Goal: Information Seeking & Learning: Learn about a topic

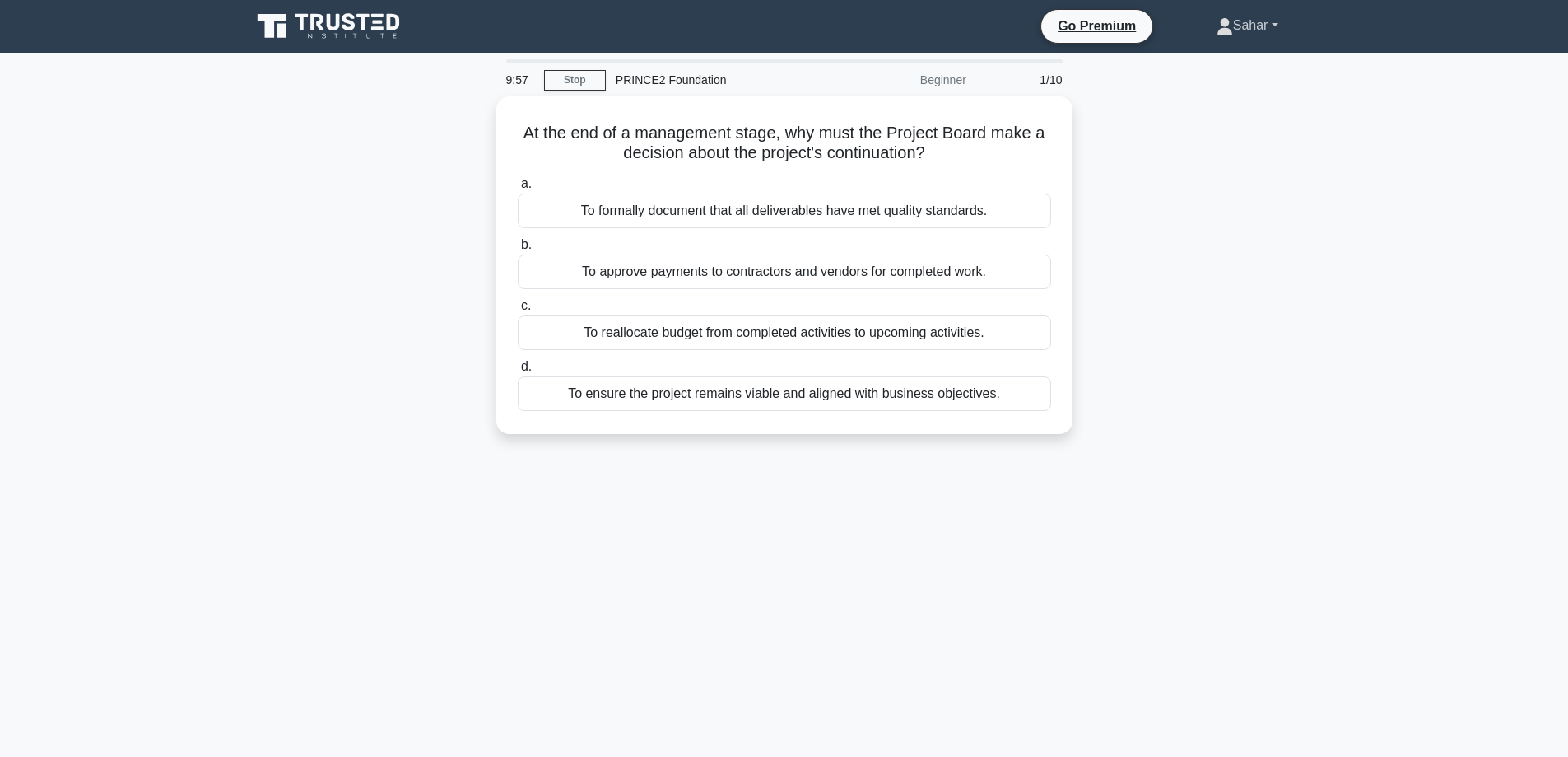
click at [1233, 33] on link "Sahar" at bounding box center [1247, 25] width 141 height 33
click at [1086, 28] on link "Go Premium" at bounding box center [1096, 26] width 98 height 20
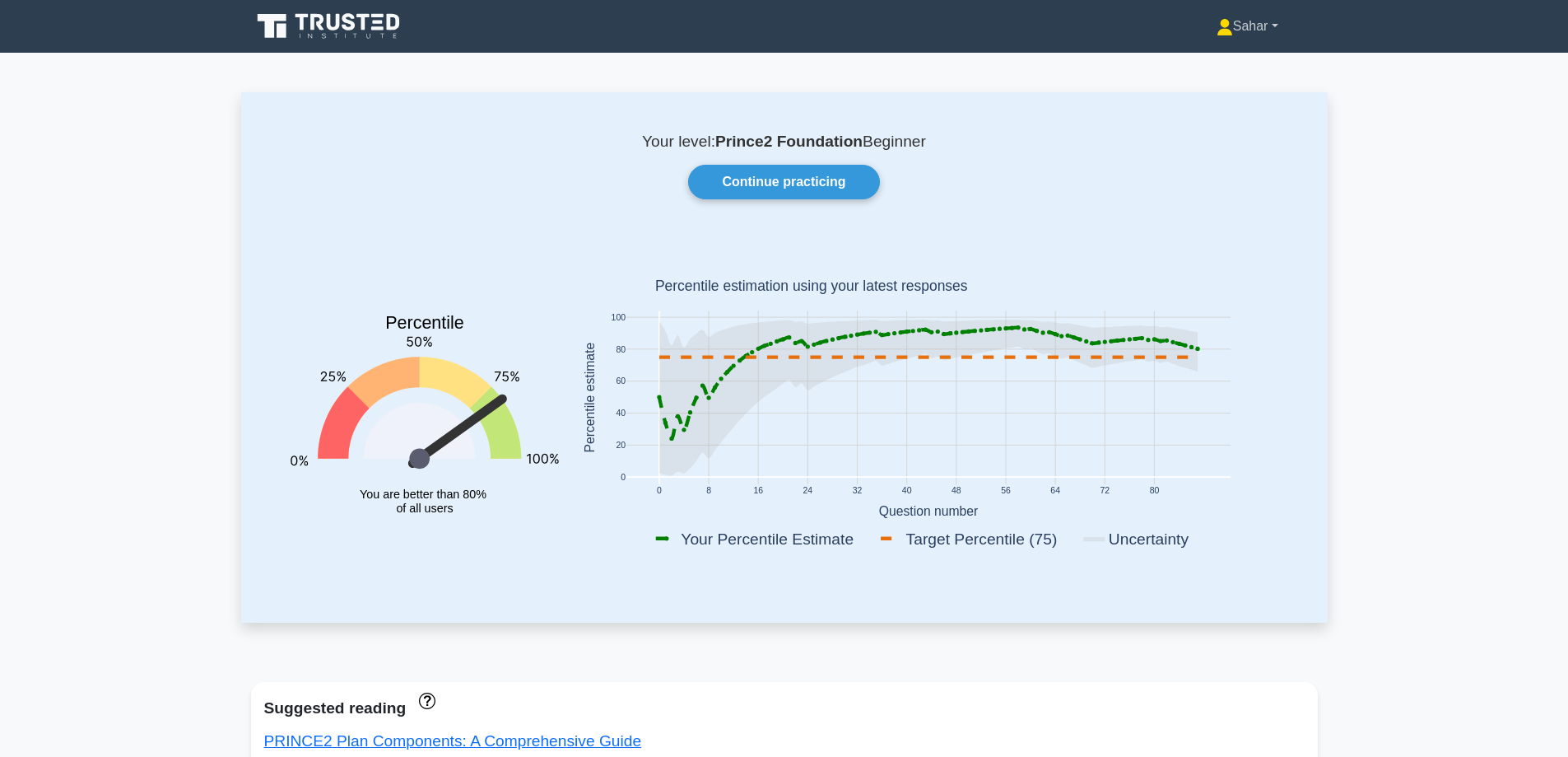
click at [1250, 29] on link "Sahar" at bounding box center [1247, 26] width 141 height 33
click at [1208, 63] on link "Profile" at bounding box center [1242, 66] width 130 height 27
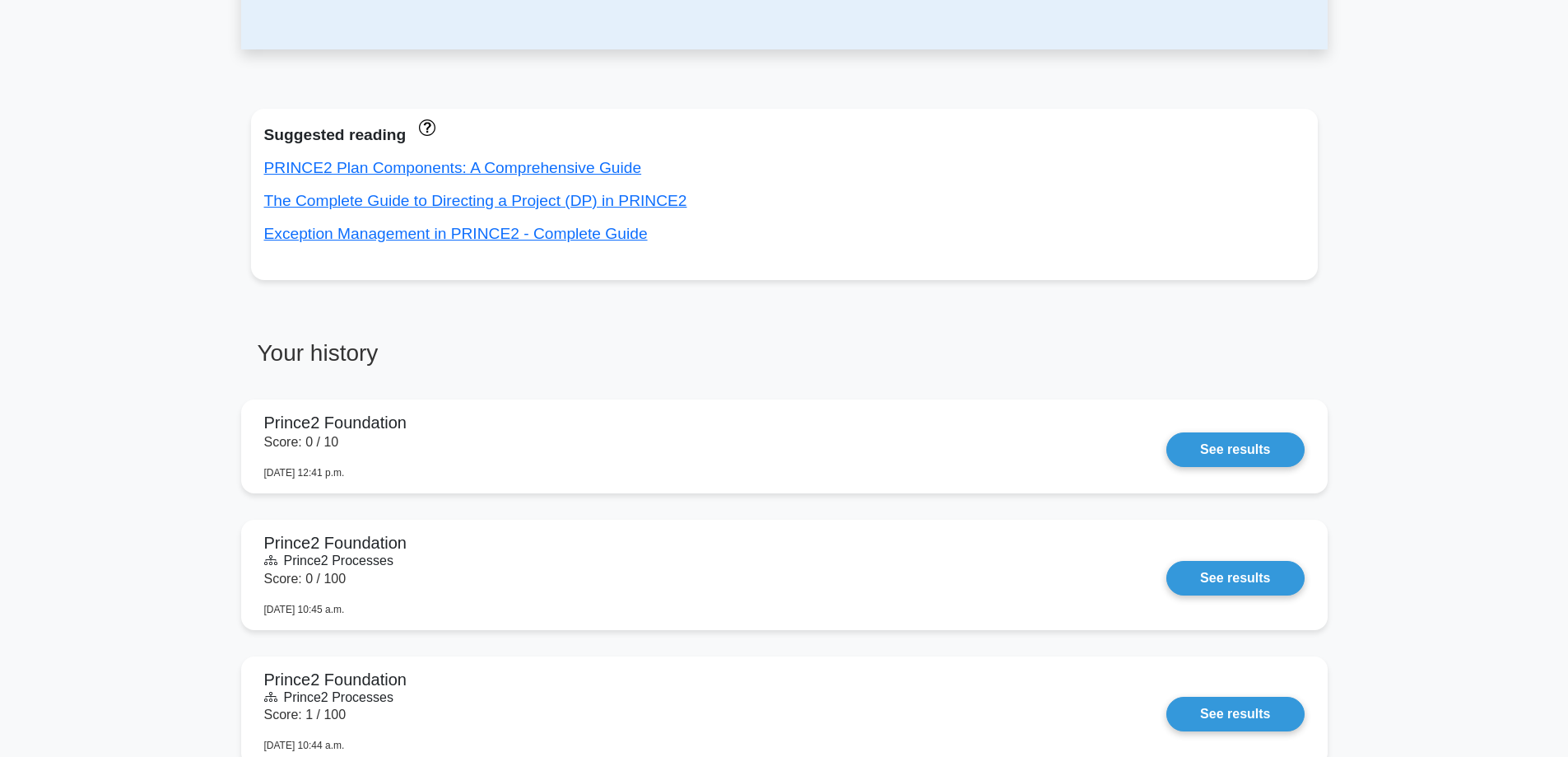
scroll to position [559, 0]
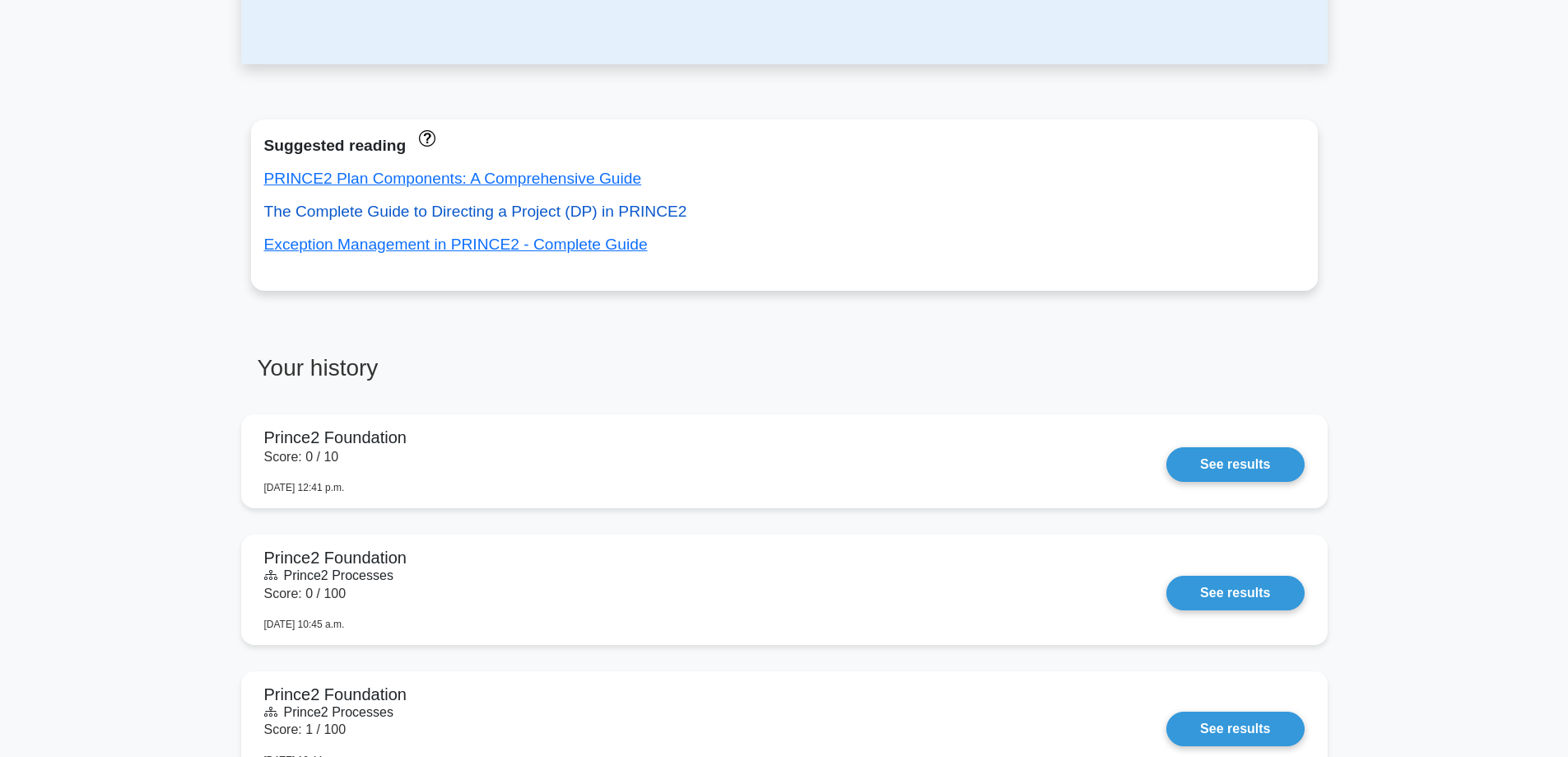
click at [567, 215] on link "The Complete Guide to Directing a Project (DP) in PRINCE2" at bounding box center [476, 212] width 423 height 18
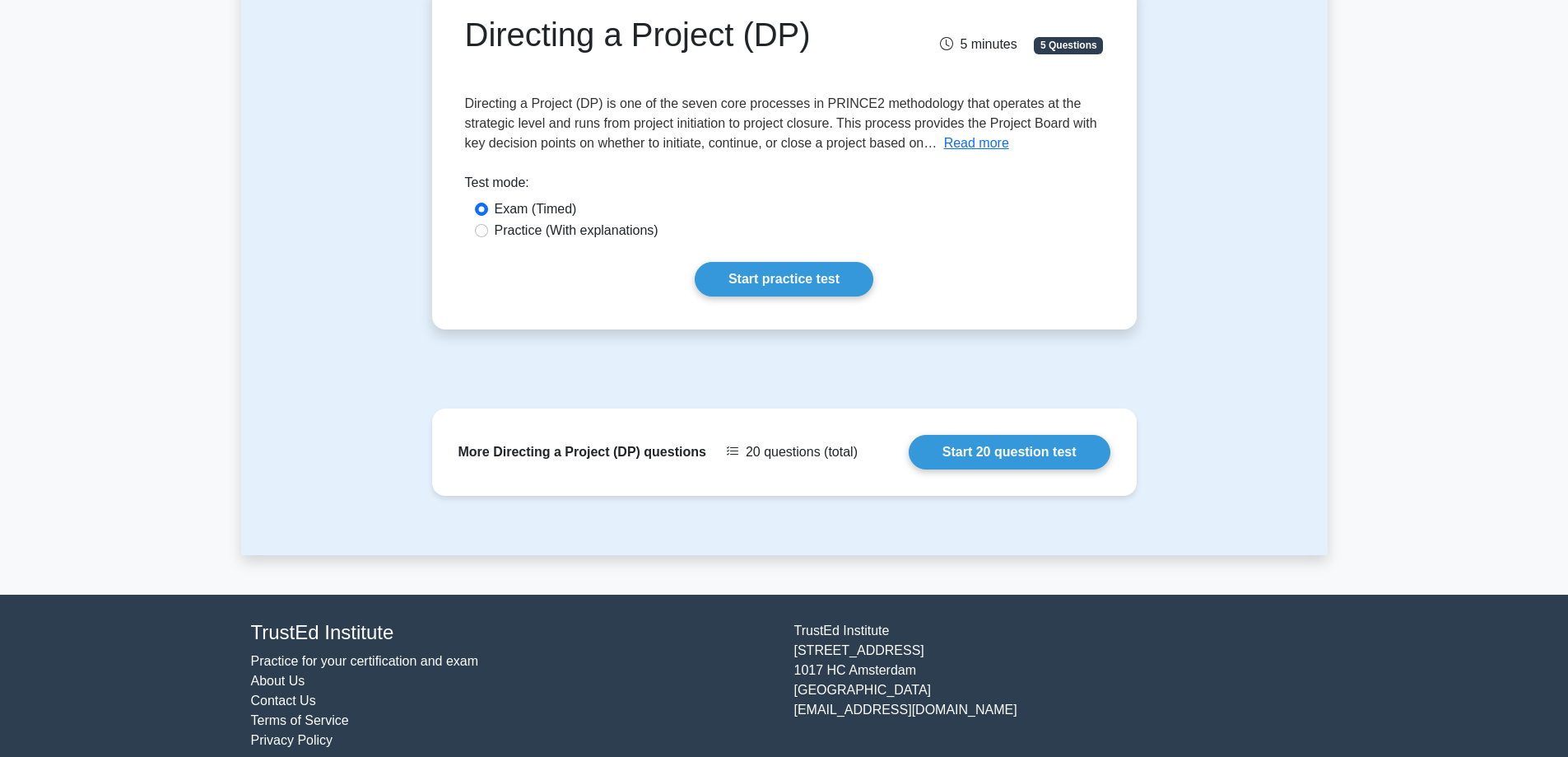
scroll to position [184, 0]
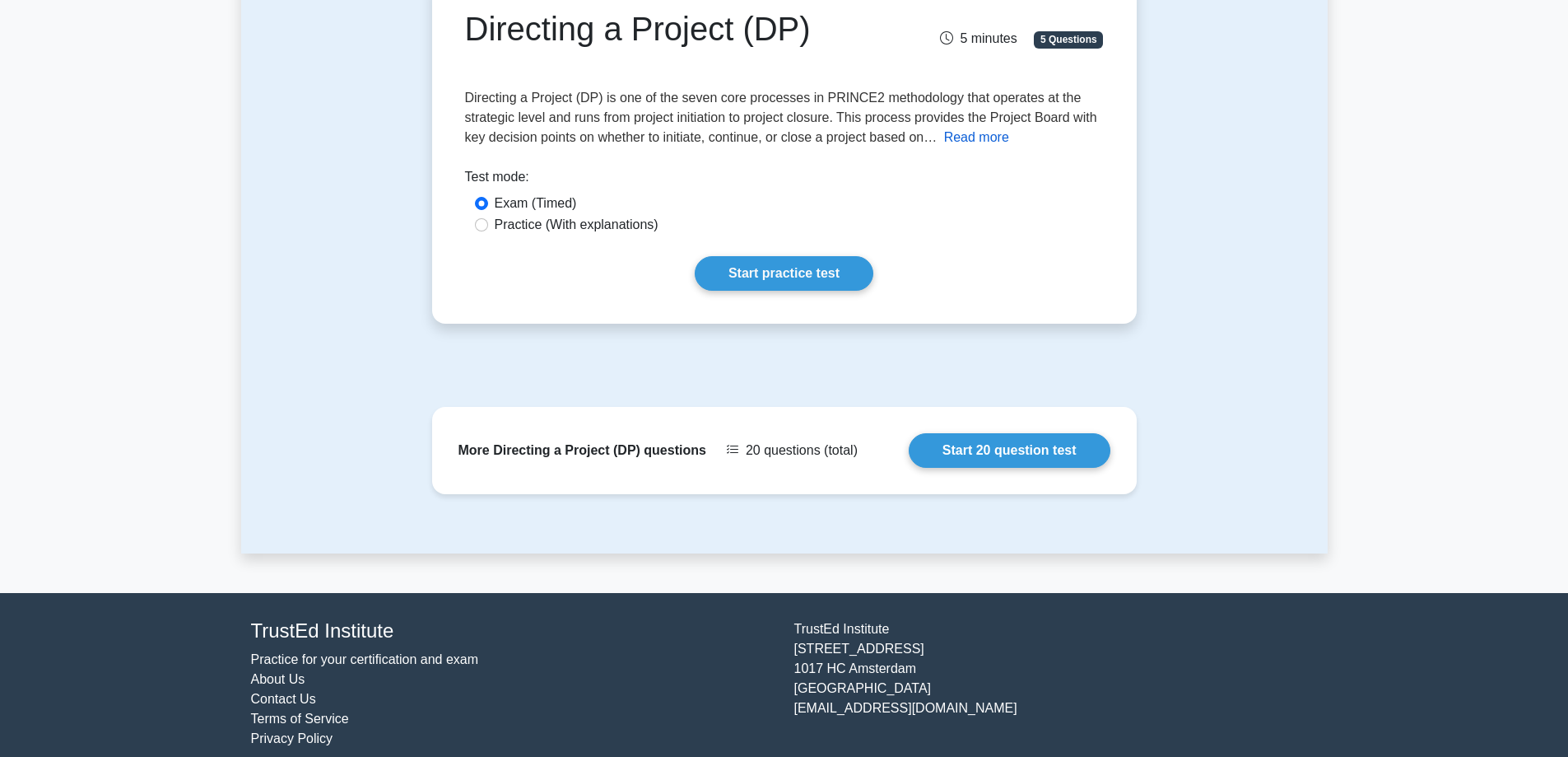
click at [952, 139] on button "Read more" at bounding box center [976, 137] width 65 height 19
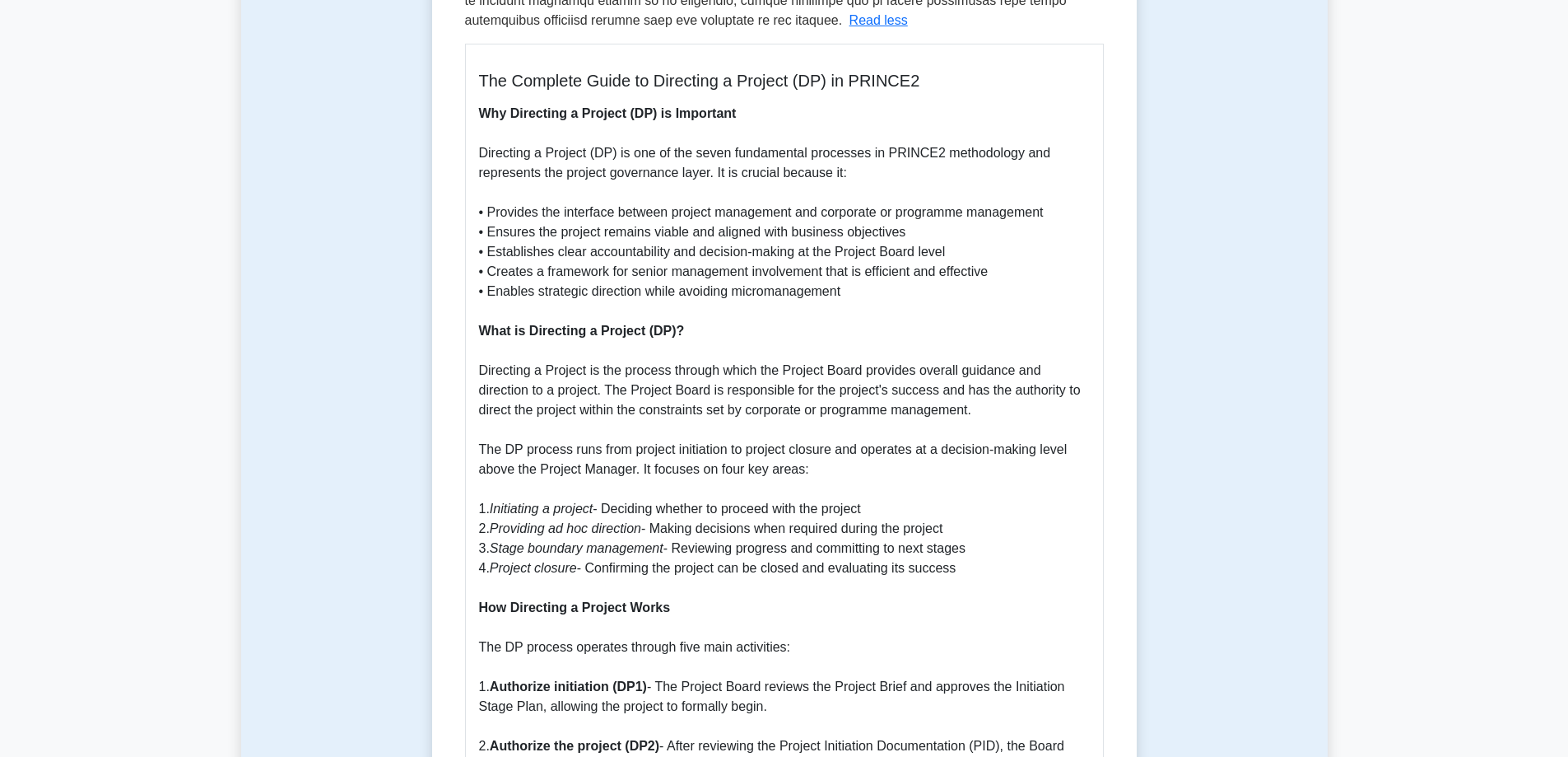
scroll to position [567, 0]
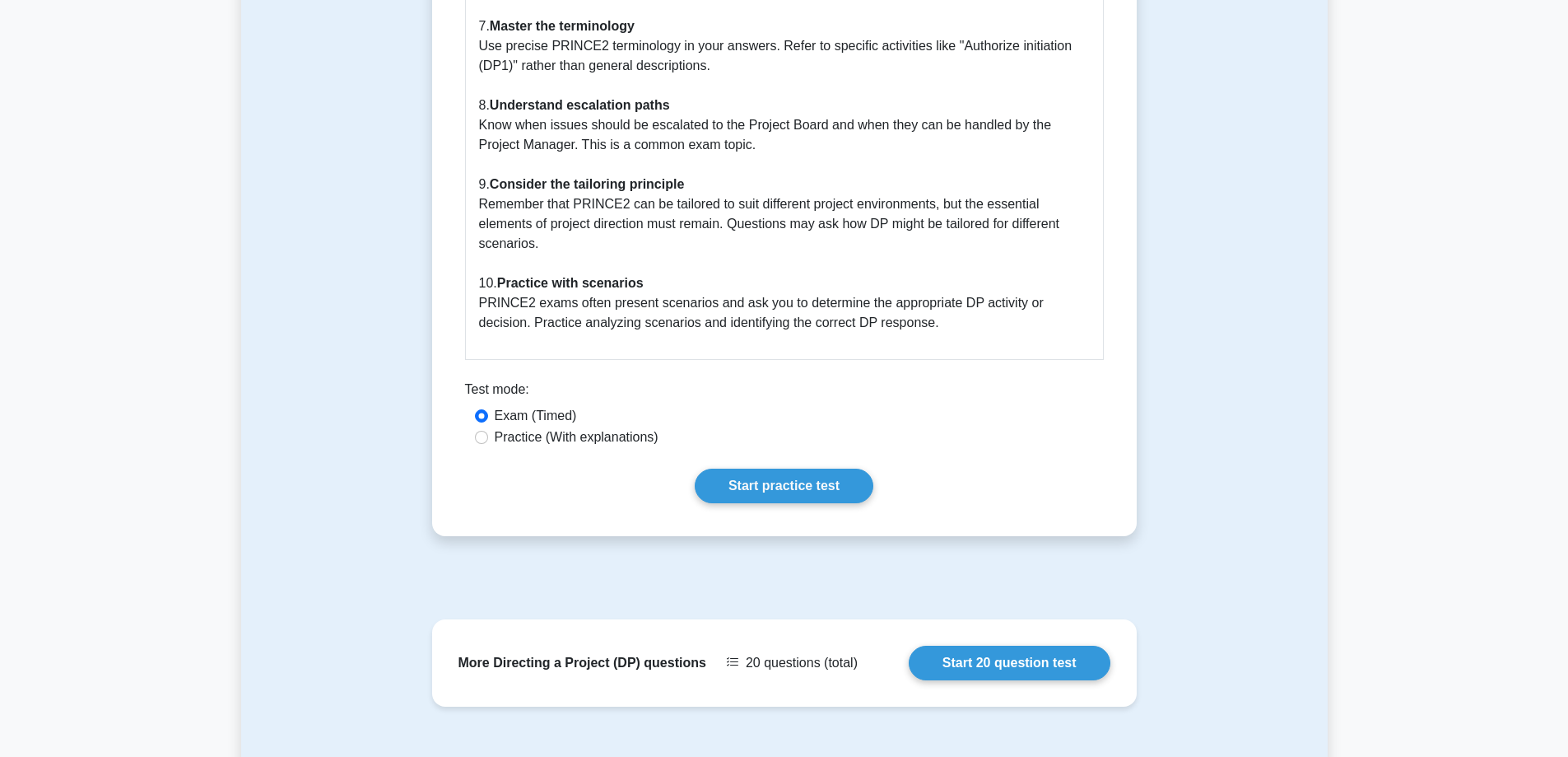
scroll to position [2412, 0]
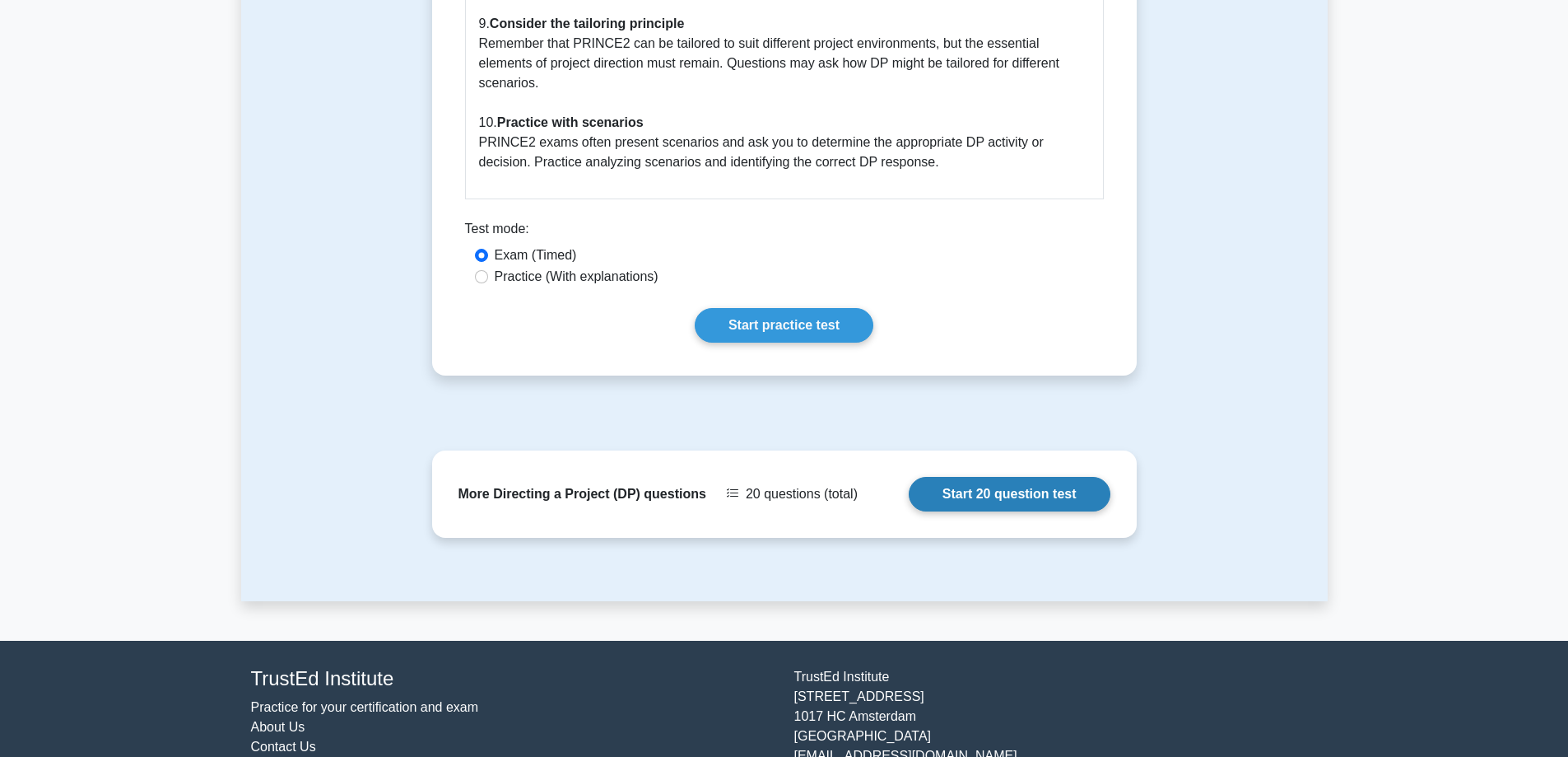
click at [992, 477] on link "Start 20 question test" at bounding box center [1010, 494] width 202 height 35
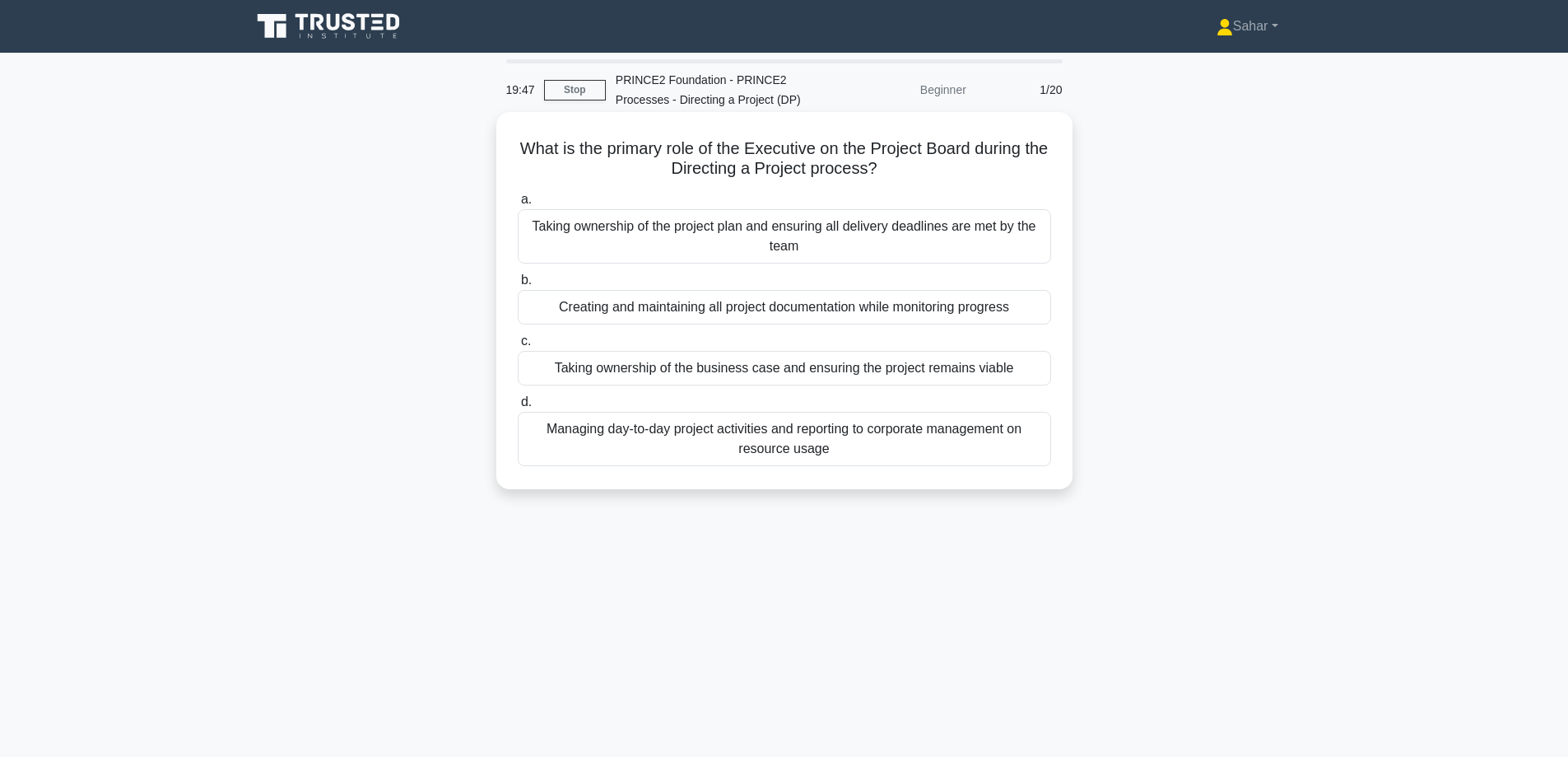
click at [831, 372] on div "Taking ownership of the business case and ensuring the project remains viable" at bounding box center [784, 367] width 534 height 35
click at [518, 347] on input "c. Taking ownership of the business case and ensuring the project remains viable" at bounding box center [518, 342] width 0 height 11
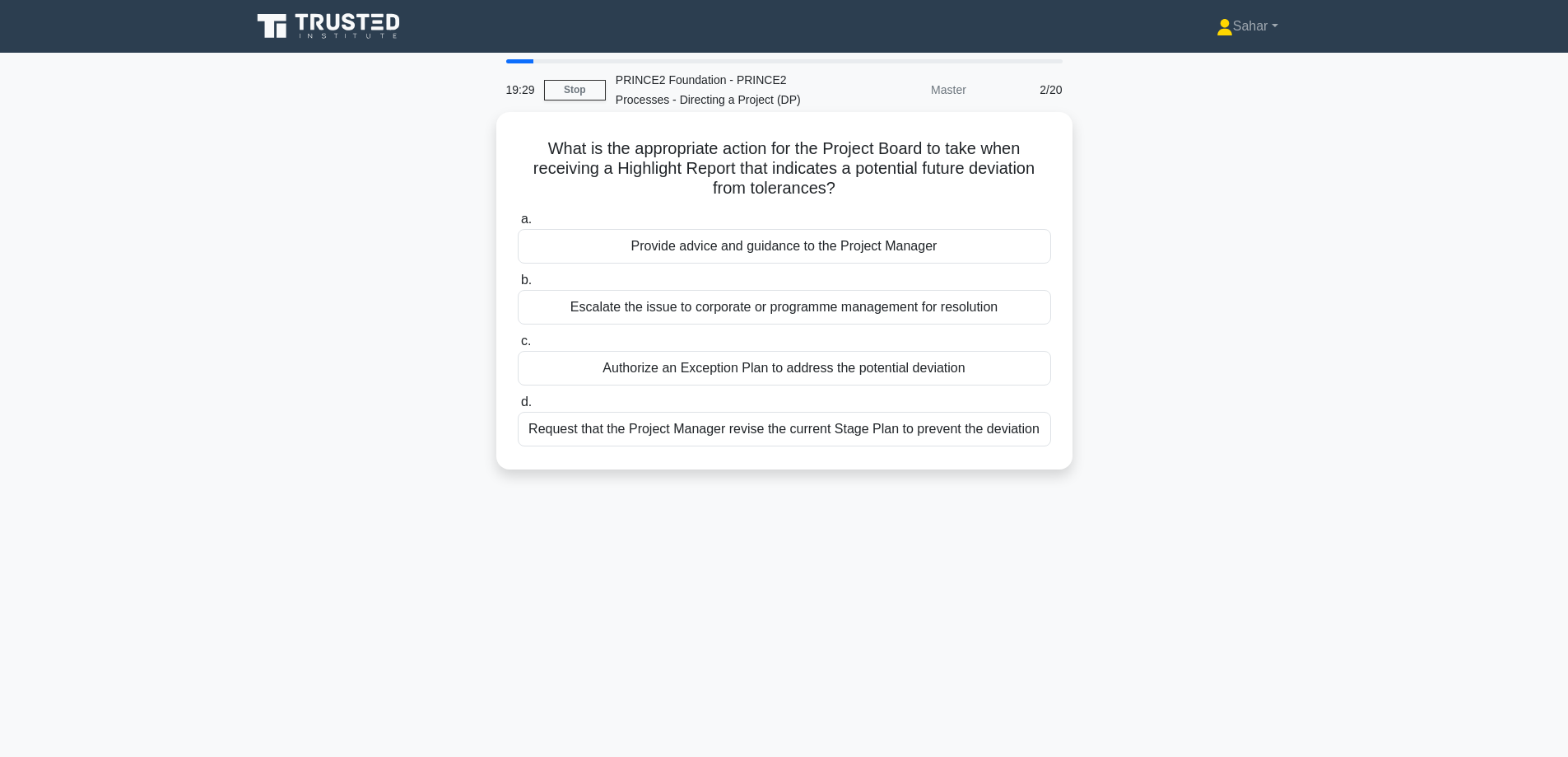
click at [802, 248] on div "Provide advice and guidance to the Project Manager" at bounding box center [784, 246] width 534 height 35
click at [518, 225] on input "a. Provide advice and guidance to the Project Manager" at bounding box center [518, 220] width 0 height 11
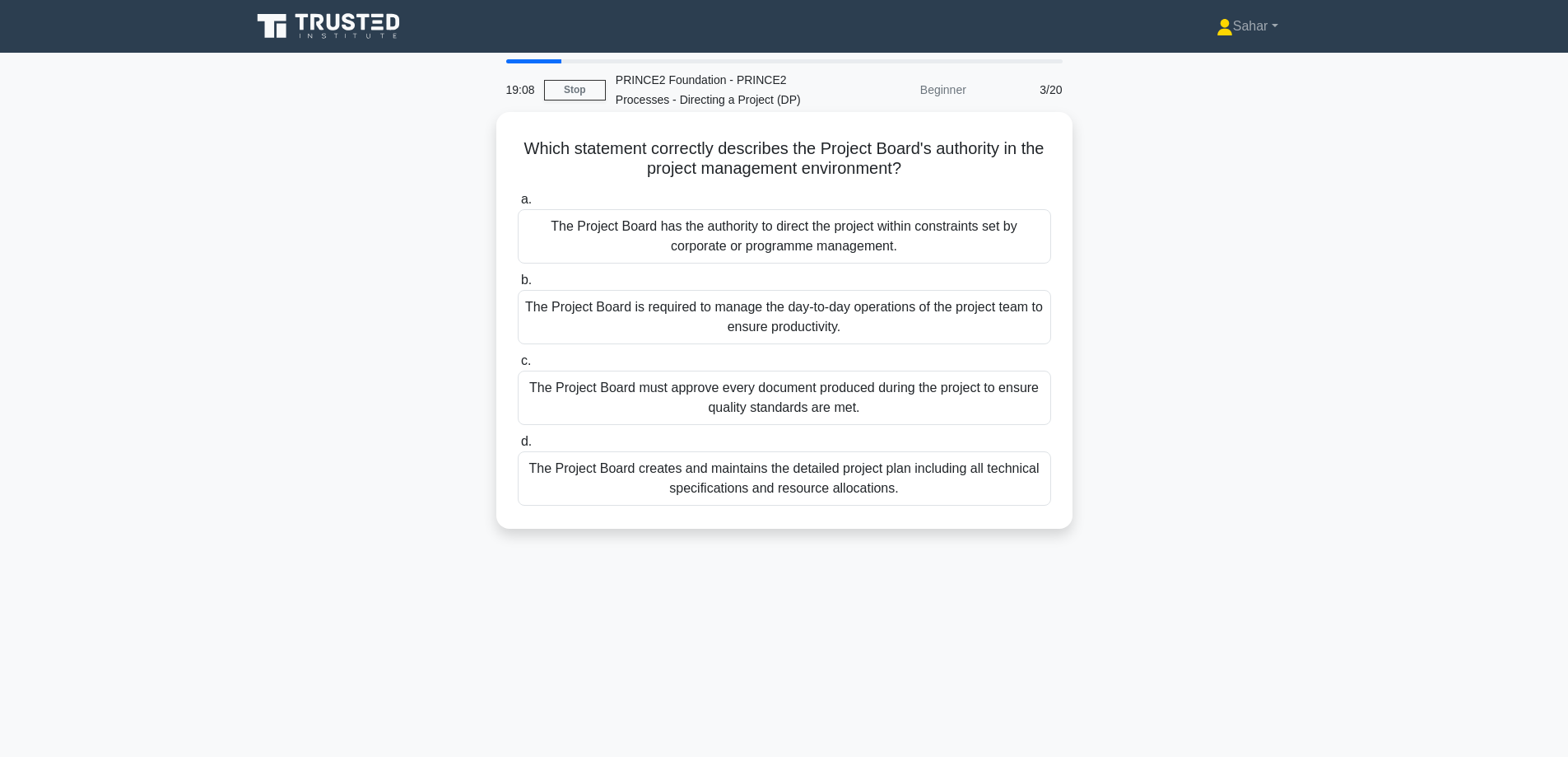
click at [786, 236] on div "The Project Board has the authority to direct the project within constraints se…" at bounding box center [784, 236] width 534 height 54
click at [518, 205] on input "a. The Project Board has the authority to direct the project within constraints…" at bounding box center [518, 200] width 0 height 11
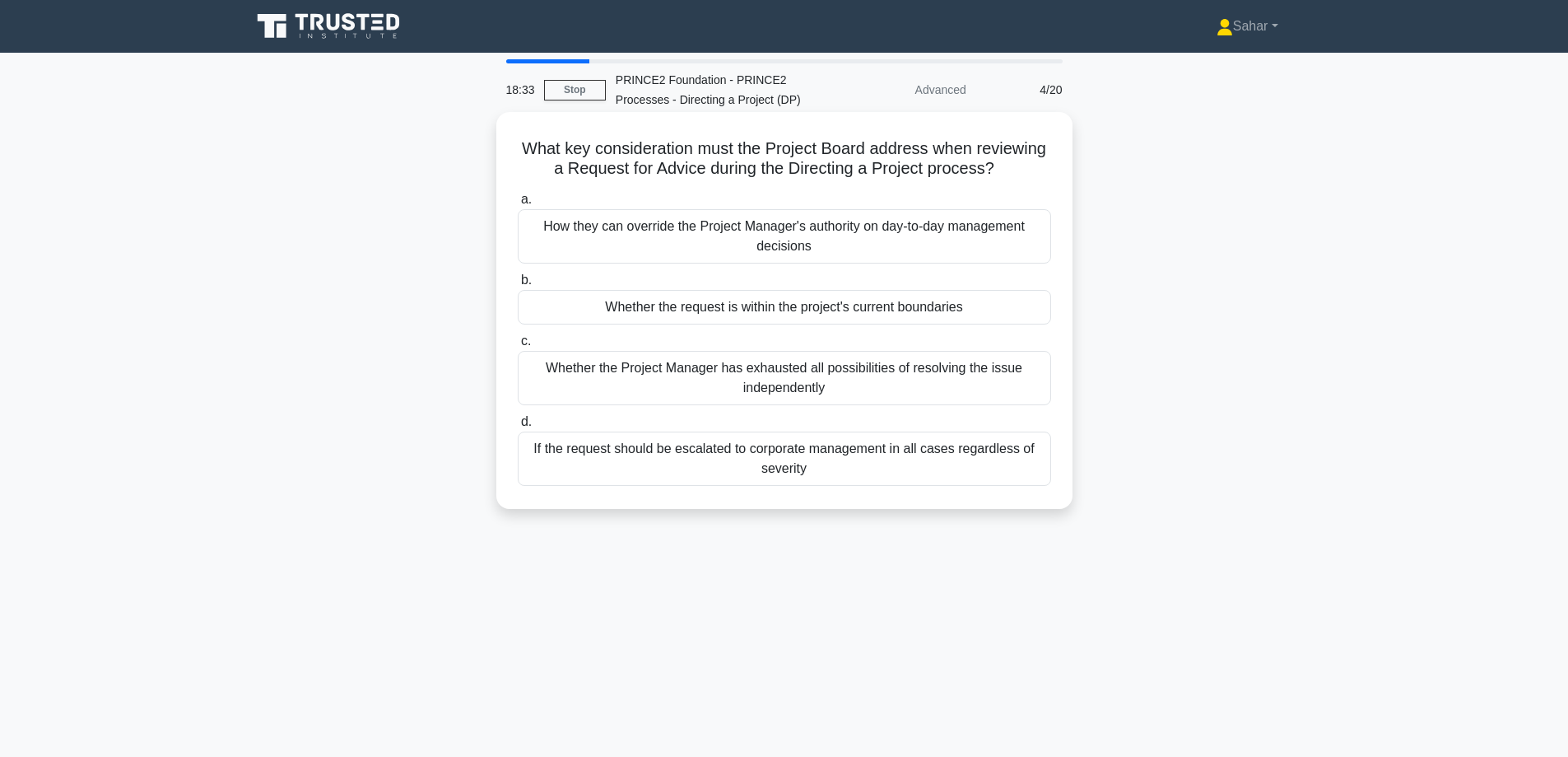
click at [820, 316] on div "Whether the request is within the project's current boundaries" at bounding box center [784, 306] width 534 height 35
click at [518, 286] on input "b. Whether the request is within the project's current boundaries" at bounding box center [518, 281] width 0 height 11
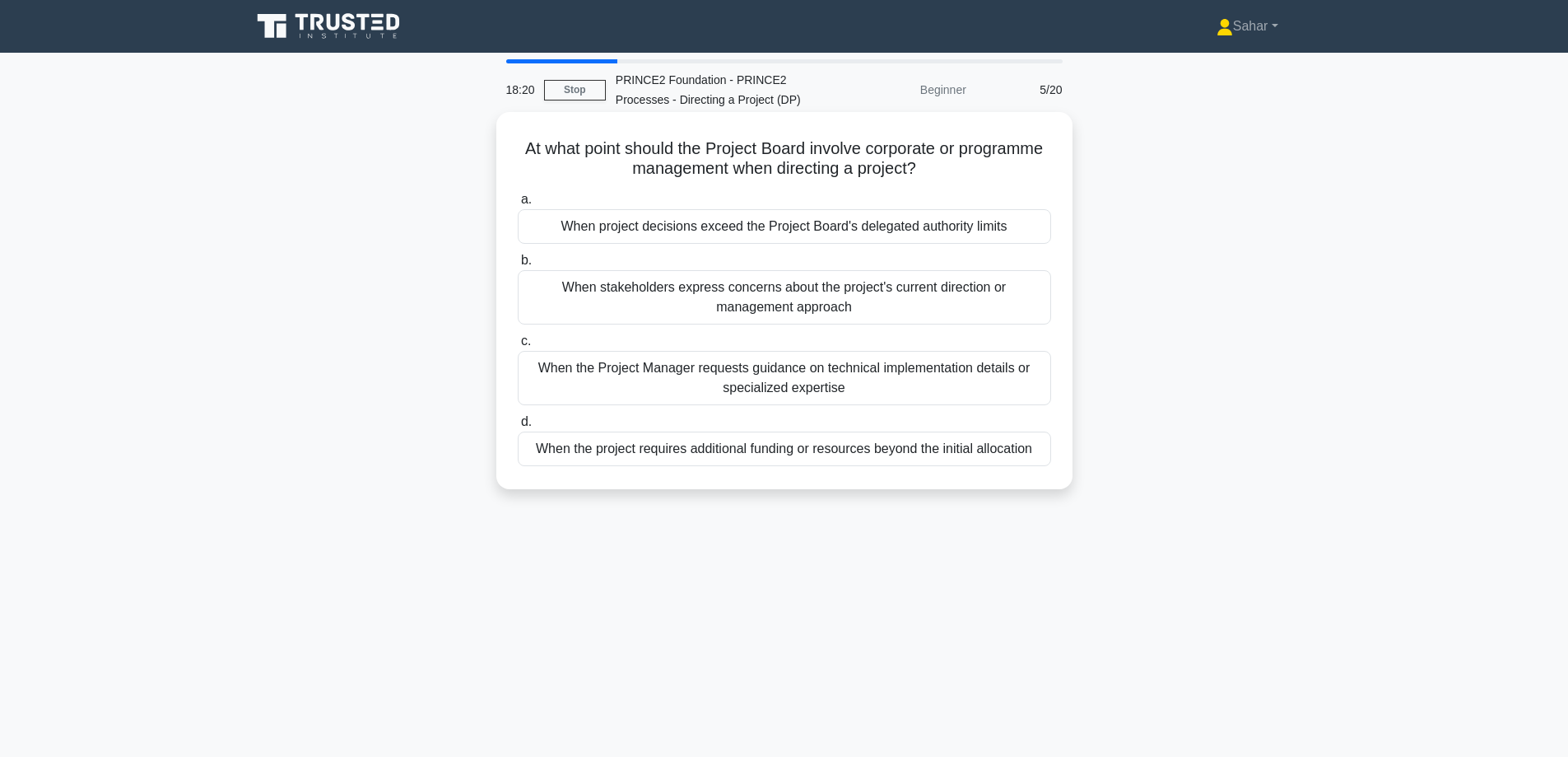
click at [881, 230] on div "When project decisions exceed the Project Board's delegated authority limits" at bounding box center [784, 226] width 534 height 35
click at [518, 205] on input "a. When project decisions exceed the Project Board's delegated authority limits" at bounding box center [518, 200] width 0 height 11
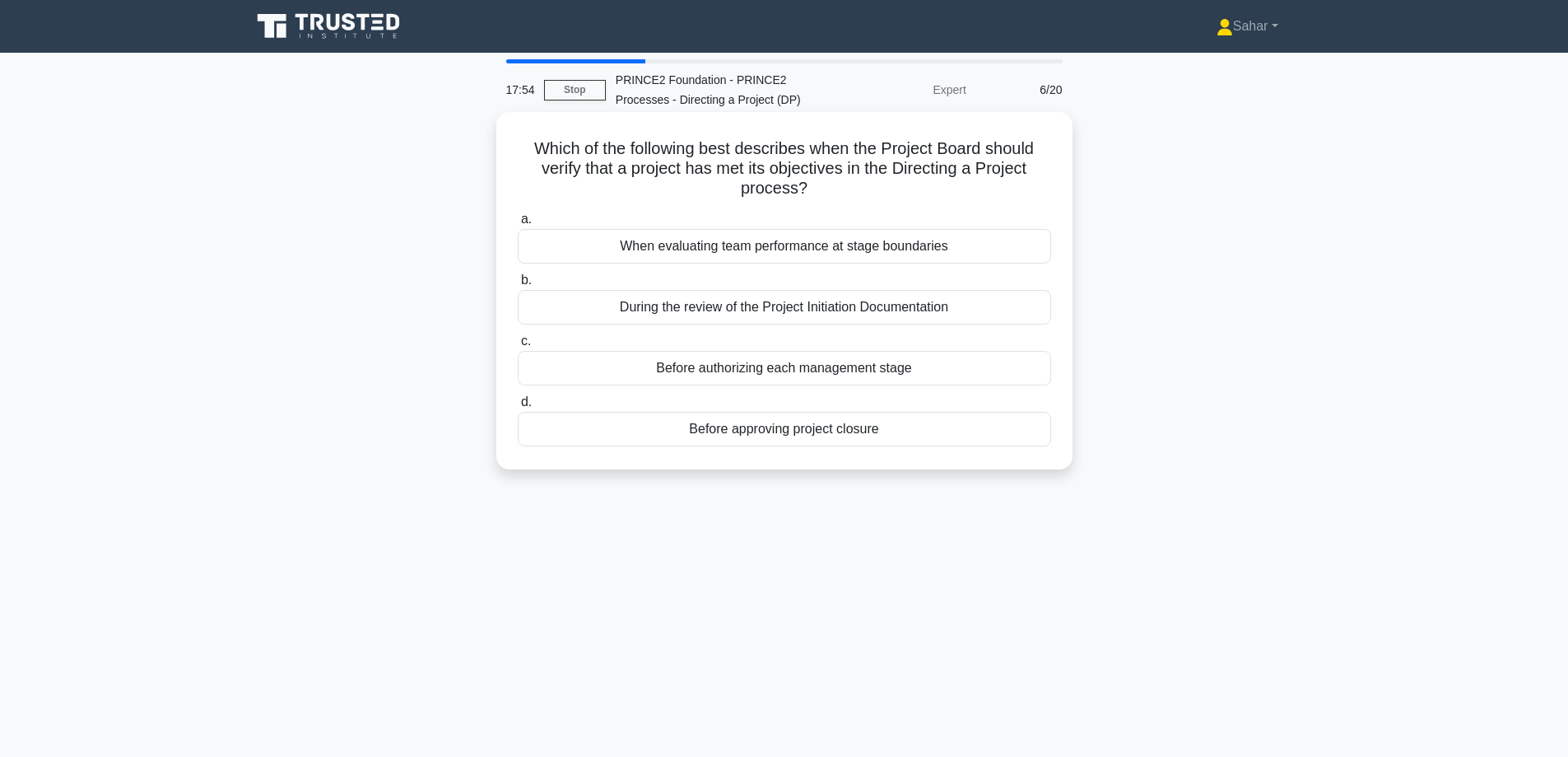
click at [803, 435] on div "Before approving project closure" at bounding box center [784, 429] width 534 height 35
click at [518, 408] on input "d. Before approving project closure" at bounding box center [518, 402] width 0 height 11
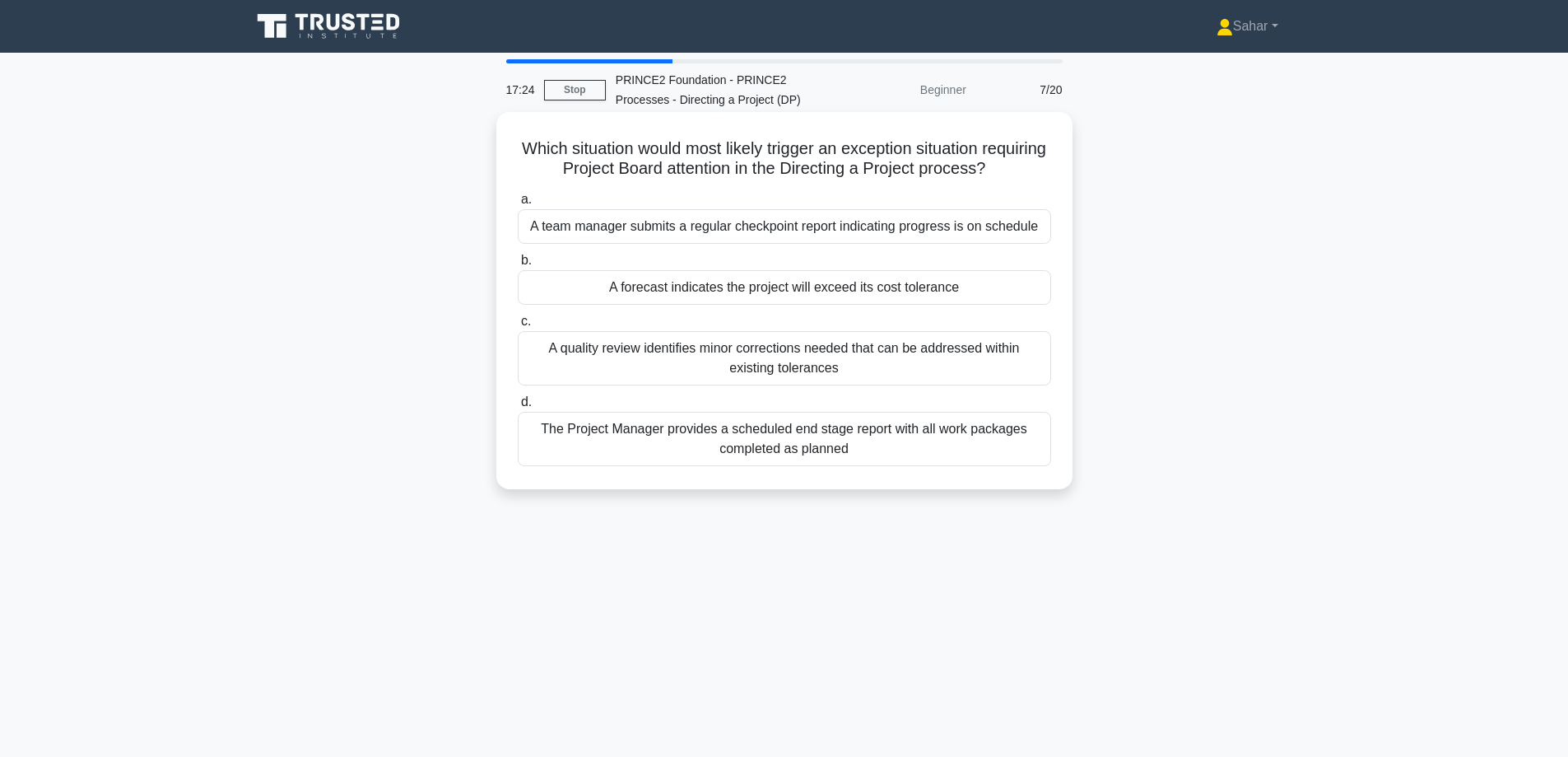
click at [731, 290] on div "A forecast indicates the project will exceed its cost tolerance" at bounding box center [784, 287] width 534 height 35
click at [518, 266] on input "b. A forecast indicates the project will exceed its cost tolerance" at bounding box center [518, 260] width 0 height 11
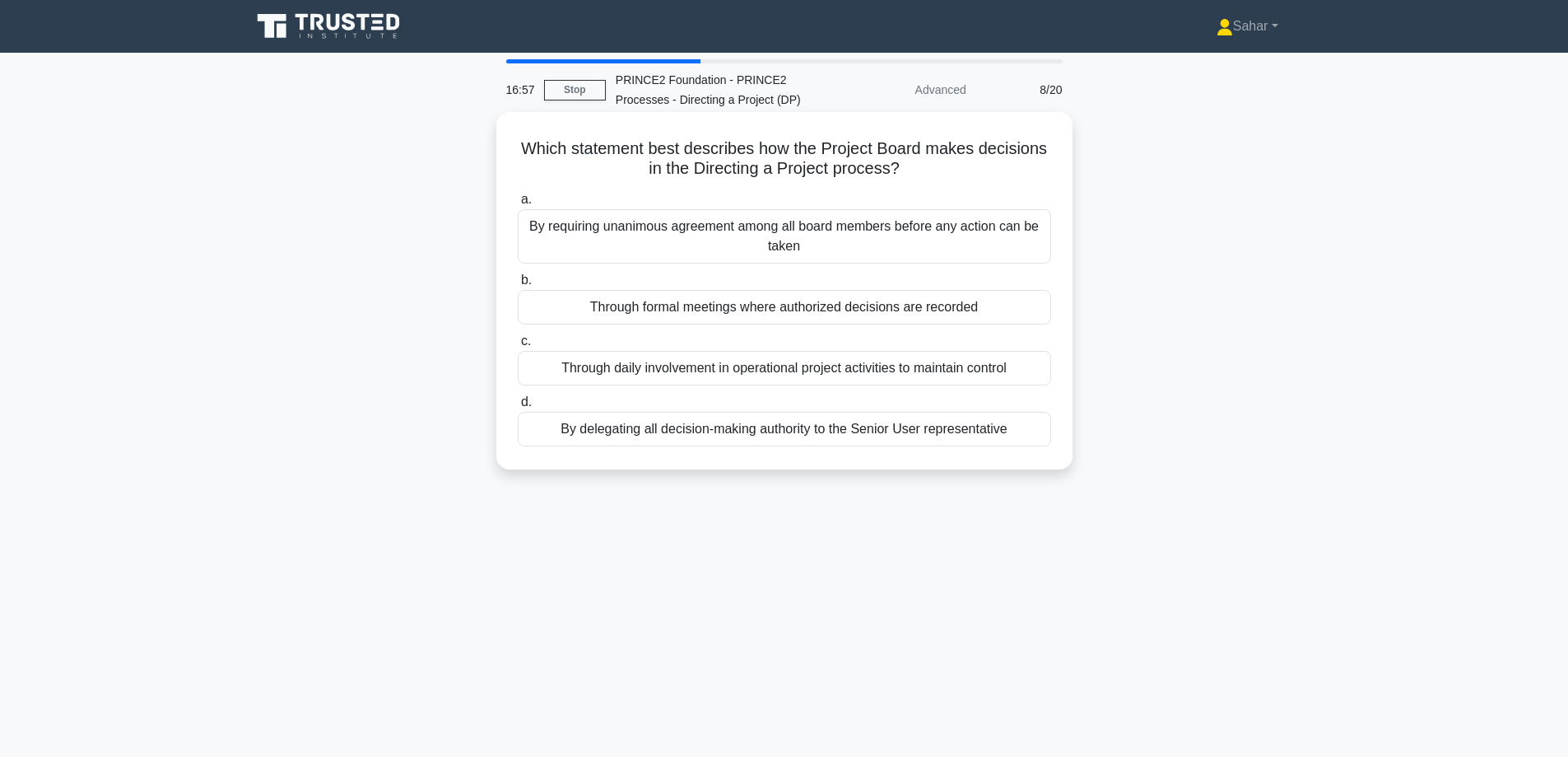
click at [768, 440] on div "By delegating all decision-making authority to the Senior User representative" at bounding box center [784, 429] width 534 height 35
click at [518, 408] on input "d. By delegating all decision-making authority to the Senior User representative" at bounding box center [518, 402] width 0 height 11
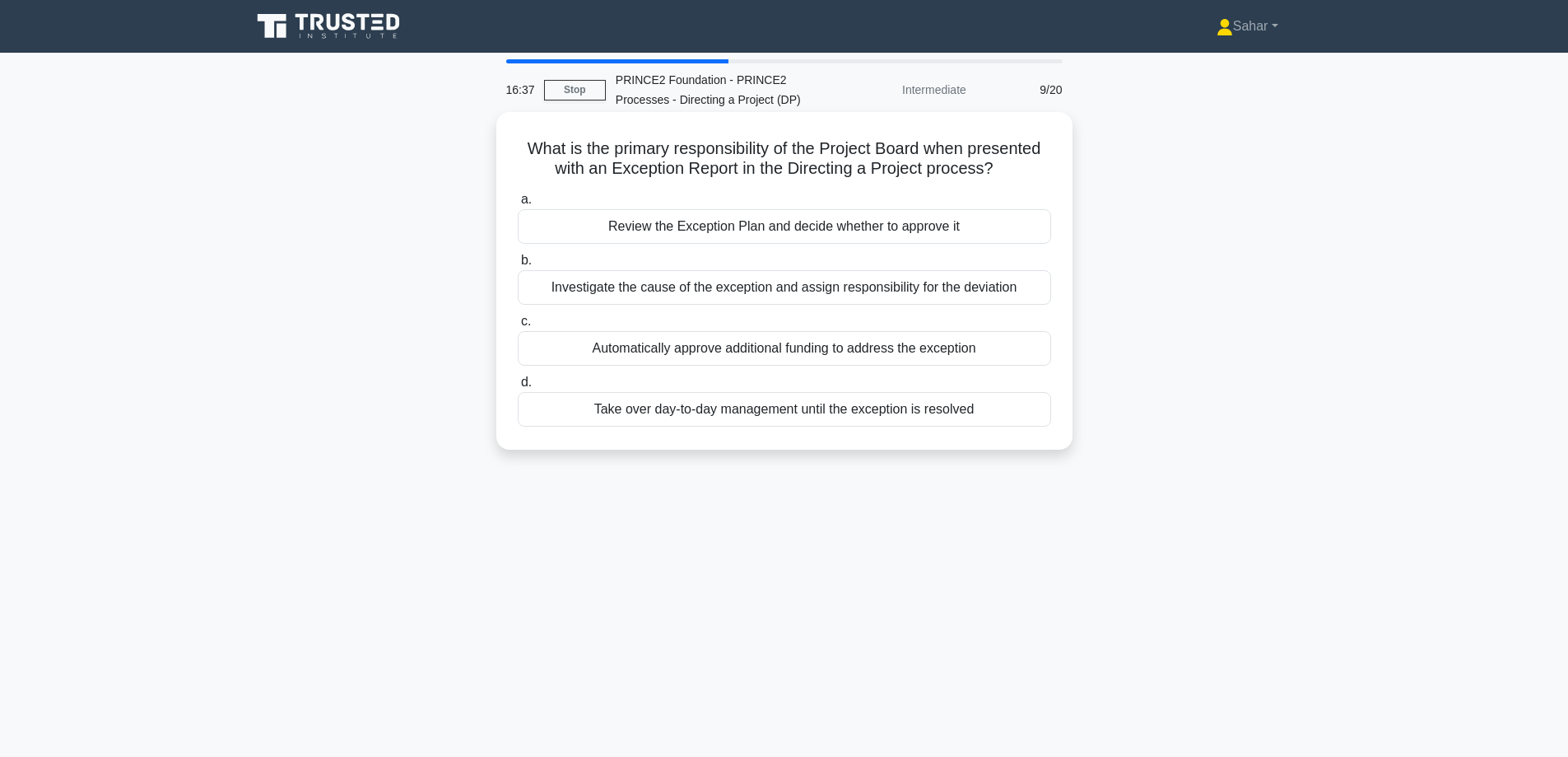
click at [781, 289] on div "Investigate the cause of the exception and assign responsibility for the deviat…" at bounding box center [784, 287] width 534 height 35
click at [518, 266] on input "b. Investigate the cause of the exception and assign responsibility for the dev…" at bounding box center [518, 260] width 0 height 11
click at [817, 412] on div "Responding to requests for advice and making decisions on escalated issues" at bounding box center [784, 409] width 534 height 35
click at [518, 388] on input "d. Responding to requests for advice and making decisions on escalated issues" at bounding box center [518, 382] width 0 height 11
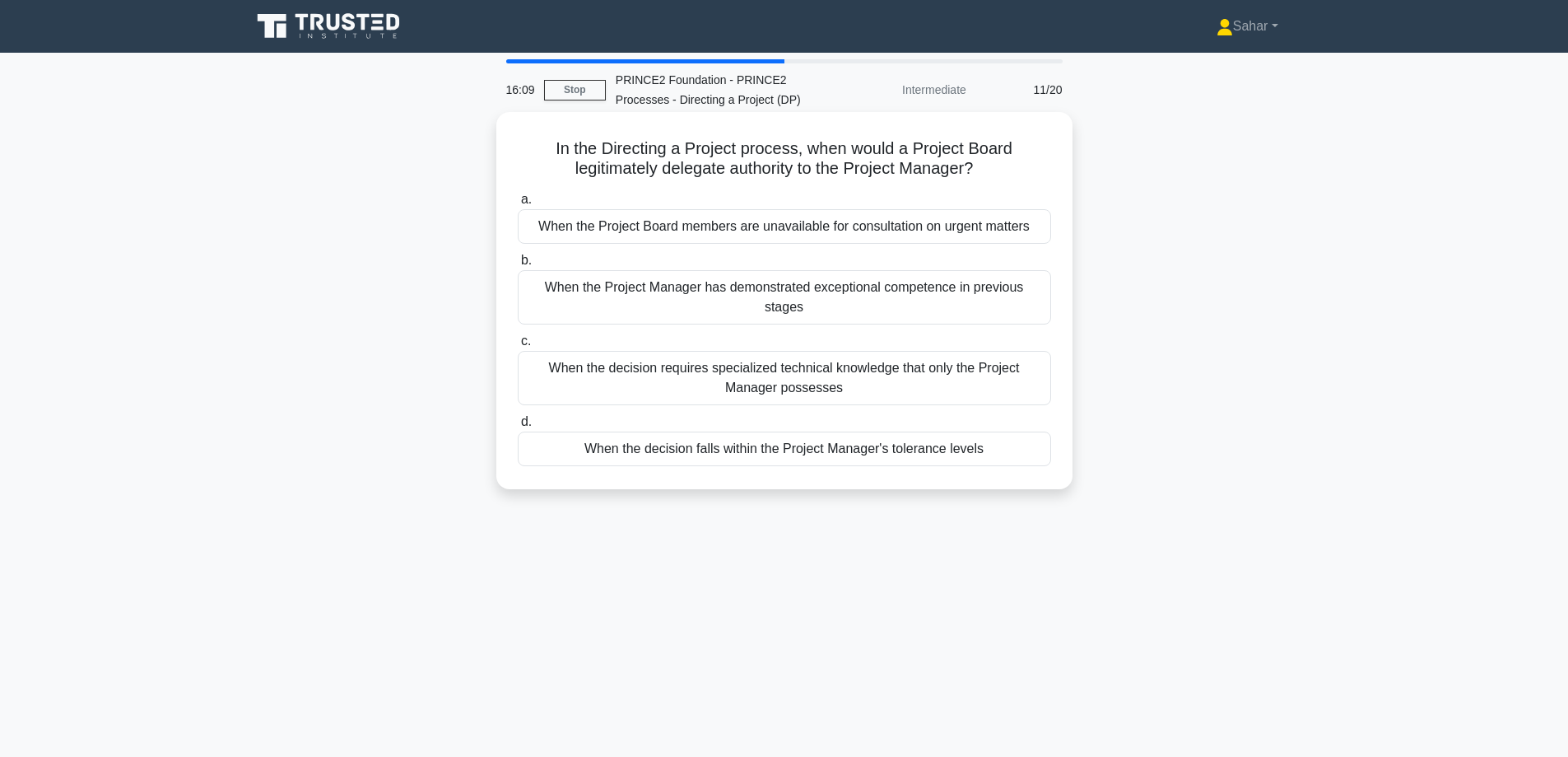
click at [834, 431] on div "When the decision falls within the Project Manager's tolerance levels" at bounding box center [784, 448] width 534 height 35
click at [518, 428] on input "d. When the decision falls within the Project Manager's tolerance levels" at bounding box center [518, 422] width 0 height 11
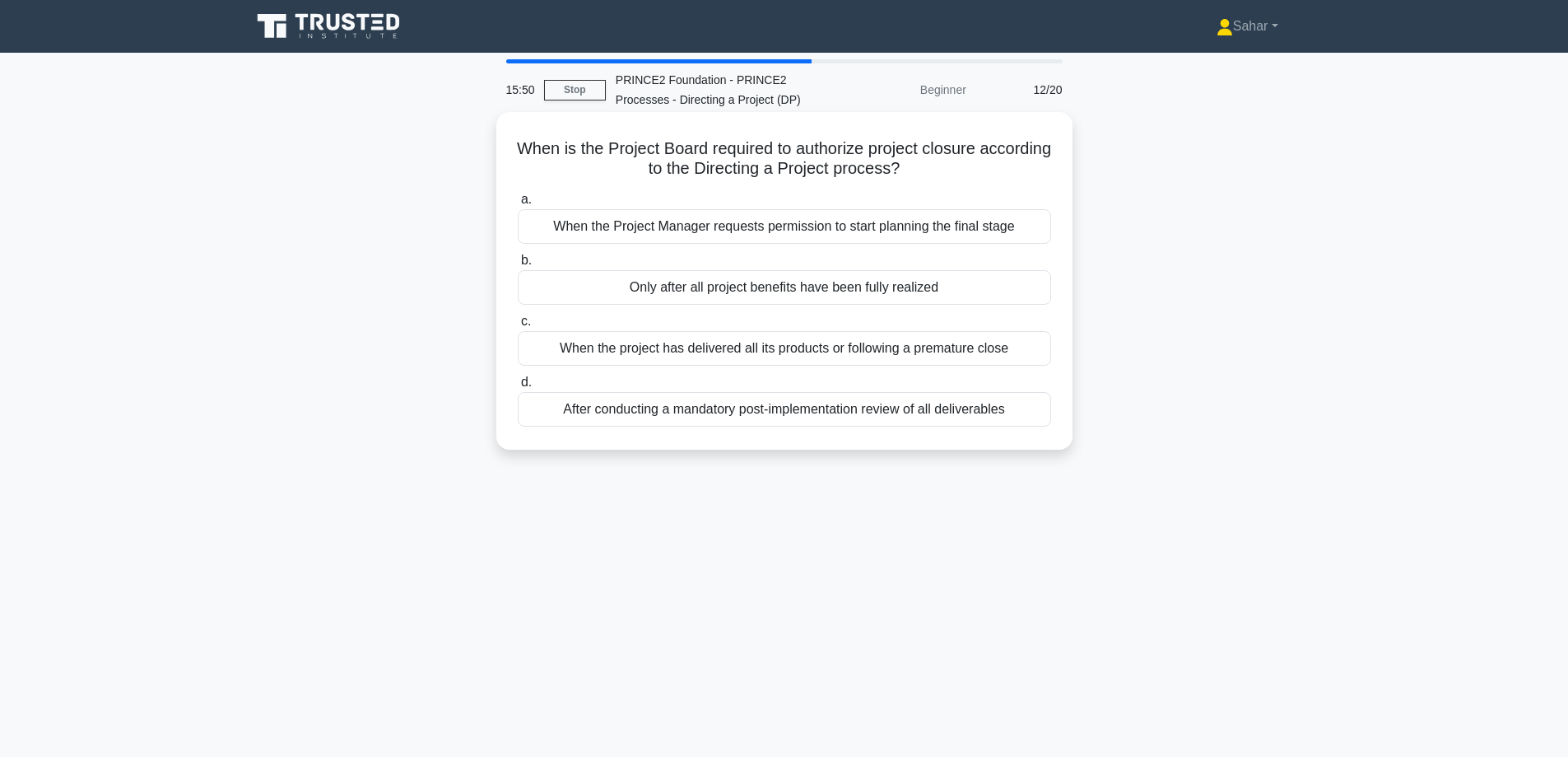
click at [875, 354] on div "When the project has delivered all its products or following a premature close" at bounding box center [784, 348] width 534 height 35
click at [518, 327] on input "c. When the project has delivered all its products or following a premature clo…" at bounding box center [518, 321] width 0 height 11
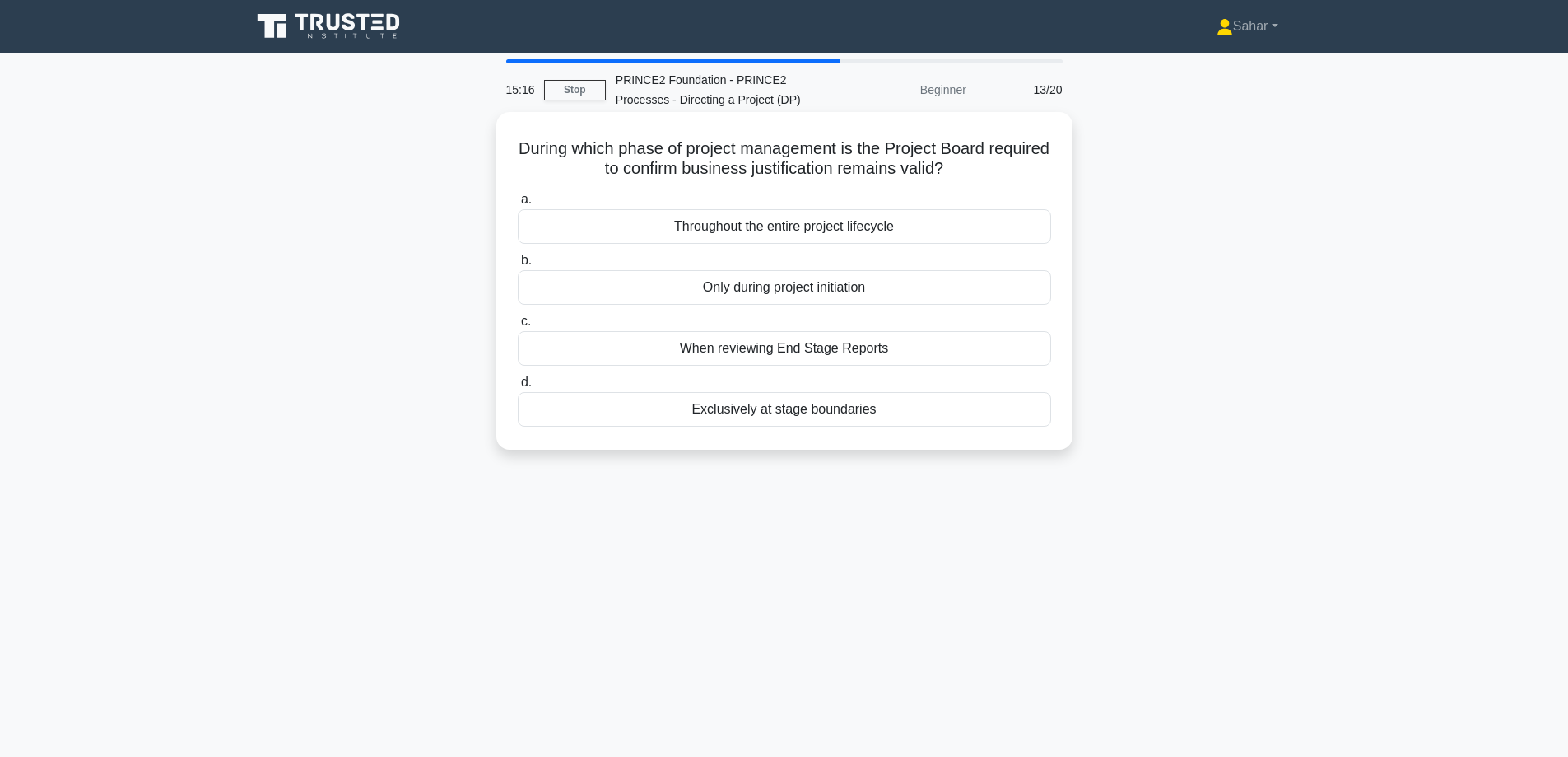
click at [796, 225] on div "Throughout the entire project lifecycle" at bounding box center [784, 226] width 534 height 35
click at [518, 205] on input "a. Throughout the entire project lifecycle" at bounding box center [518, 200] width 0 height 11
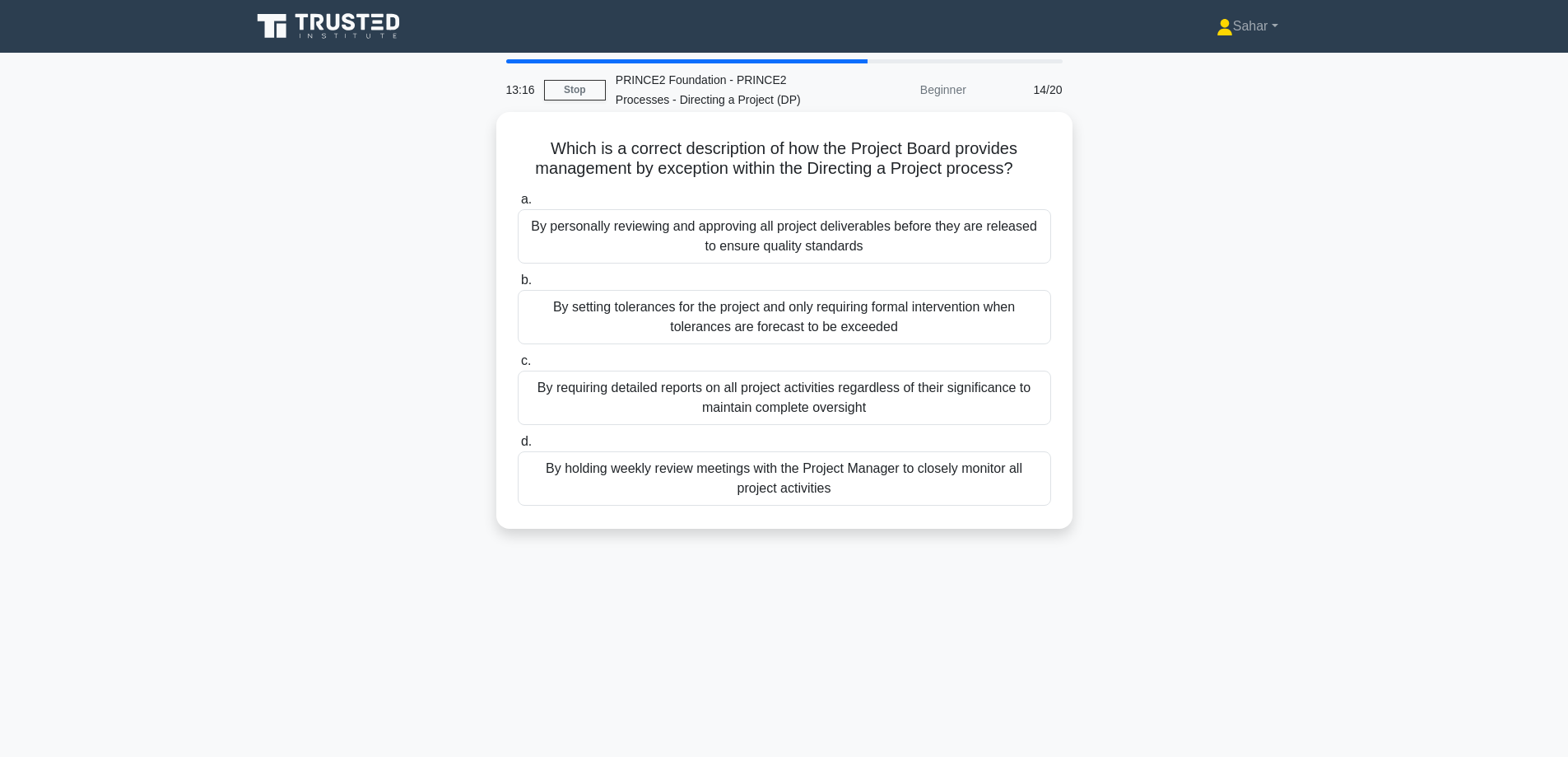
click at [750, 320] on div "By setting tolerances for the project and only requiring formal intervention wh…" at bounding box center [784, 316] width 534 height 54
click at [518, 286] on input "b. By setting tolerances for the project and only requiring formal intervention…" at bounding box center [518, 281] width 0 height 11
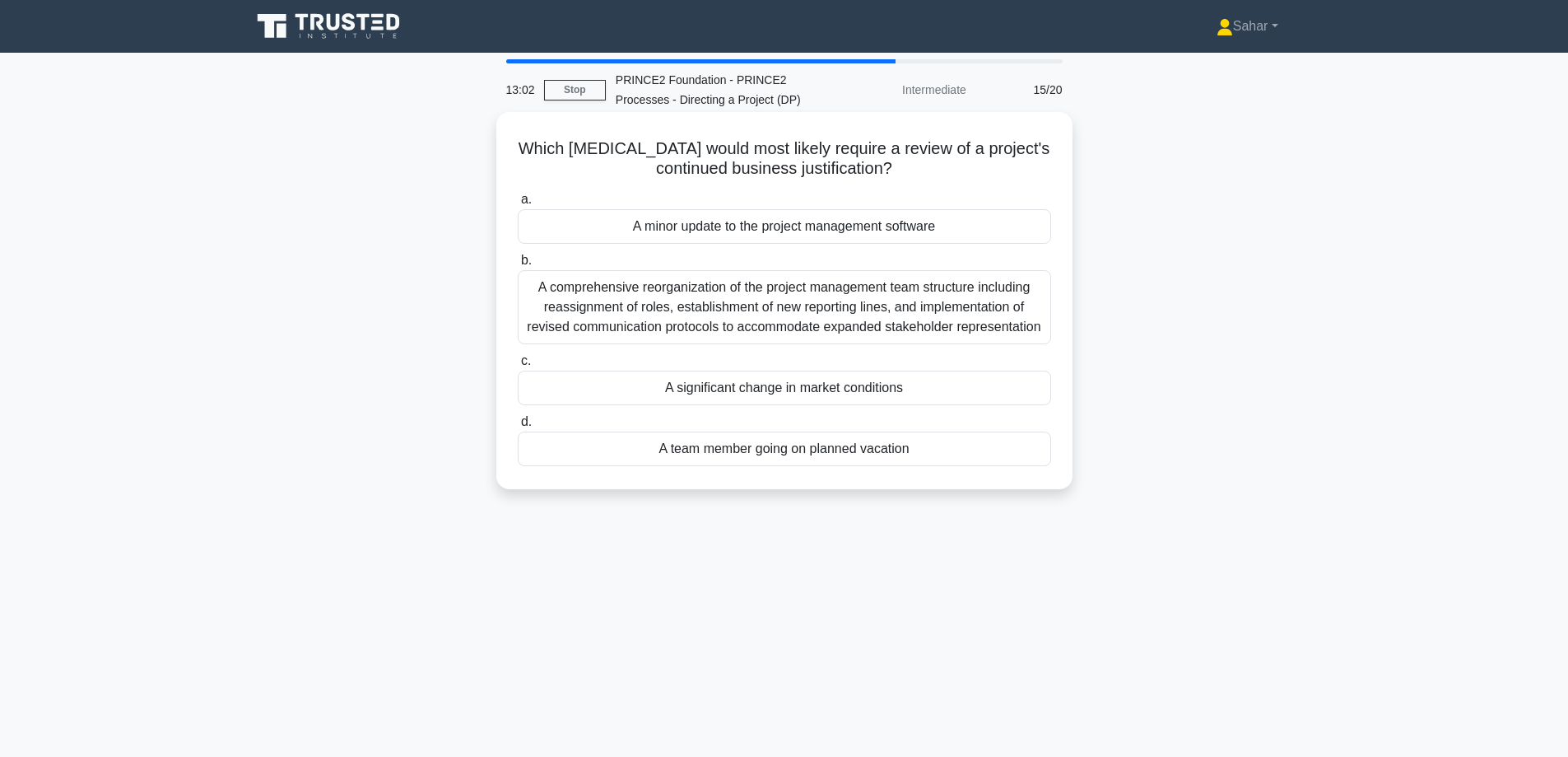
click at [754, 383] on div "A significant change in market conditions" at bounding box center [784, 388] width 534 height 35
click at [518, 367] on input "c. A significant change in market conditions" at bounding box center [518, 361] width 0 height 11
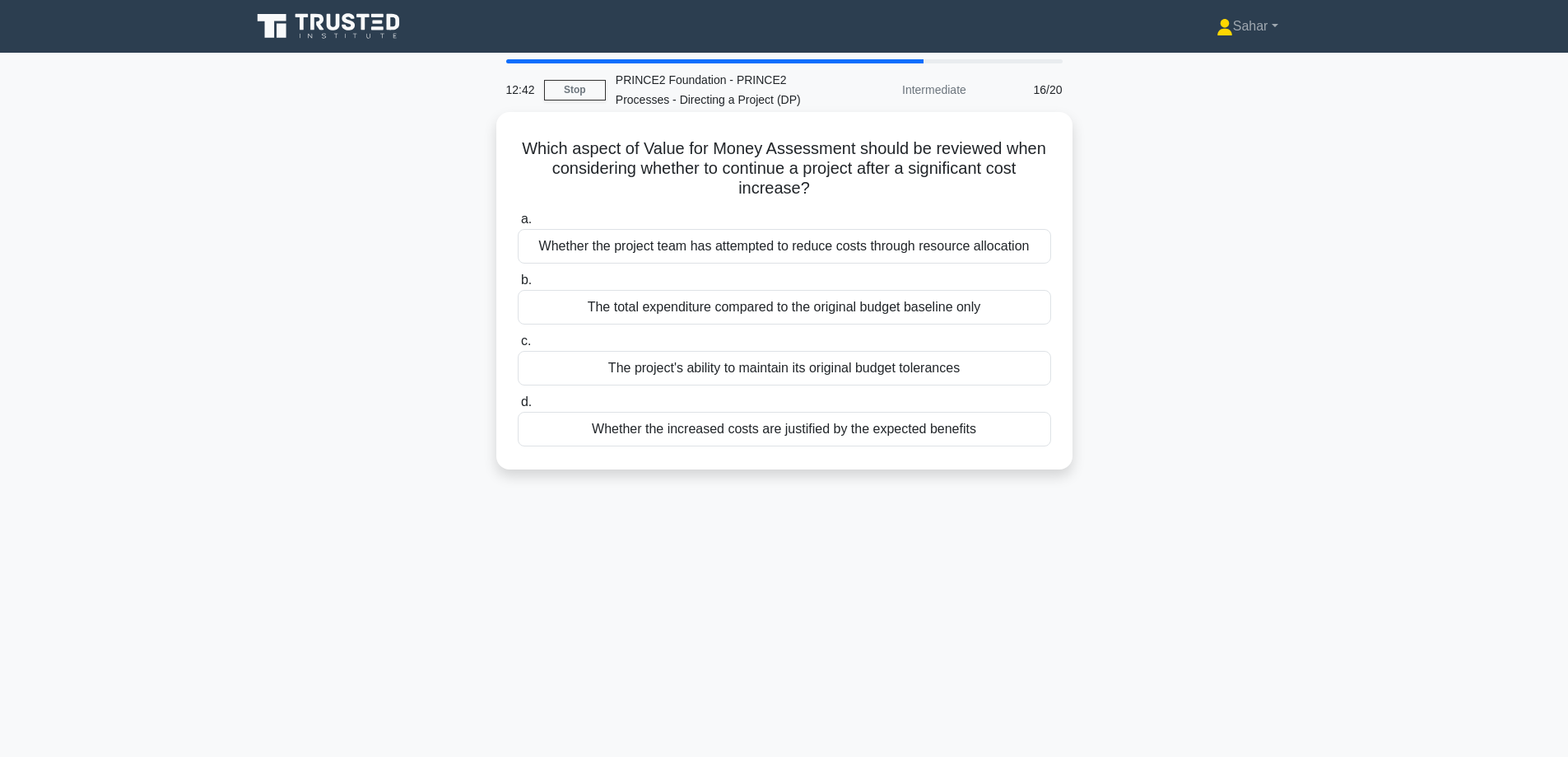
click at [829, 427] on div "Whether the increased costs are justified by the expected benefits" at bounding box center [784, 429] width 534 height 35
click at [518, 408] on input "d. Whether the increased costs are justified by the expected benefits" at bounding box center [518, 402] width 0 height 11
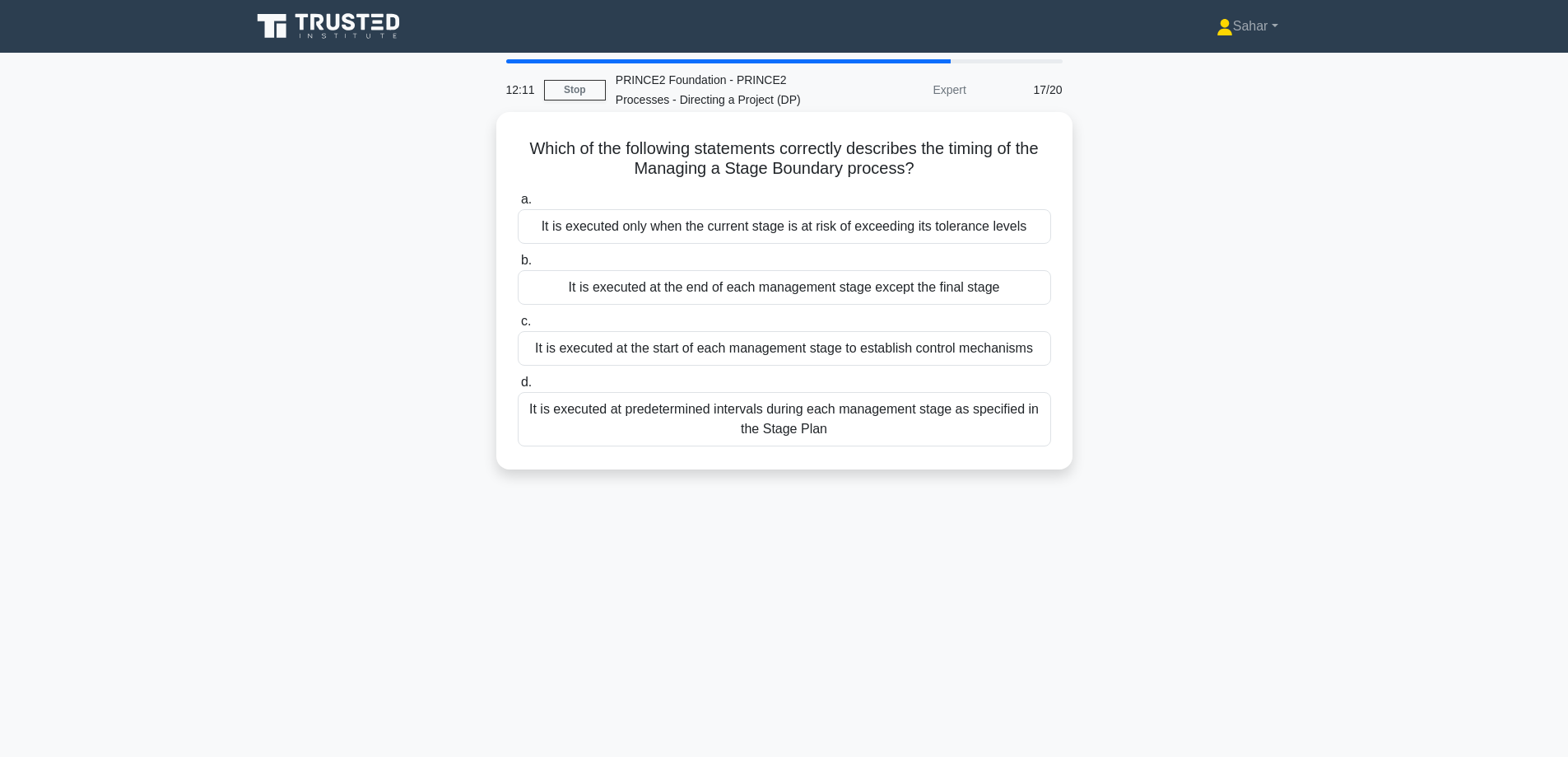
drag, startPoint x: 624, startPoint y: 413, endPoint x: 717, endPoint y: 409, distance: 93.1
click at [717, 409] on div "It is executed at predetermined intervals during each management stage as speci…" at bounding box center [784, 419] width 534 height 54
copy div "predetermined"
click at [756, 281] on div "It is executed at the end of each management stage except the final stage" at bounding box center [784, 287] width 534 height 35
click at [518, 266] on input "b. It is executed at the end of each management stage except the final stage" at bounding box center [518, 260] width 0 height 11
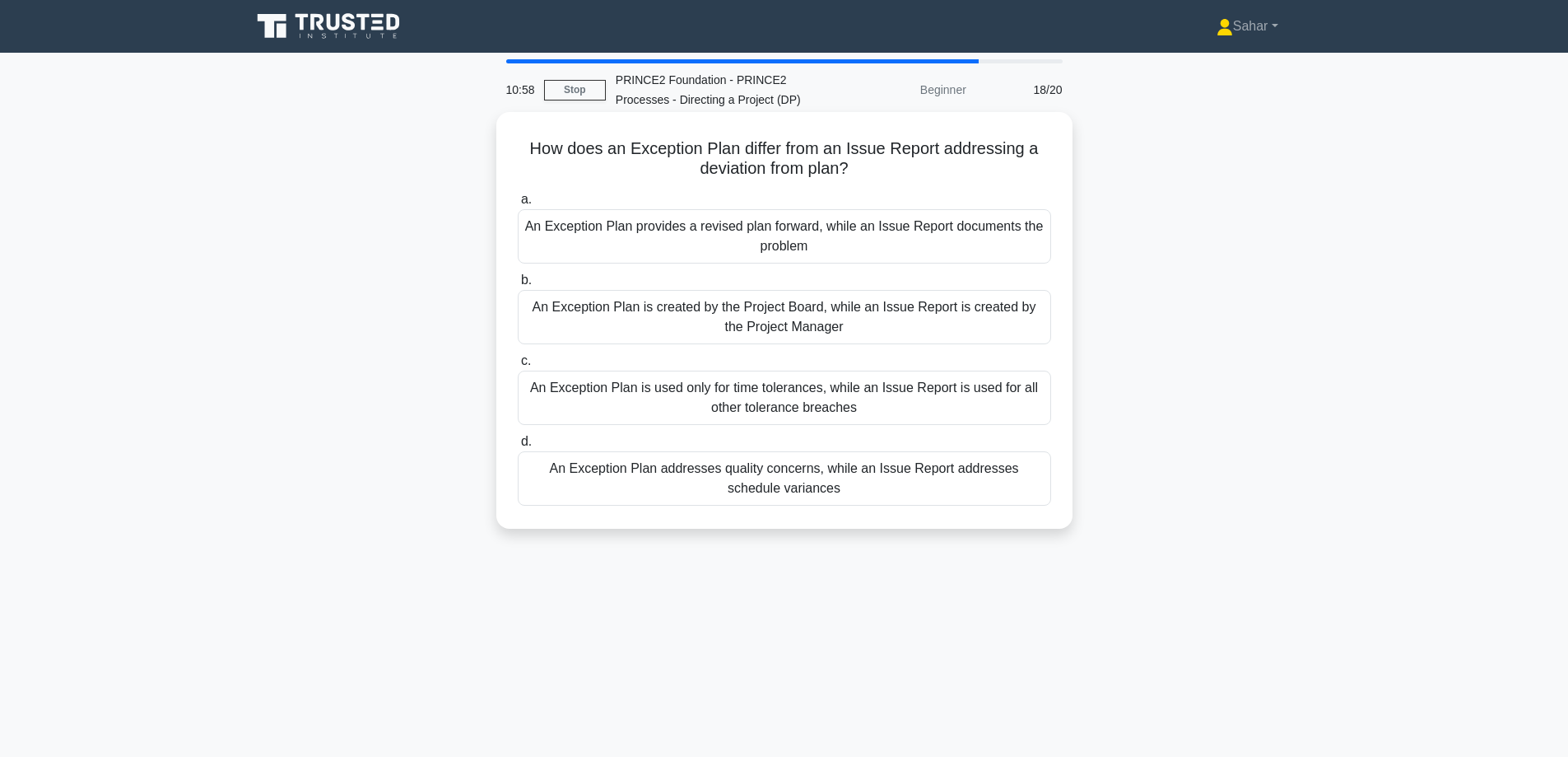
click at [695, 236] on div "An Exception Plan provides a revised plan forward, while an Issue Report docume…" at bounding box center [784, 236] width 534 height 54
click at [518, 205] on input "a. An Exception Plan provides a revised plan forward, while an Issue Report doc…" at bounding box center [518, 200] width 0 height 11
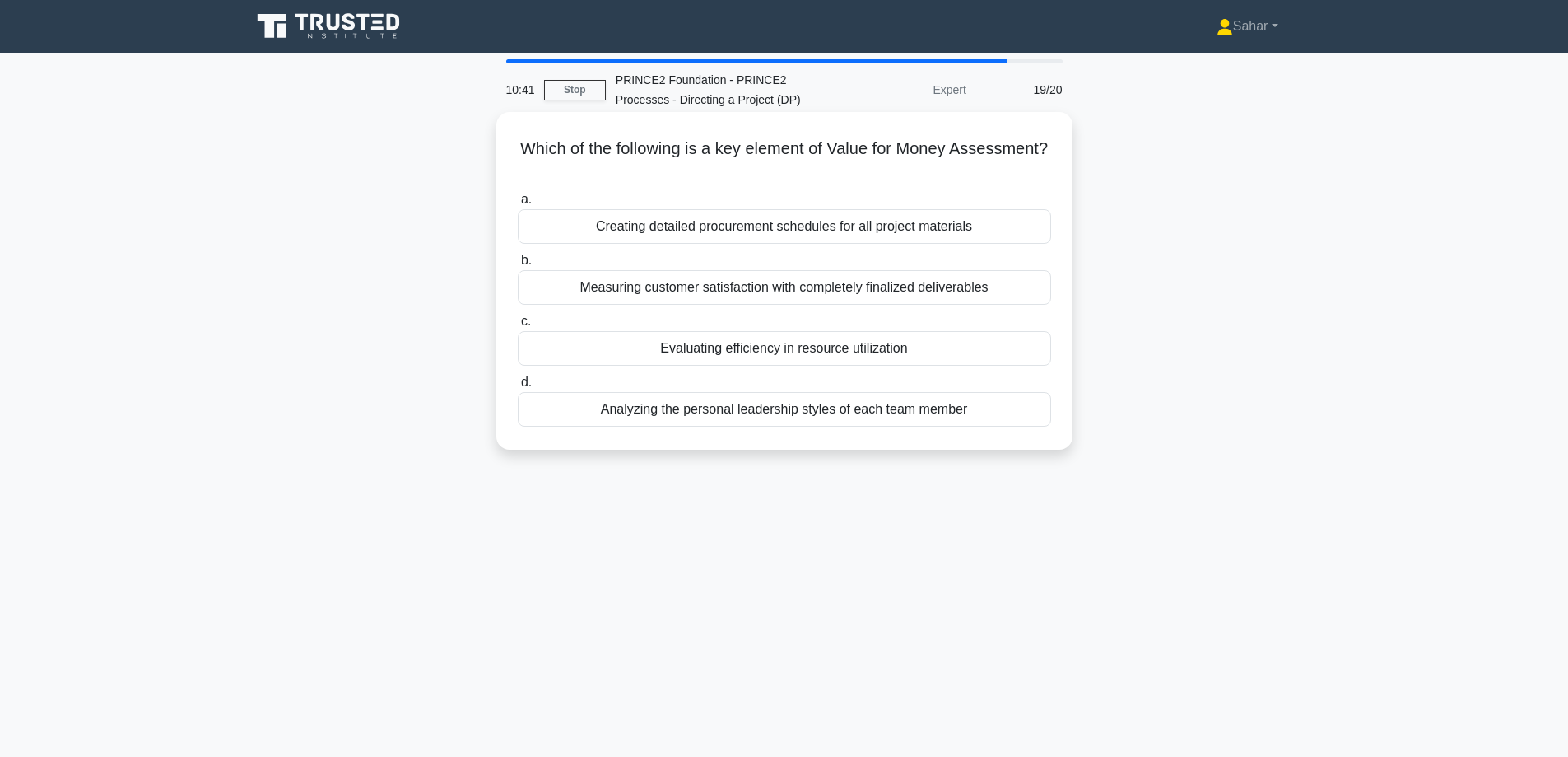
click at [781, 356] on div "Evaluating efficiency in resource utilization" at bounding box center [784, 348] width 534 height 35
click at [518, 327] on input "c. Evaluating efficiency in resource utilization" at bounding box center [518, 321] width 0 height 11
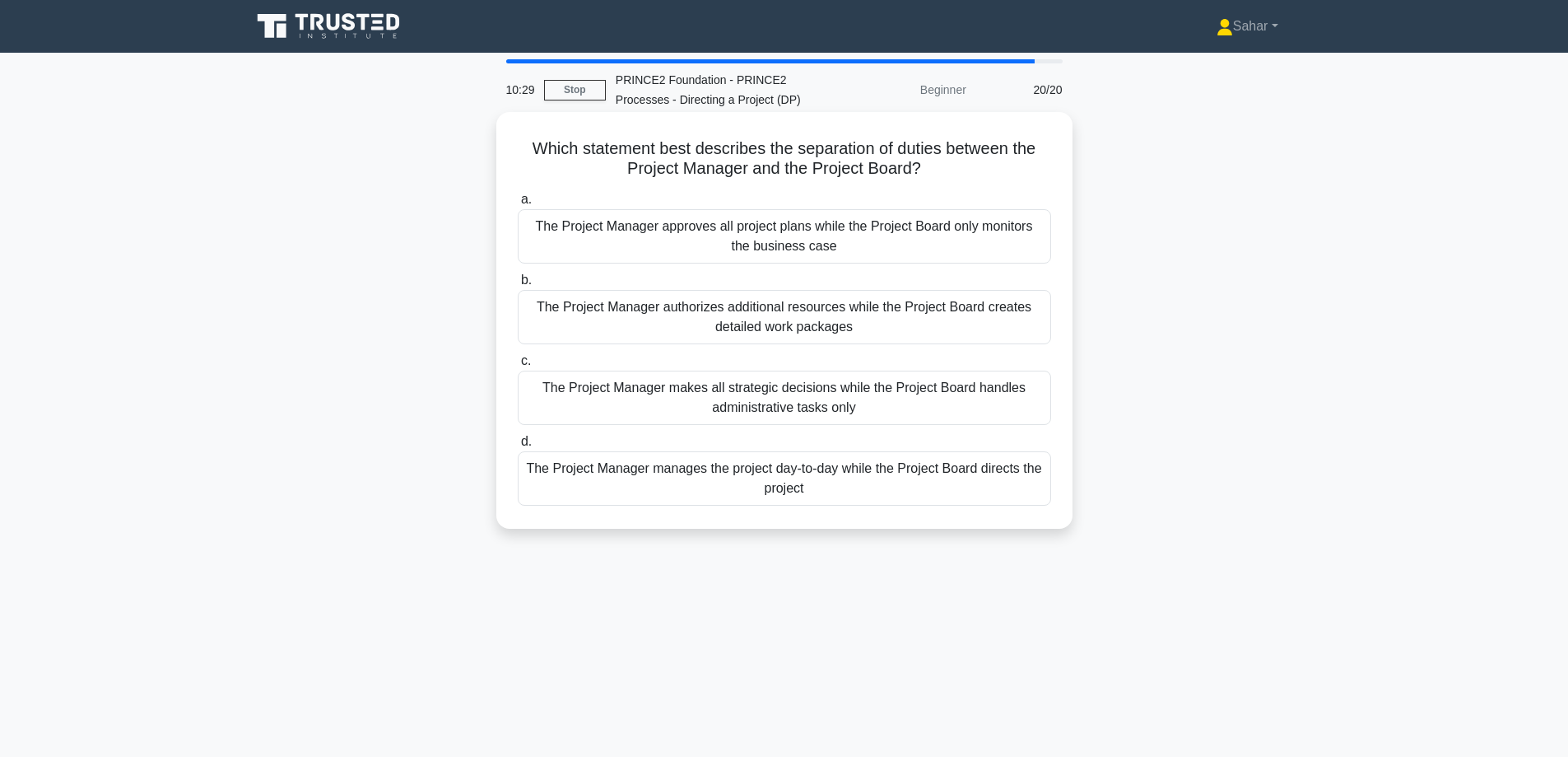
click at [768, 486] on div "The Project Manager manages the project day-to-day while the Project Board dire…" at bounding box center [784, 478] width 534 height 54
click at [518, 447] on input "d. The Project Manager manages the project day-to-day while the Project Board d…" at bounding box center [518, 442] width 0 height 11
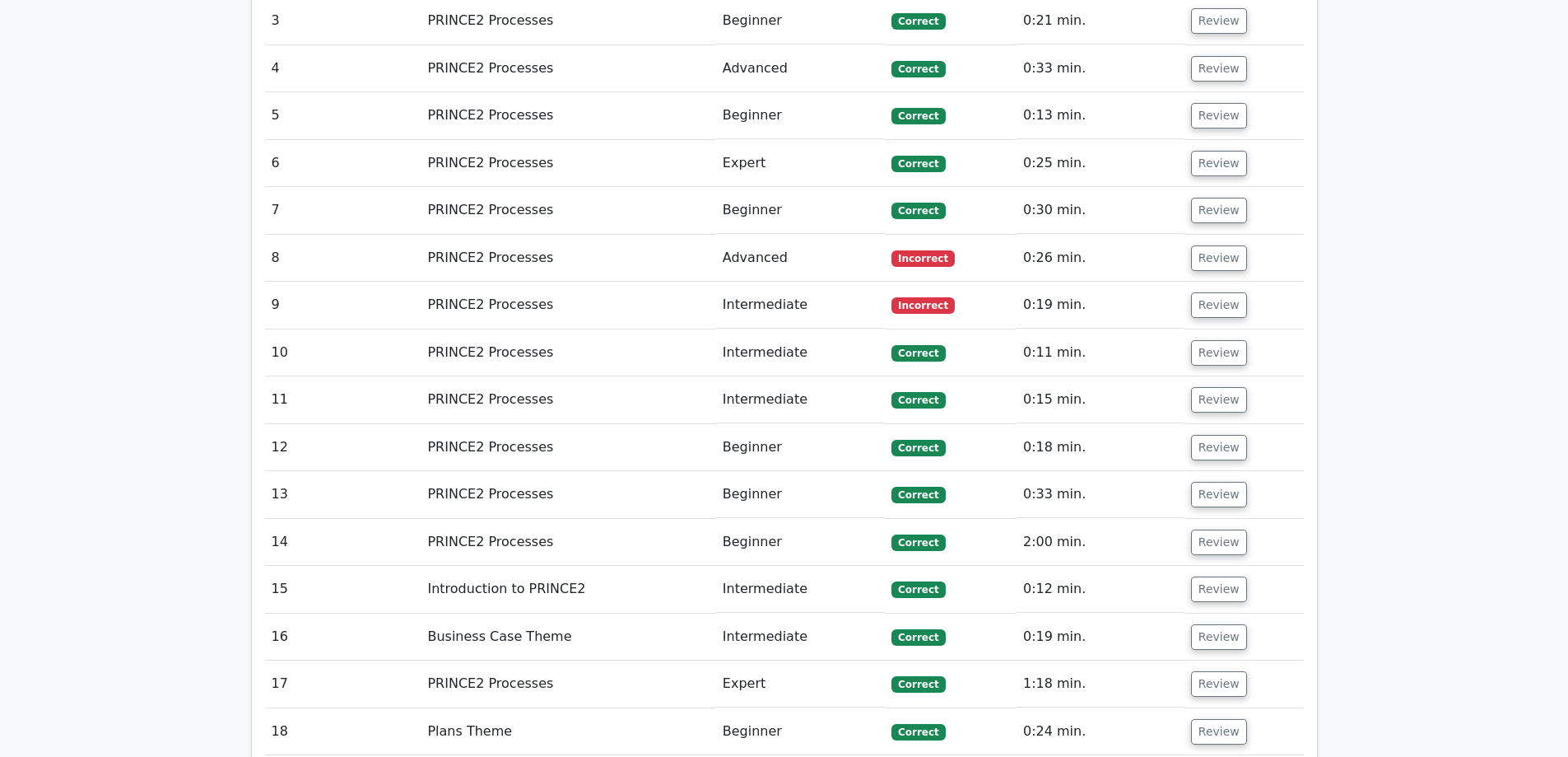
scroll to position [1904, 0]
click at [1213, 245] on button "Review" at bounding box center [1218, 258] width 56 height 26
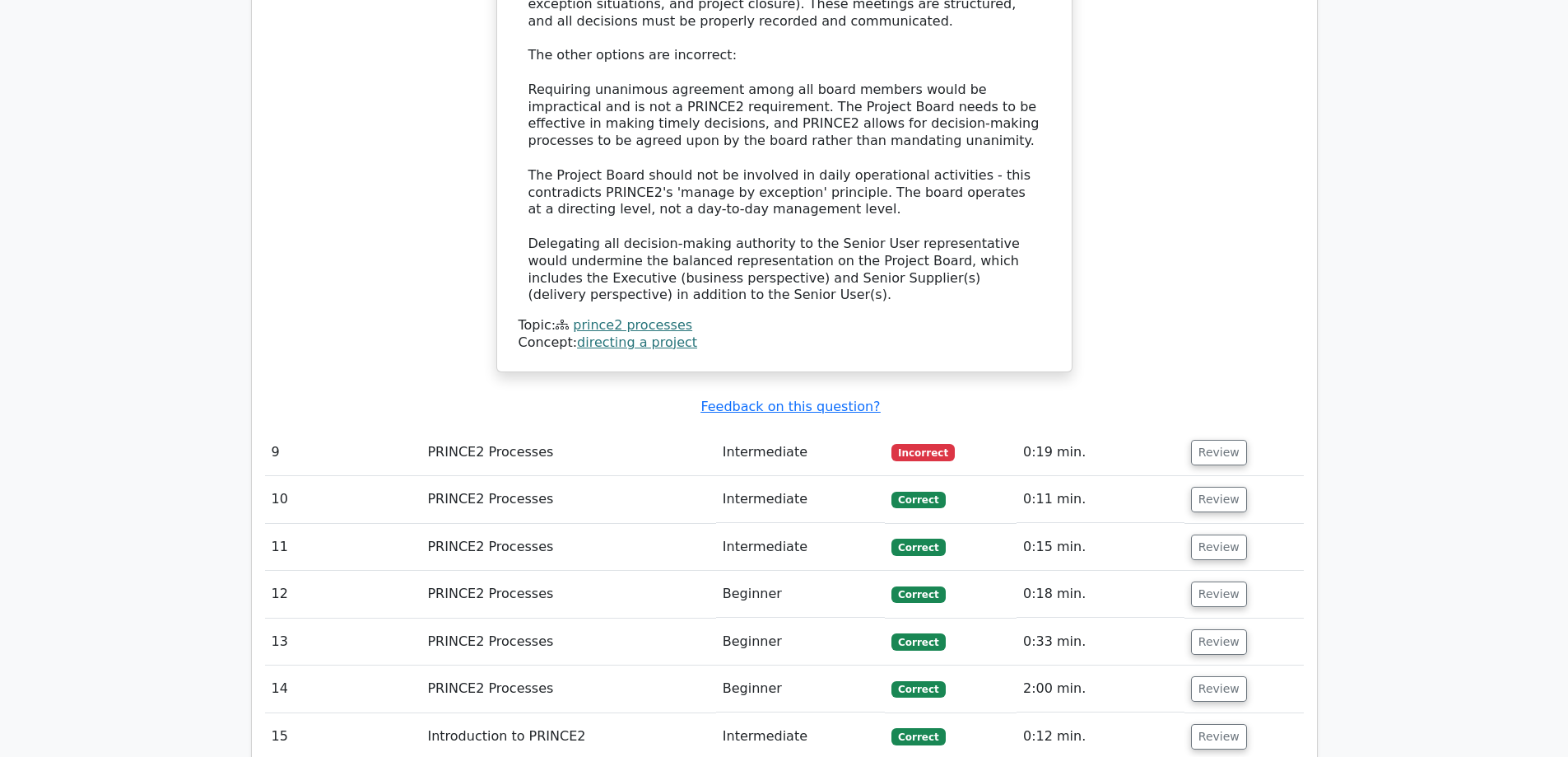
scroll to position [2598, 0]
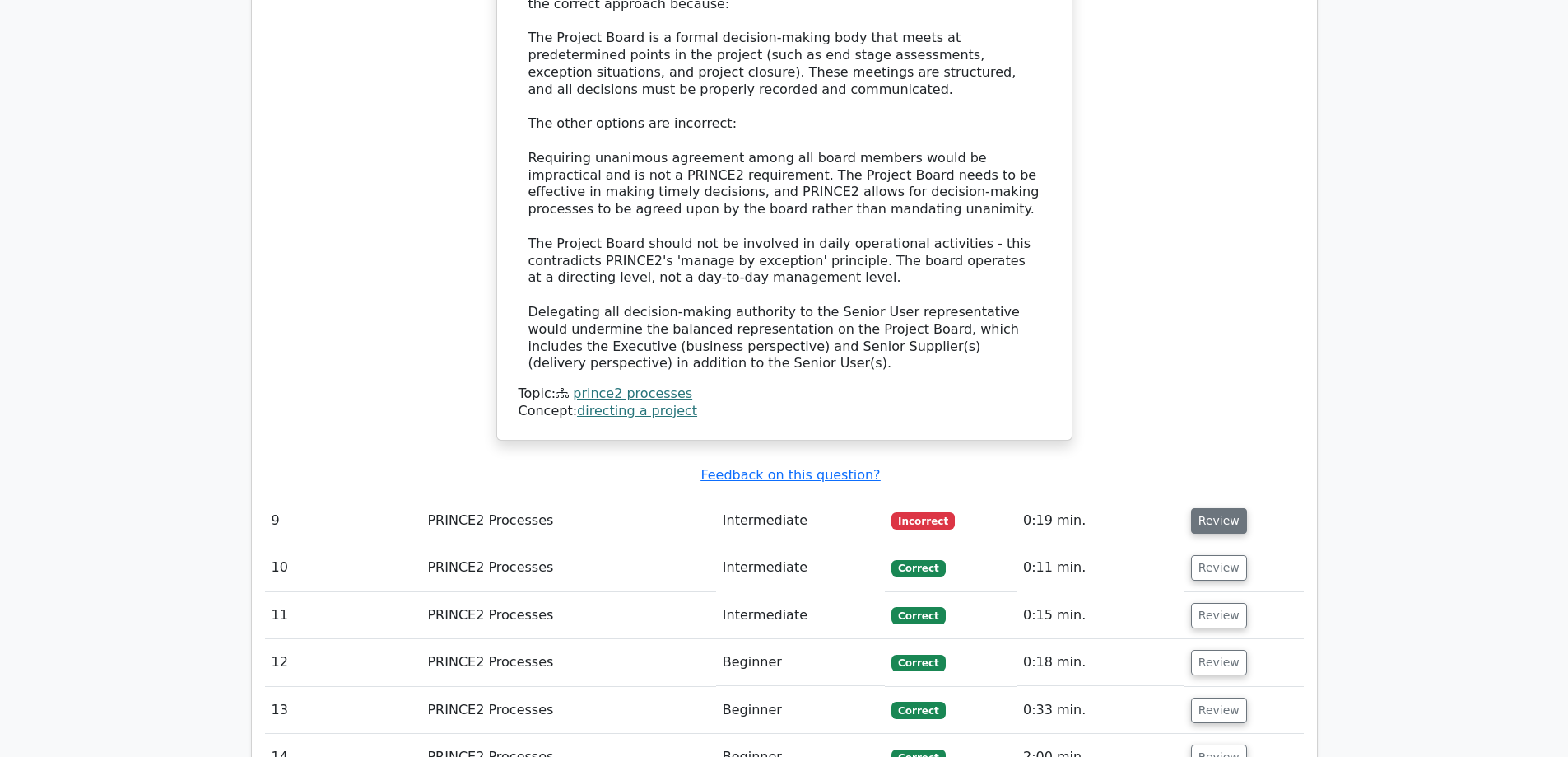
click at [1226, 508] on button "Review" at bounding box center [1218, 521] width 56 height 26
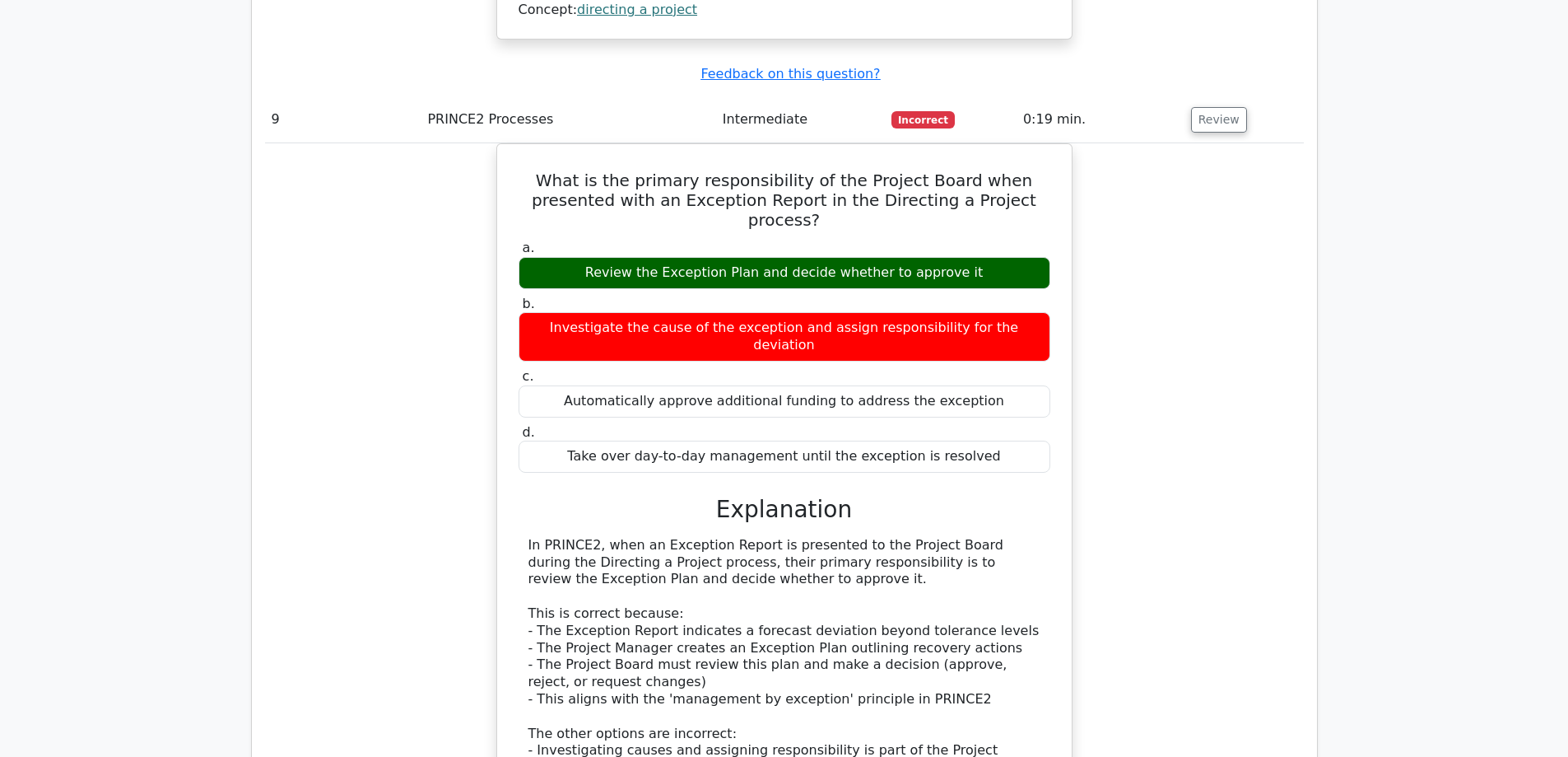
scroll to position [3009, 0]
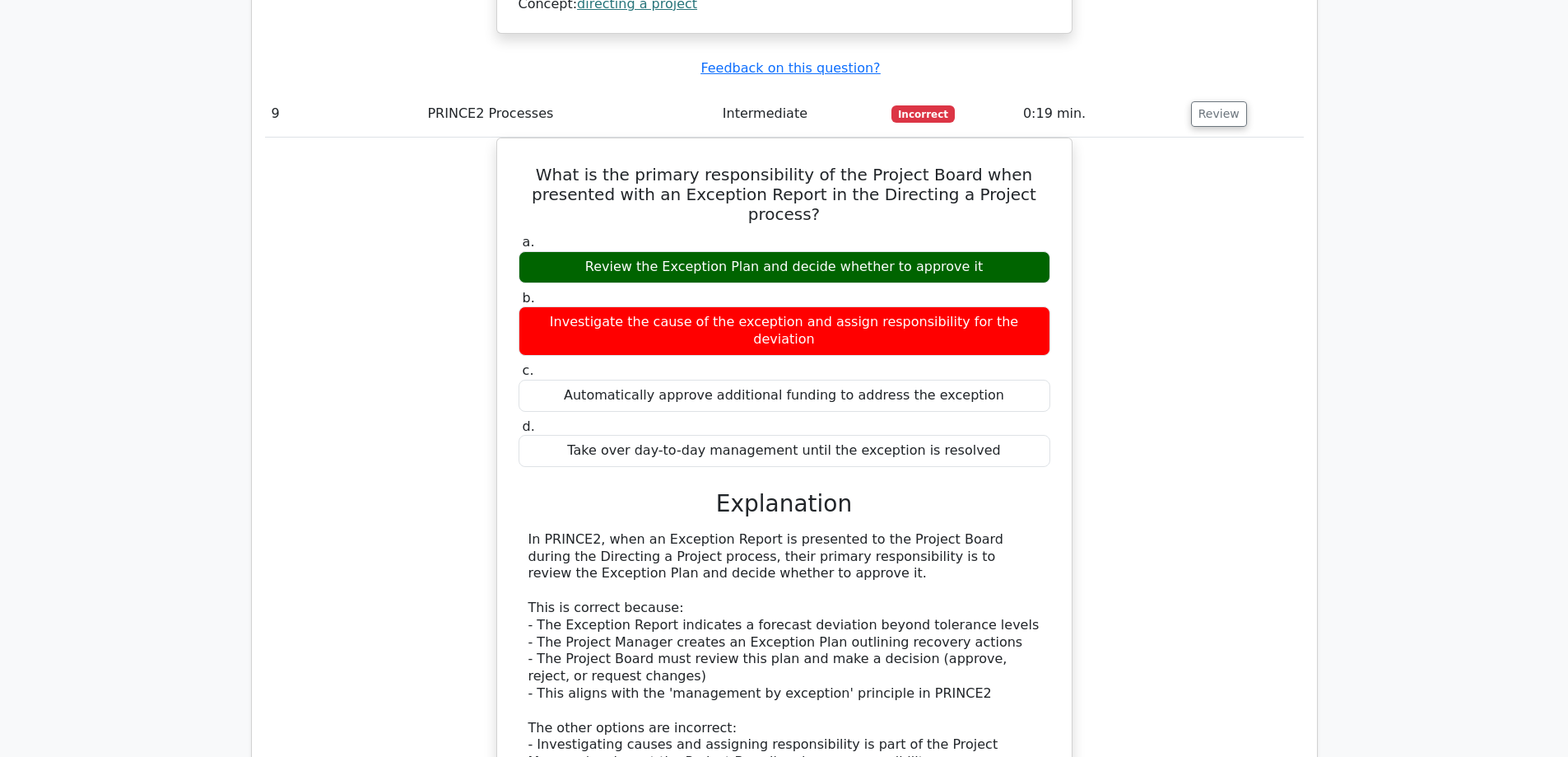
drag, startPoint x: 1579, startPoint y: 540, endPoint x: 1399, endPoint y: 275, distance: 320.4
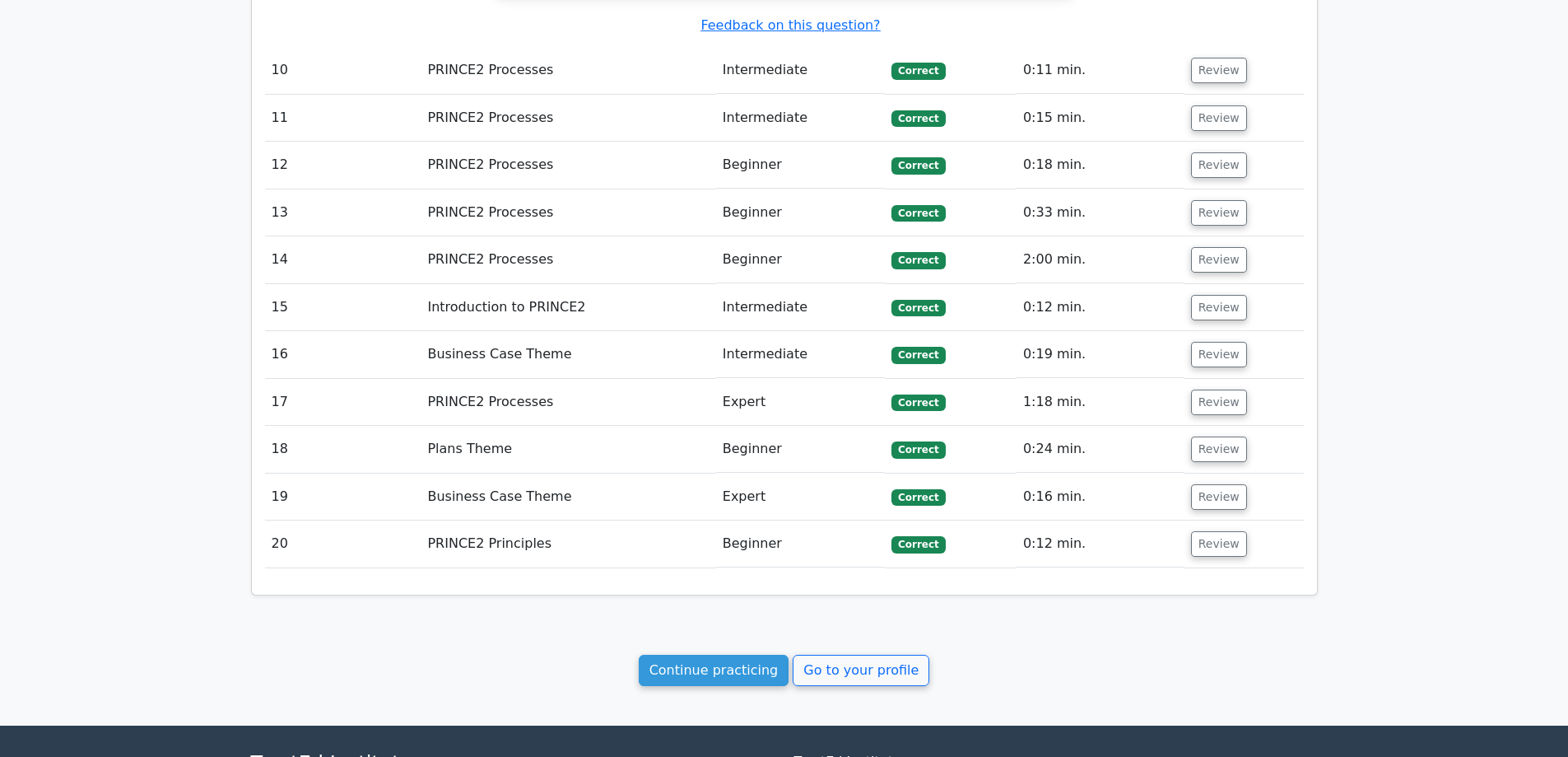
scroll to position [3959, 0]
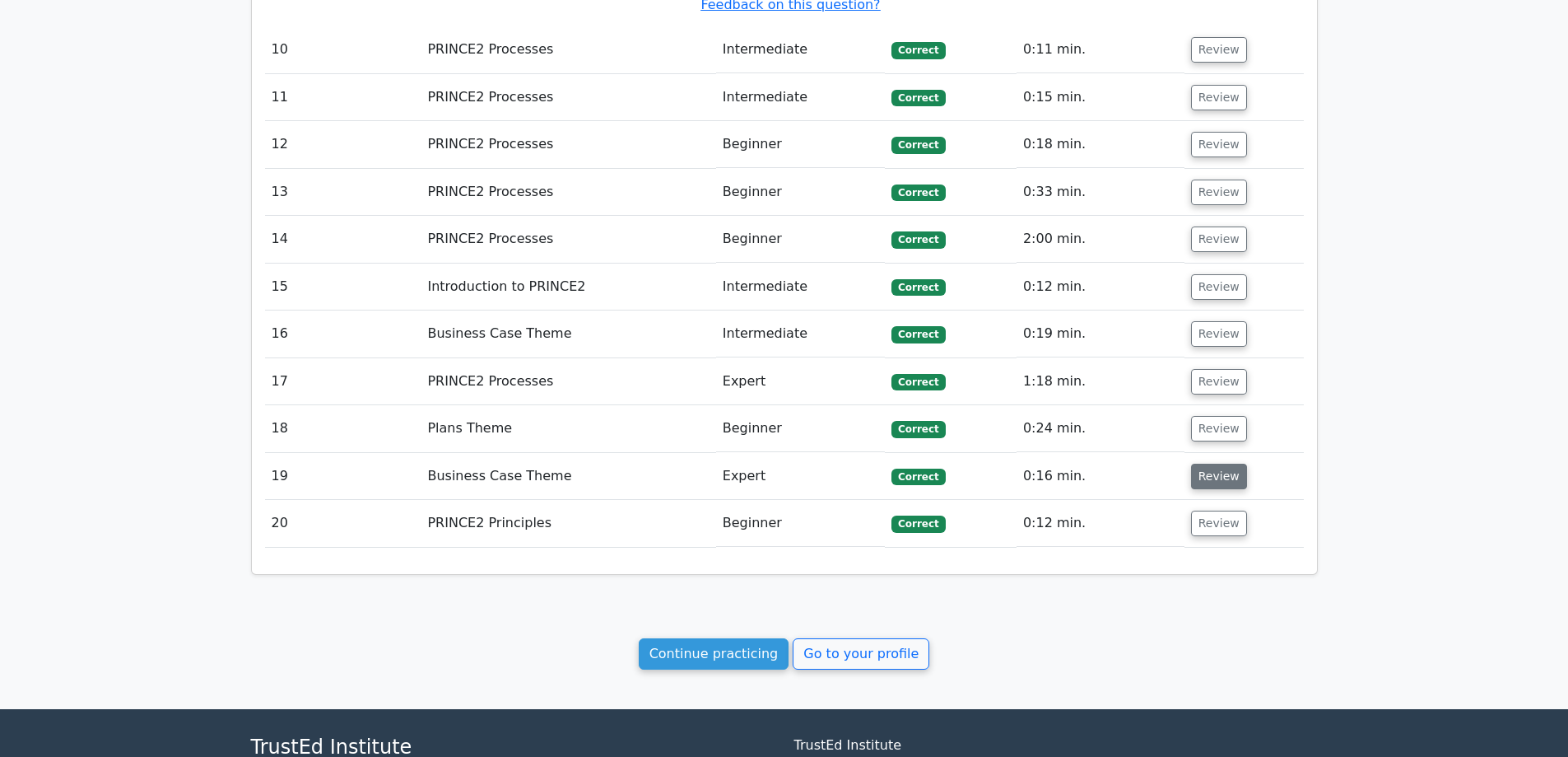
click at [1223, 464] on button "Review" at bounding box center [1218, 476] width 56 height 26
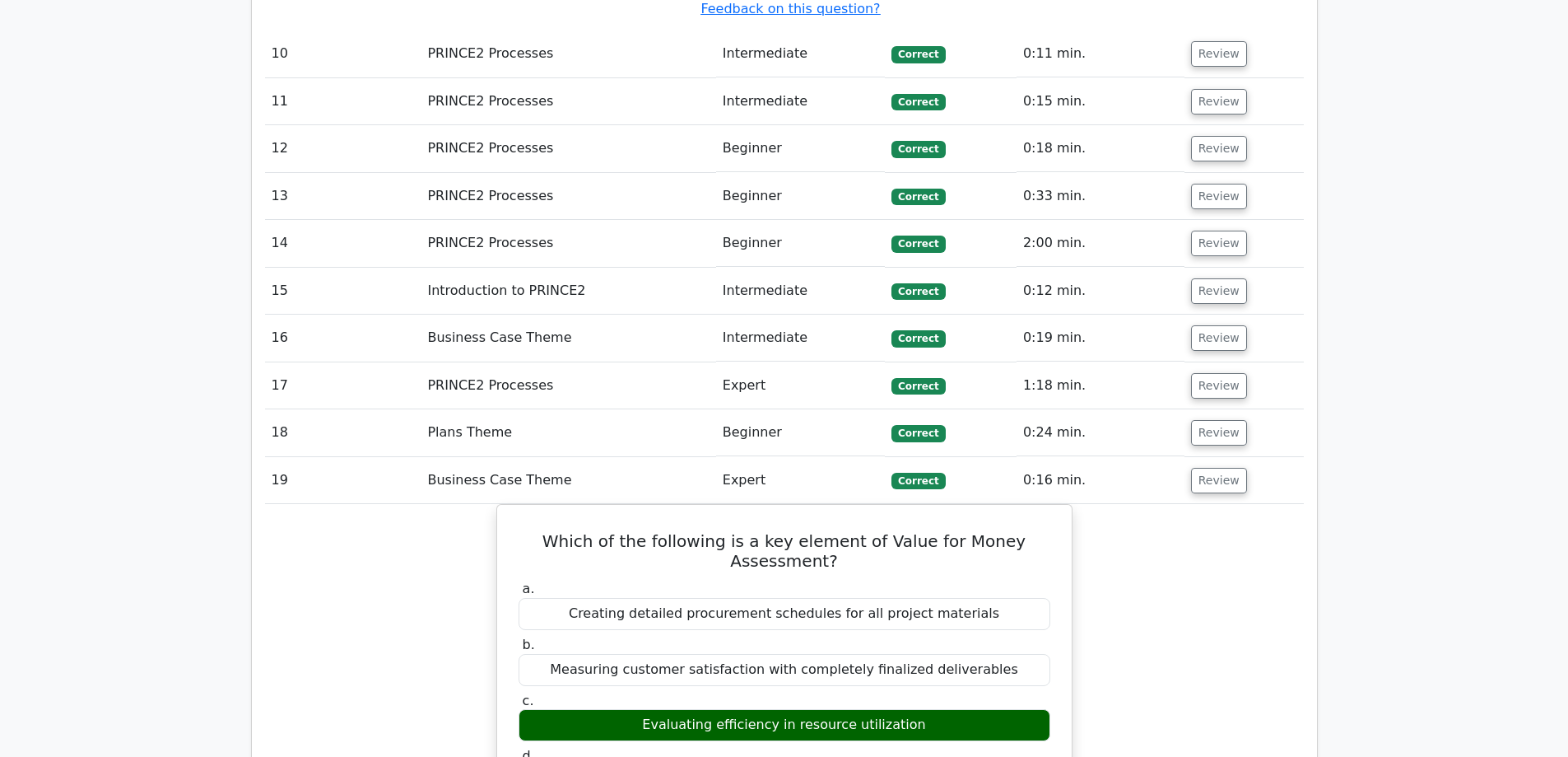
scroll to position [4700, 0]
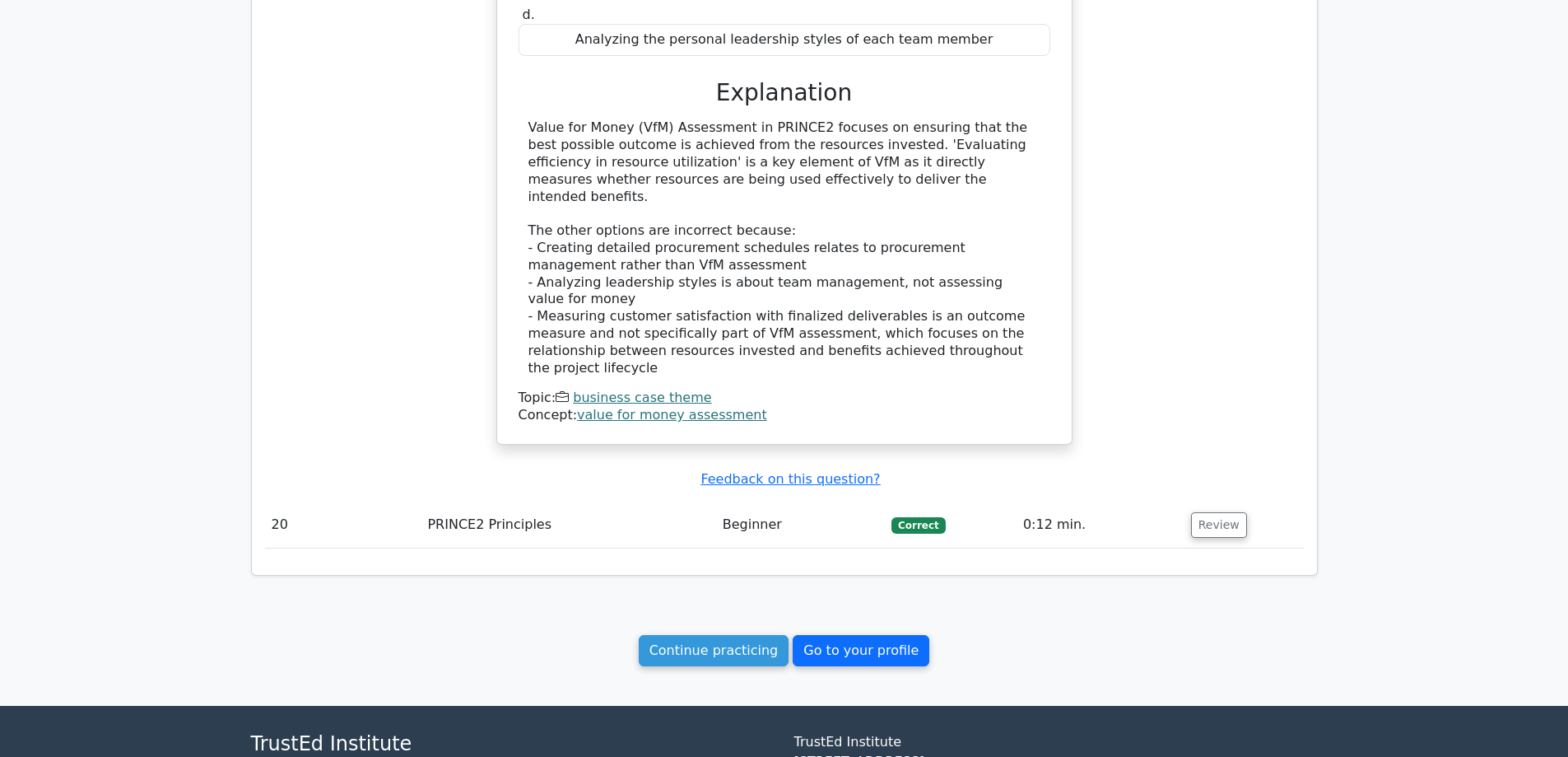
click at [821, 635] on link "Go to your profile" at bounding box center [861, 650] width 136 height 31
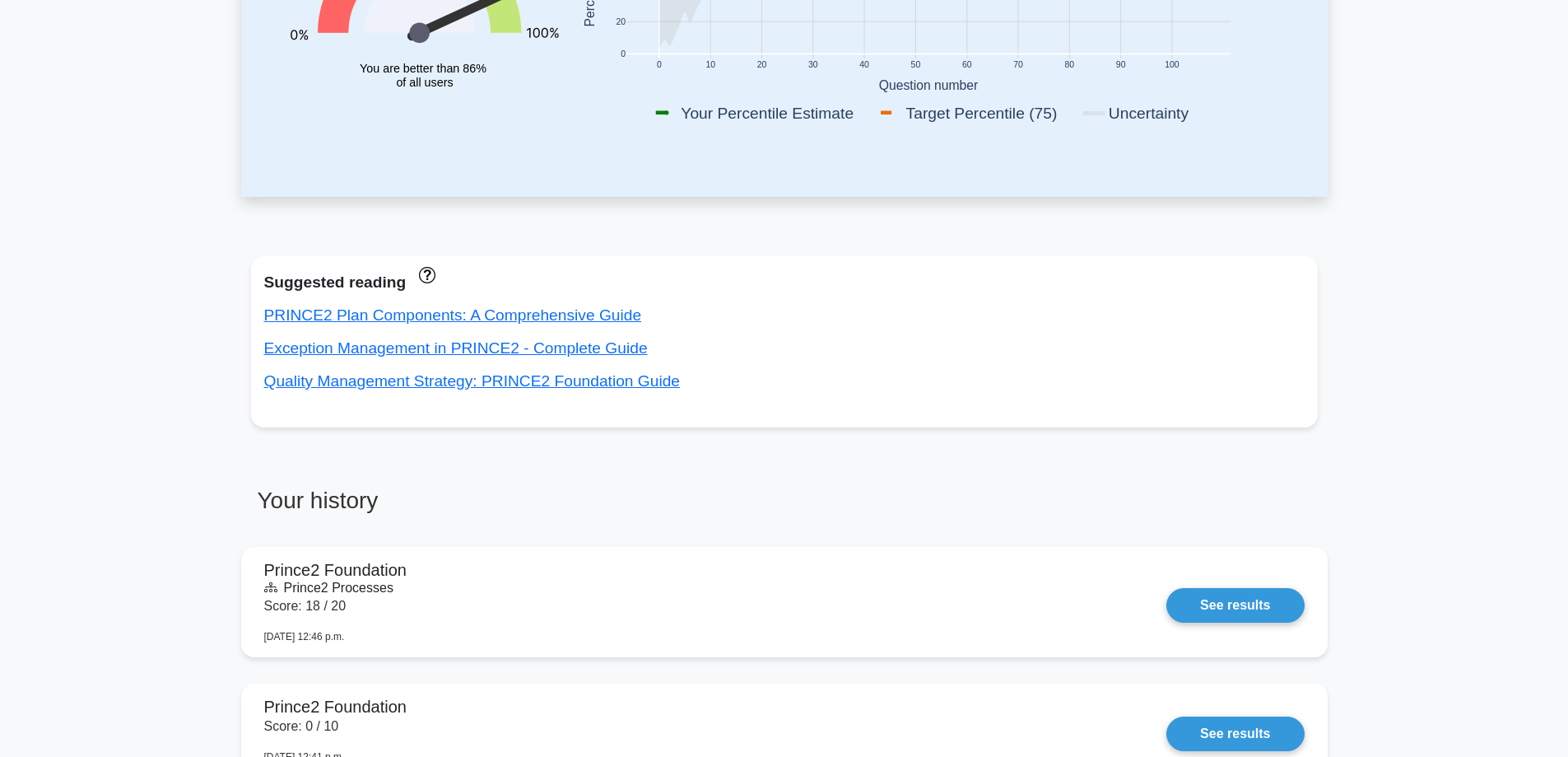
scroll to position [433, 0]
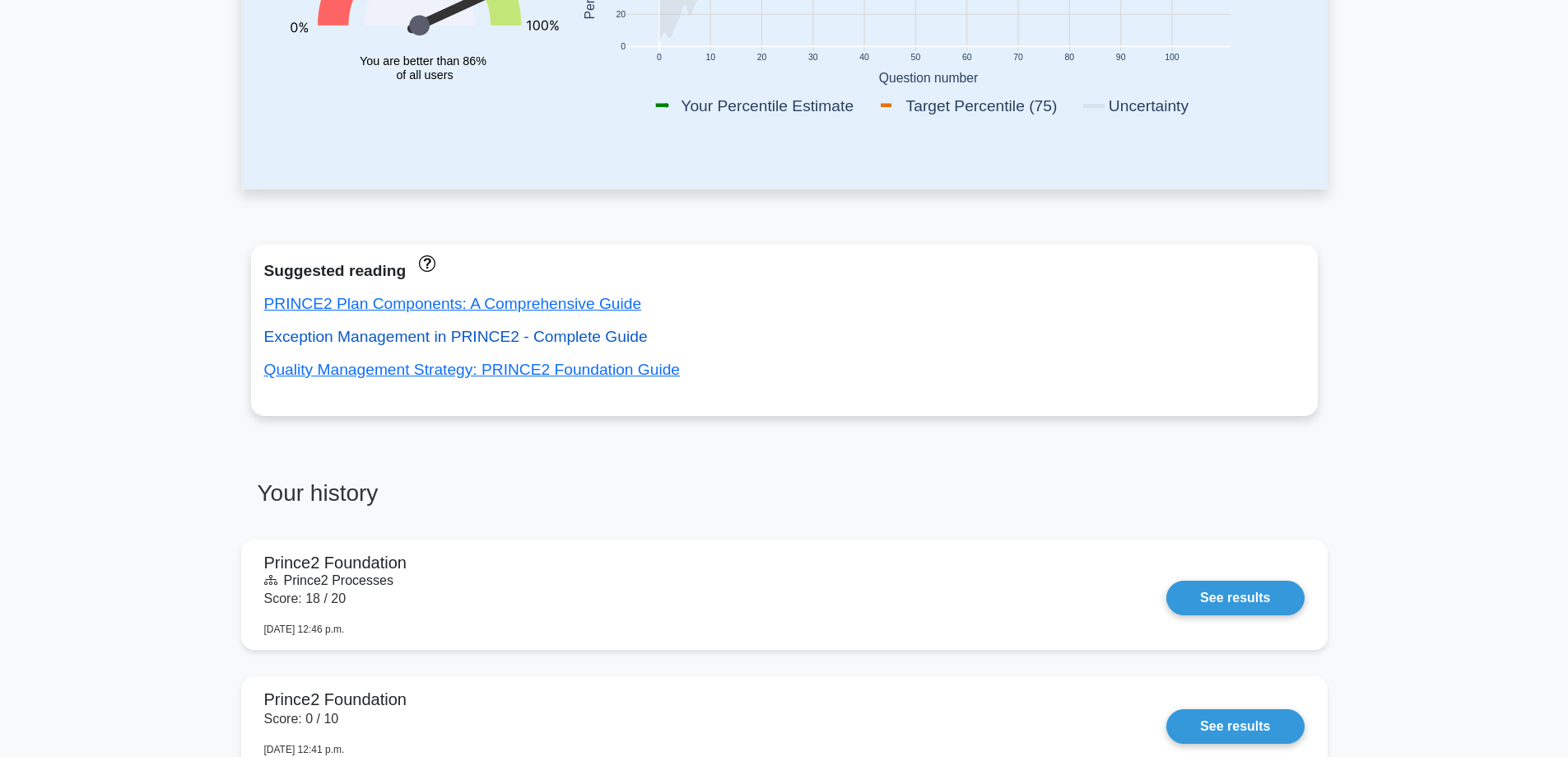
click at [564, 338] on link "Exception Management in PRINCE2 - Complete Guide" at bounding box center [457, 336] width 384 height 18
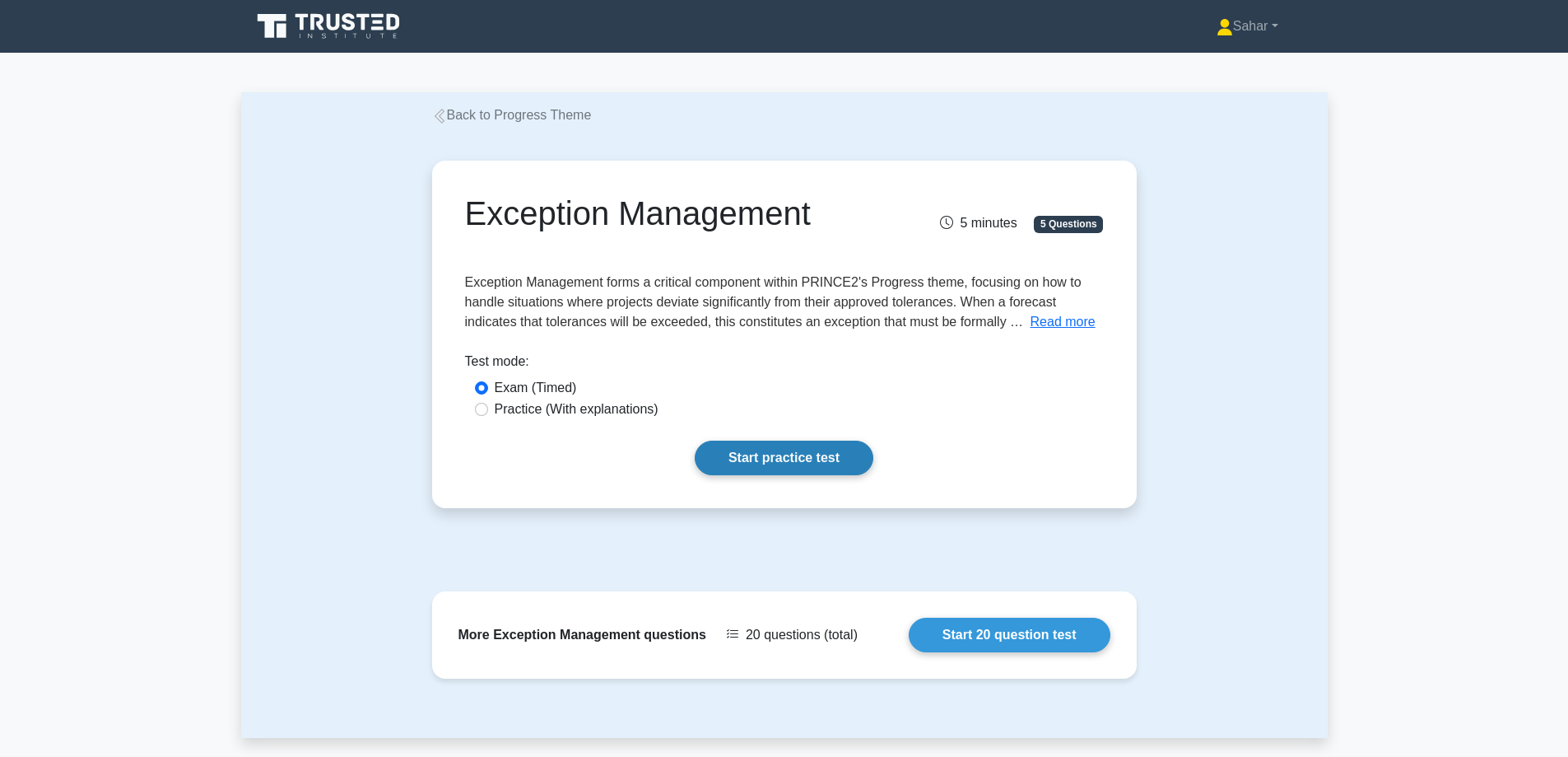
click at [785, 452] on link "Start practice test" at bounding box center [784, 458] width 179 height 35
click at [1070, 320] on button "Read more" at bounding box center [1063, 322] width 65 height 19
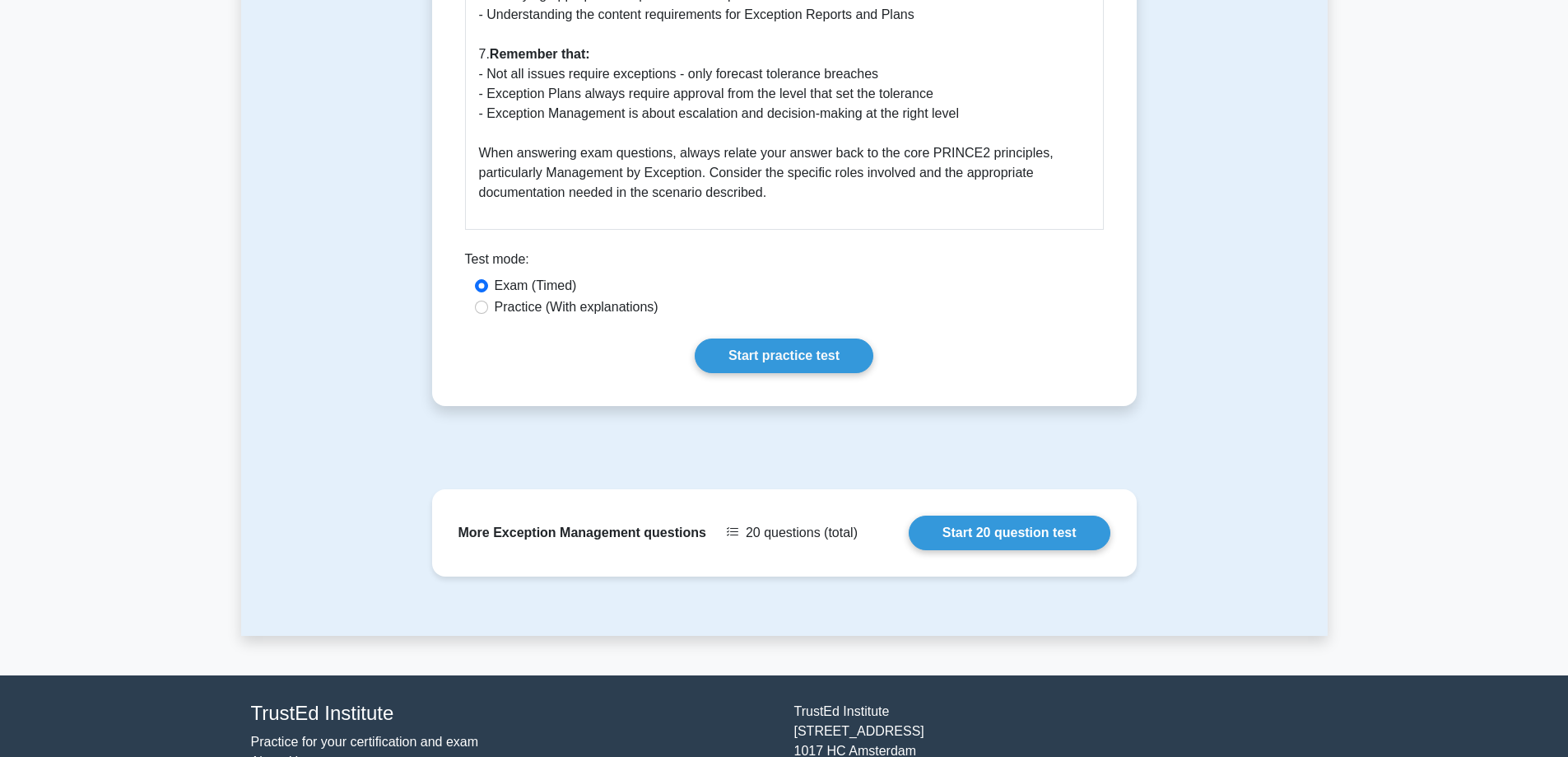
scroll to position [2498, 0]
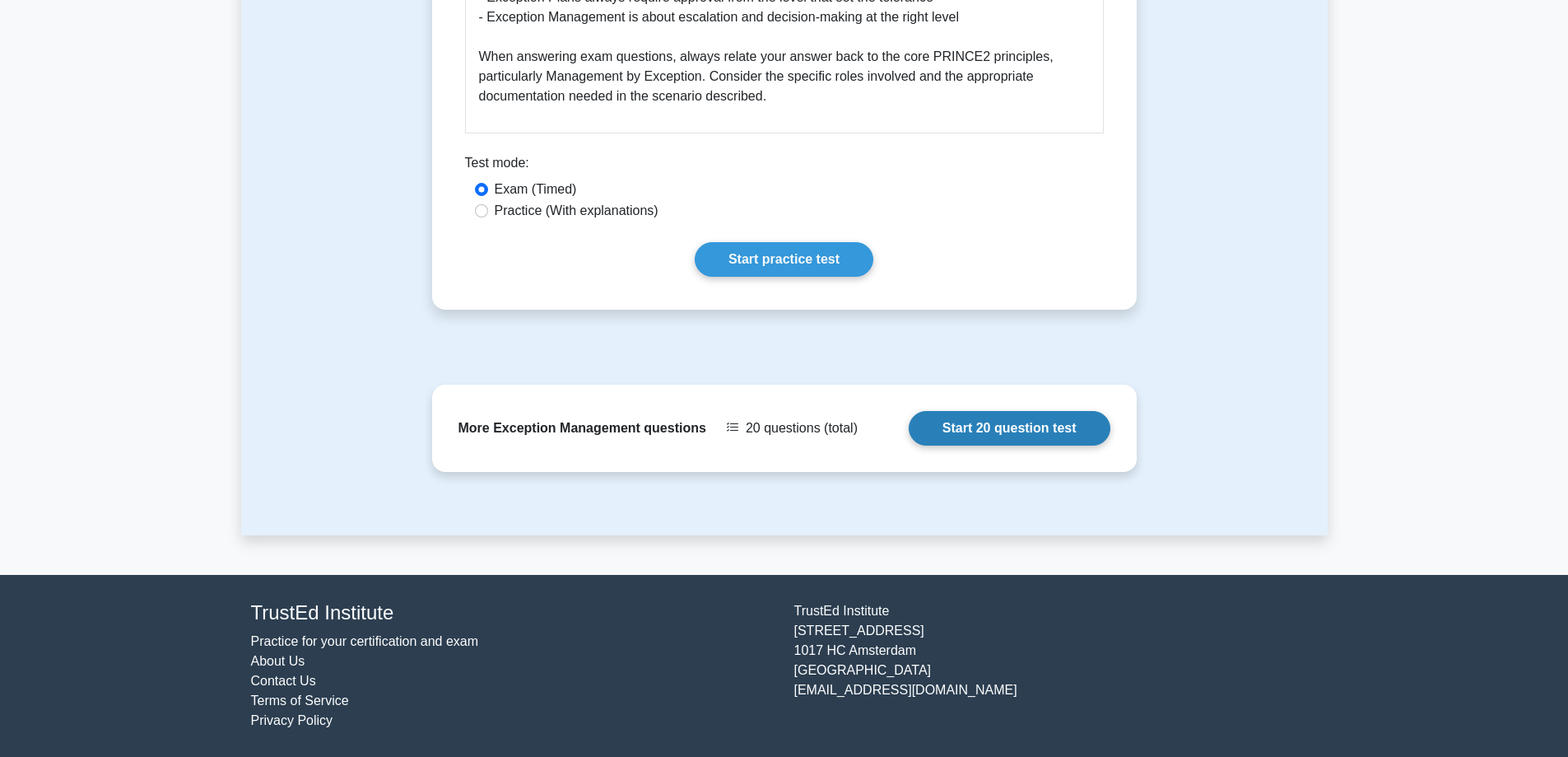
click at [961, 437] on link "Start 20 question test" at bounding box center [1010, 428] width 202 height 35
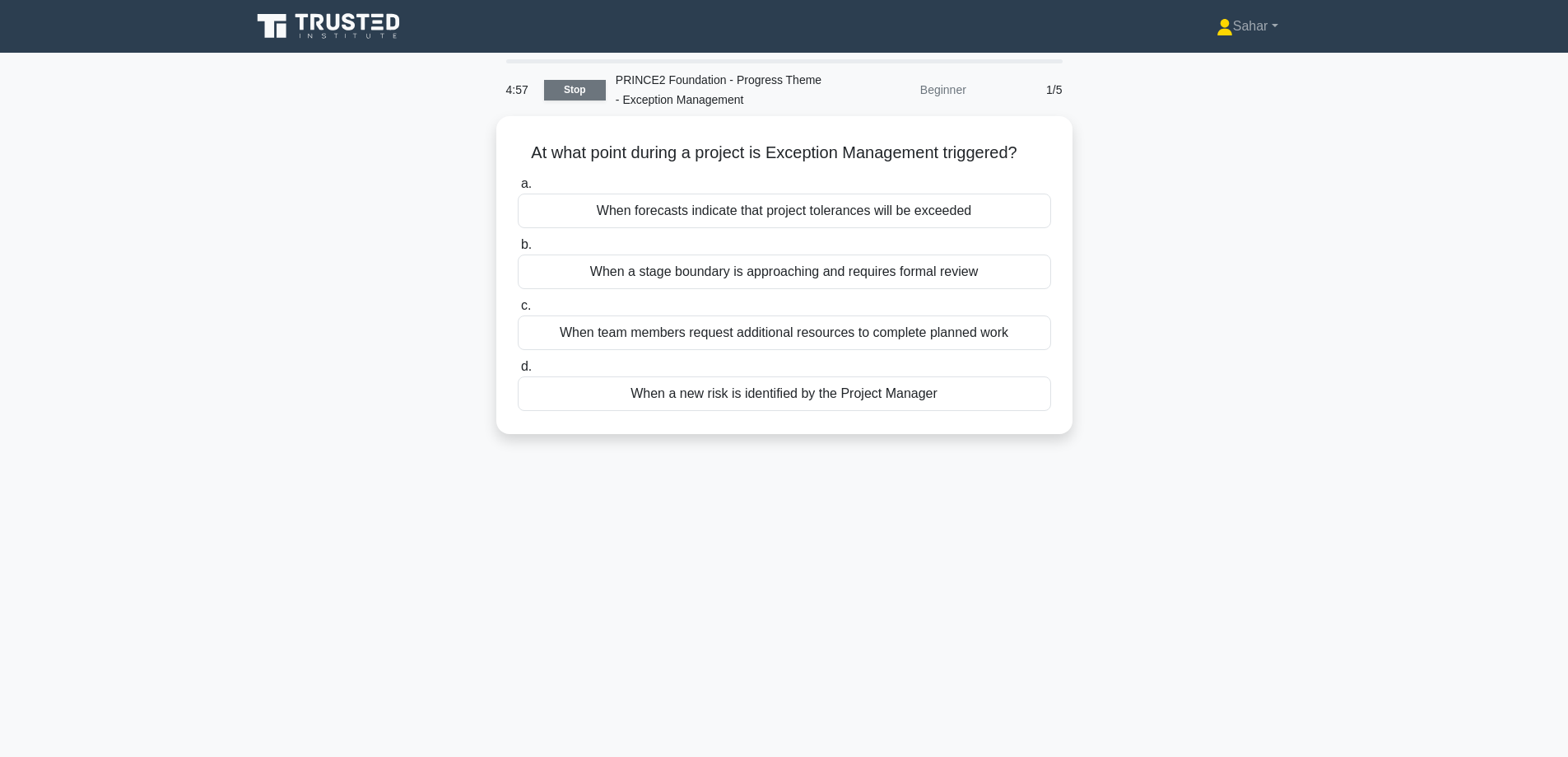
click at [559, 83] on link "Stop" at bounding box center [575, 89] width 62 height 20
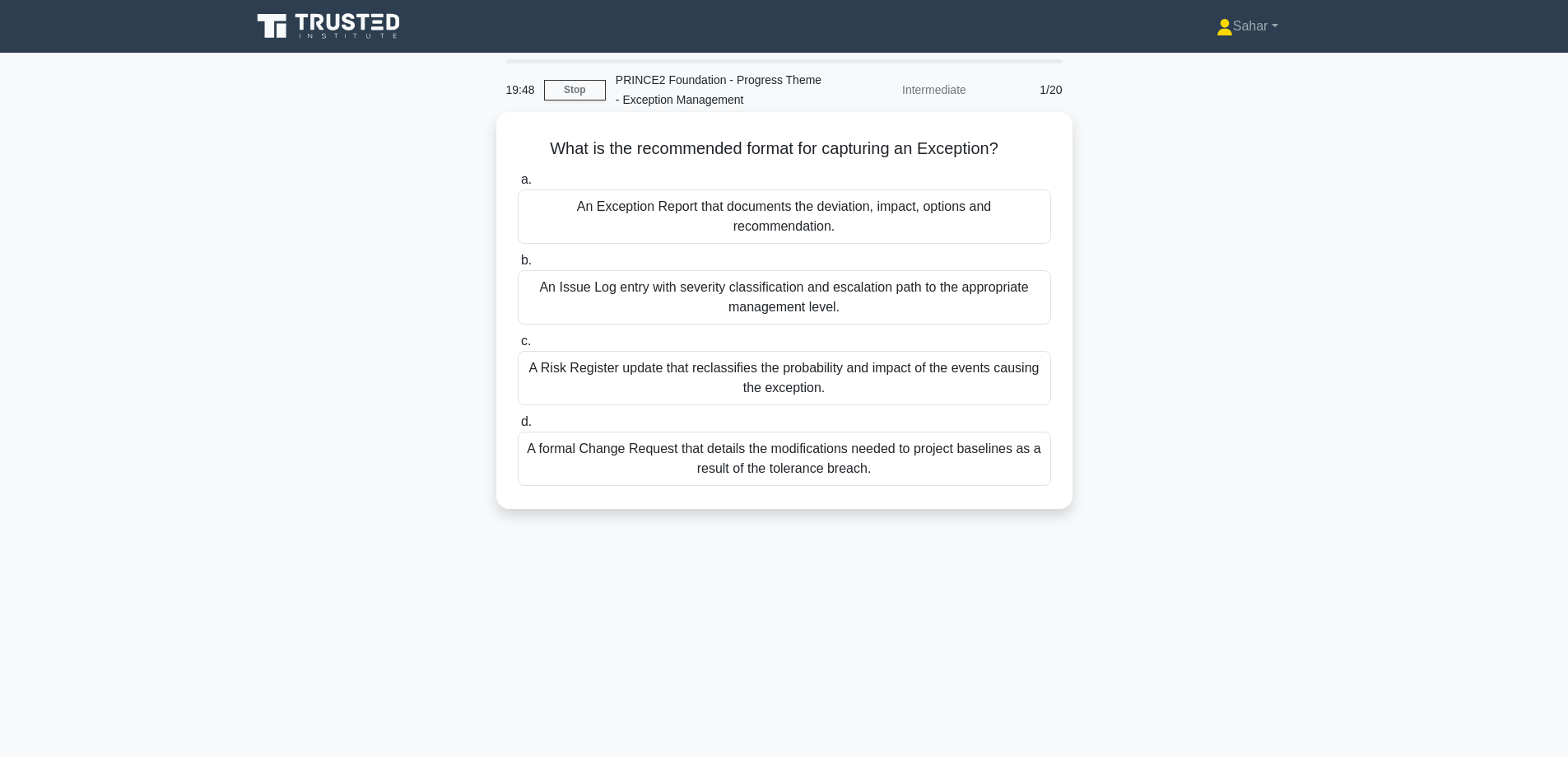
click at [718, 236] on div "An Exception Report that documents the deviation, impact, options and recommend…" at bounding box center [784, 216] width 534 height 54
click at [518, 185] on input "a. An Exception Report that documents the deviation, impact, options and recomm…" at bounding box center [518, 180] width 0 height 11
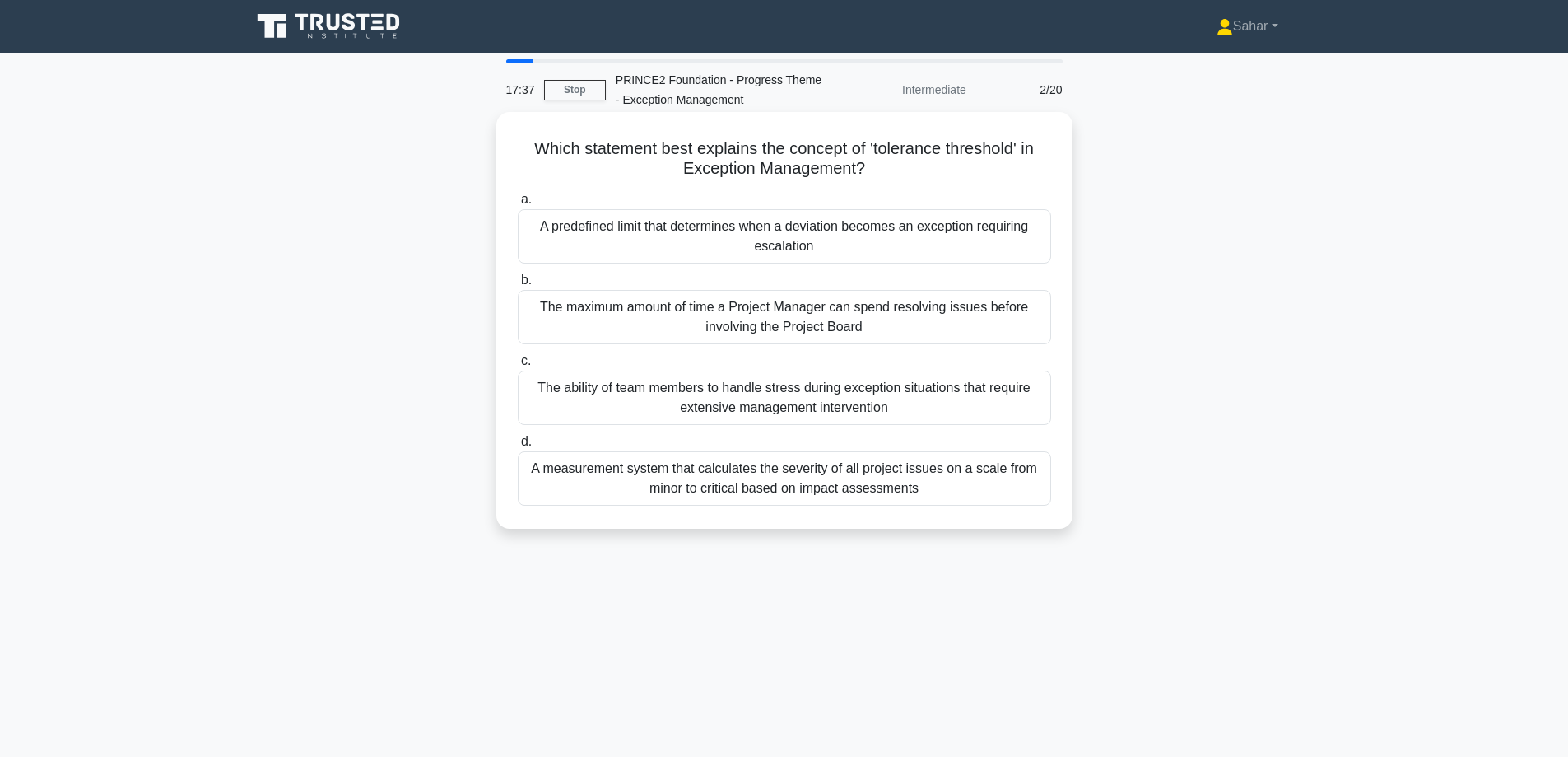
click at [718, 239] on div "A predefined limit that determines when a deviation becomes an exception requir…" at bounding box center [784, 236] width 534 height 54
click at [518, 205] on input "a. A predefined limit that determines when a deviation becomes an exception req…" at bounding box center [518, 200] width 0 height 11
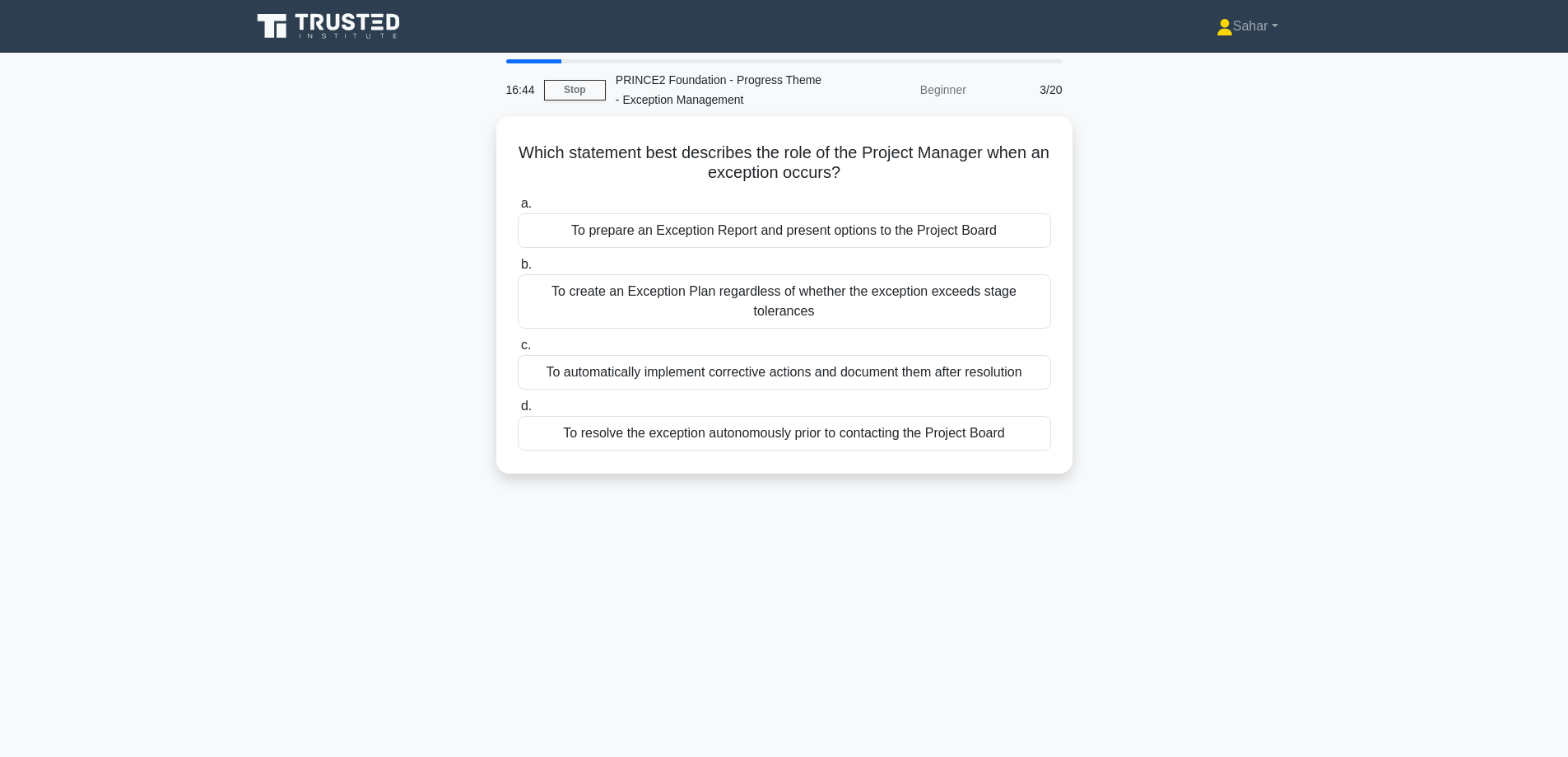
click at [718, 239] on div "To prepare an Exception Report and present options to the Project Board" at bounding box center [784, 230] width 534 height 35
click at [518, 209] on input "a. To prepare an Exception Report and present options to the Project Board" at bounding box center [518, 204] width 0 height 11
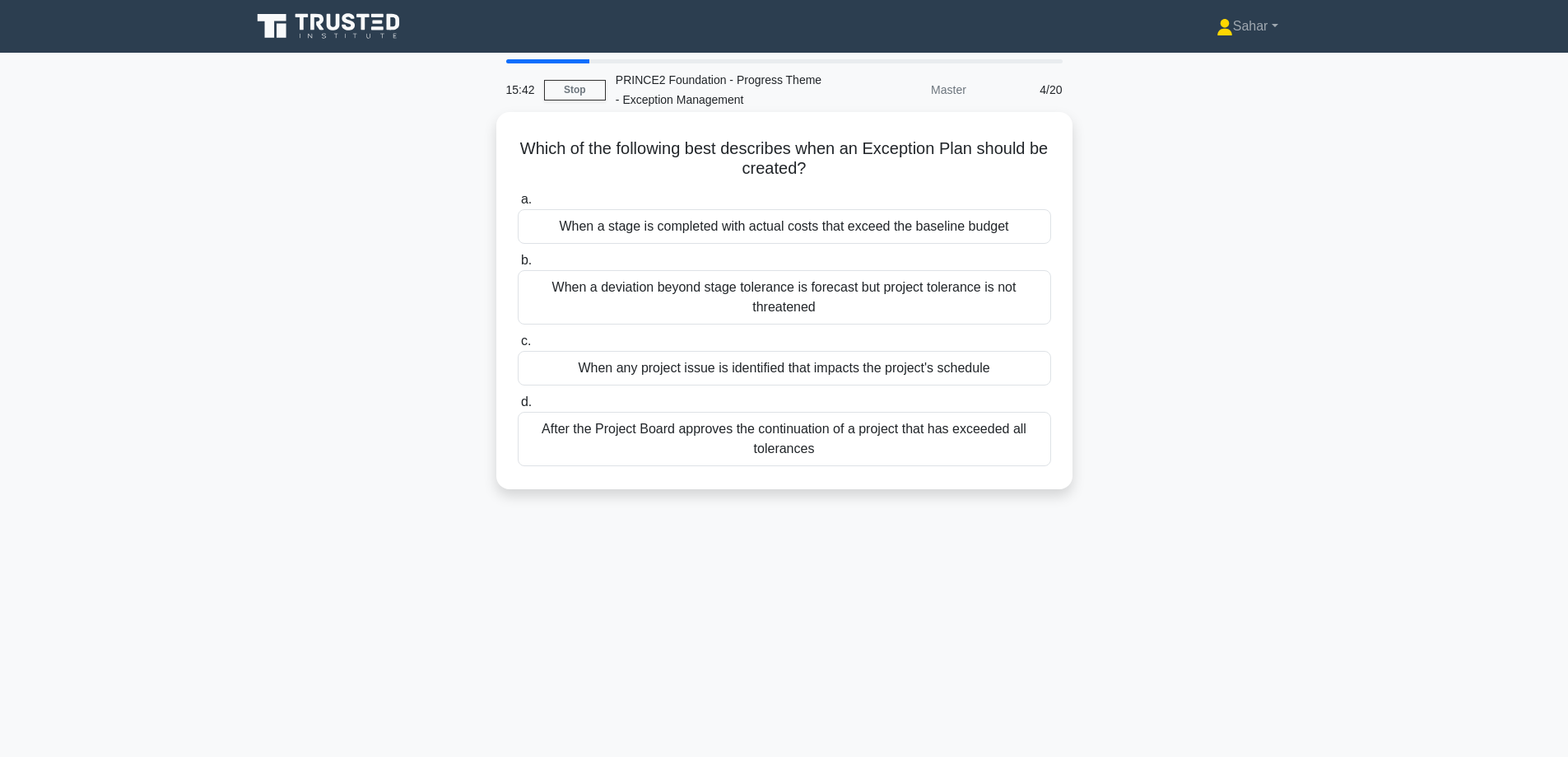
click at [816, 290] on div "When a deviation beyond stage tolerance is forecast but project tolerance is no…" at bounding box center [784, 297] width 534 height 54
click at [518, 266] on input "b. When a deviation beyond stage tolerance is forecast but project tolerance is…" at bounding box center [518, 260] width 0 height 11
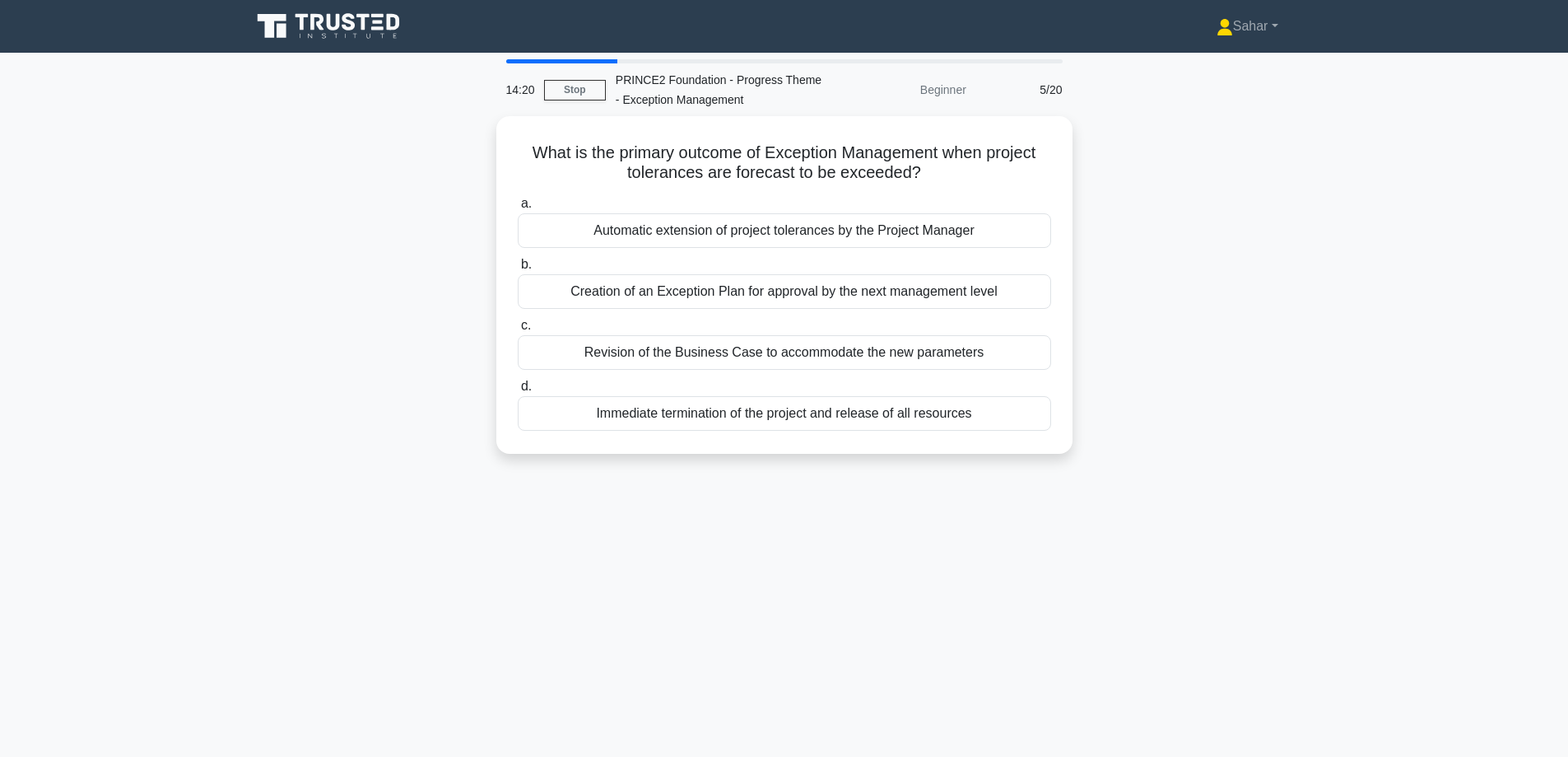
click at [816, 290] on div "Creation of an Exception Plan for approval by the next management level" at bounding box center [784, 291] width 534 height 35
click at [518, 270] on input "b. Creation of an Exception Plan for approval by the next management level" at bounding box center [518, 265] width 0 height 11
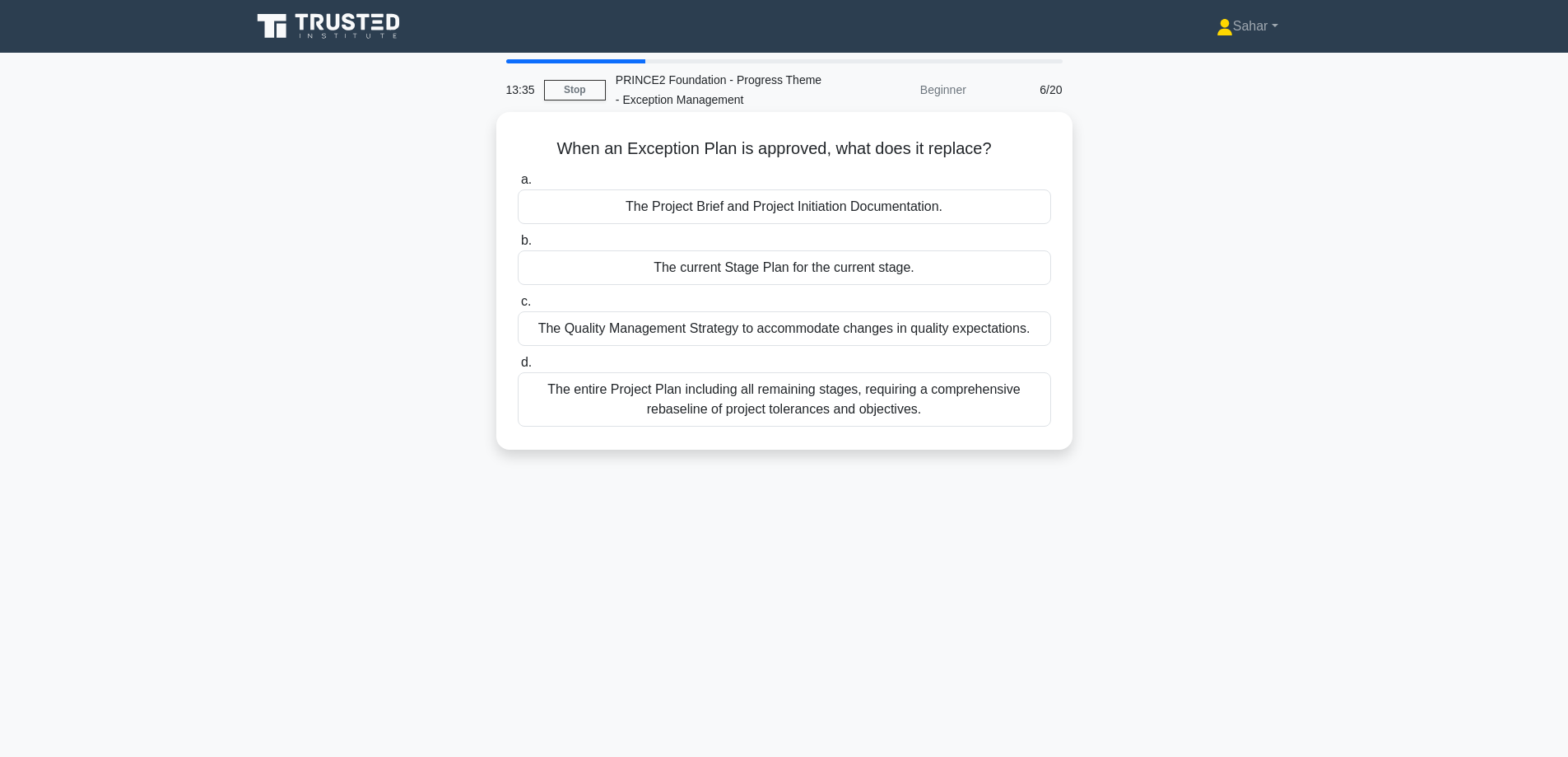
click at [823, 273] on div "The current Stage Plan for the current stage." at bounding box center [784, 267] width 534 height 35
click at [518, 246] on input "b. The current Stage Plan for the current stage." at bounding box center [518, 241] width 0 height 11
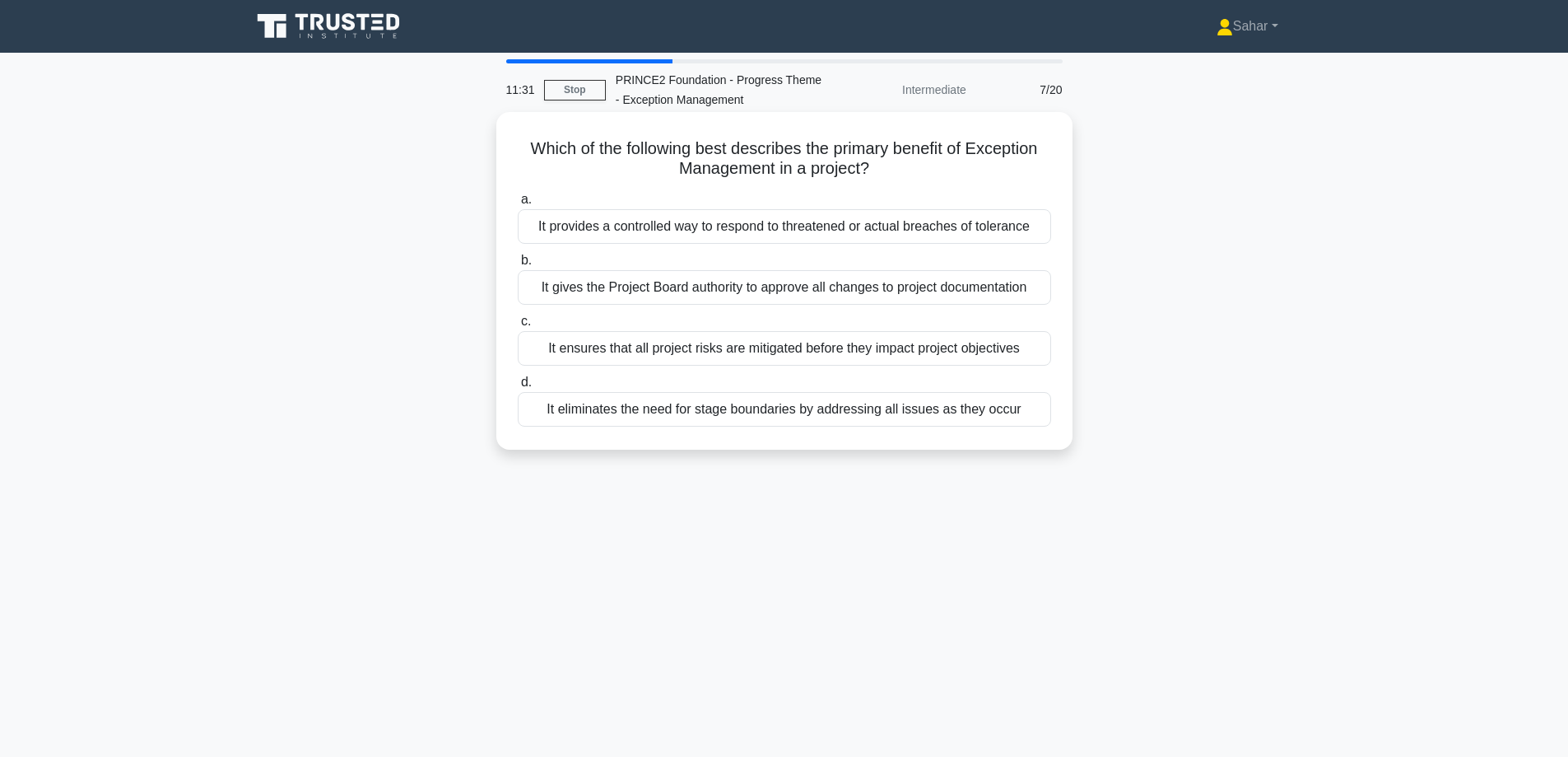
click at [839, 236] on div "It provides a controlled way to respond to threatened or actual breaches of tol…" at bounding box center [784, 226] width 534 height 35
click at [518, 205] on input "a. It provides a controlled way to respond to threatened or actual breaches of …" at bounding box center [518, 200] width 0 height 11
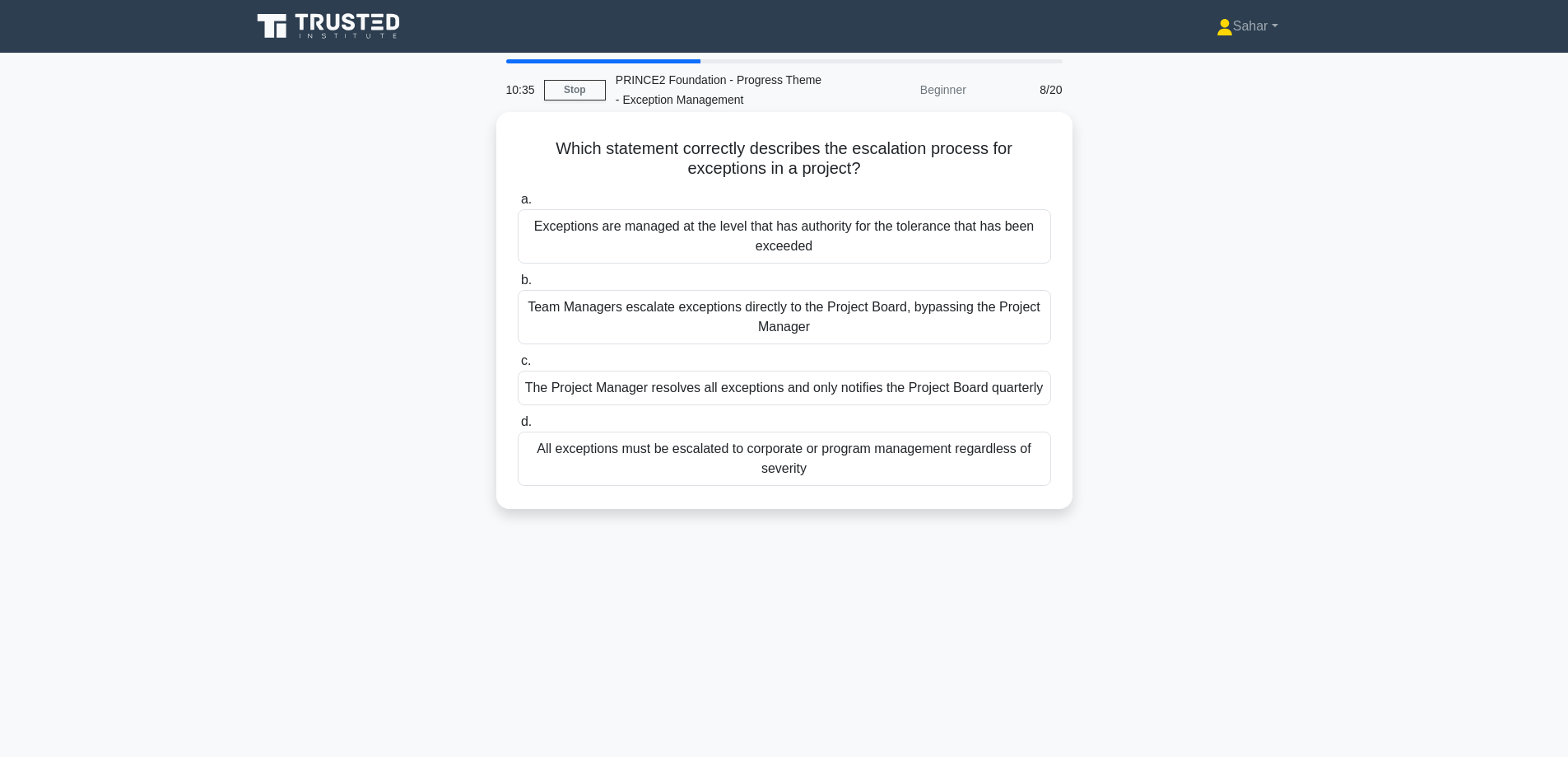
click at [811, 240] on div "Exceptions are managed at the level that has authority for the tolerance that h…" at bounding box center [784, 236] width 534 height 54
click at [518, 205] on input "a. Exceptions are managed at the level that has authority for the tolerance tha…" at bounding box center [518, 200] width 0 height 11
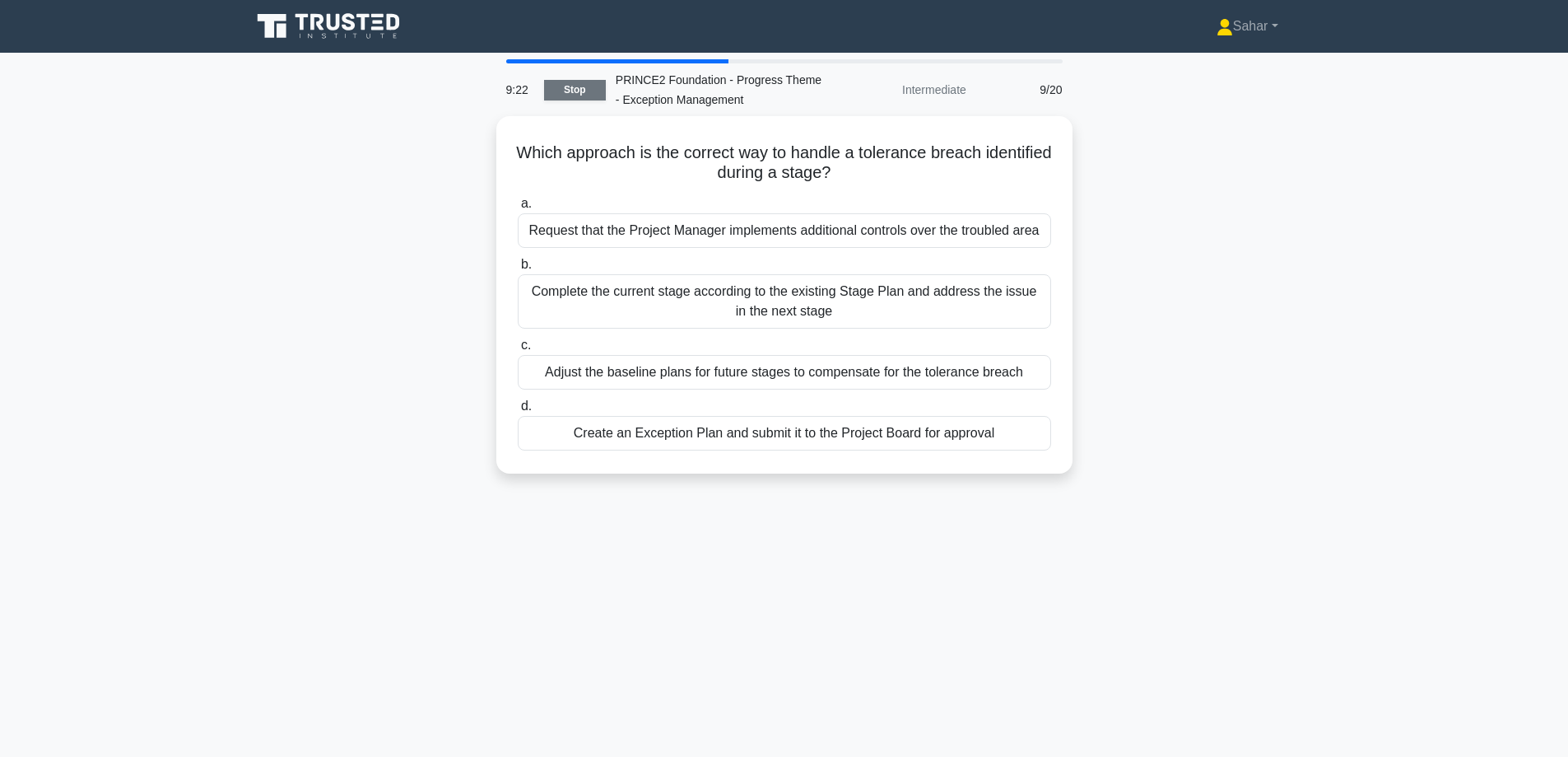
click at [566, 92] on link "Stop" at bounding box center [575, 89] width 62 height 20
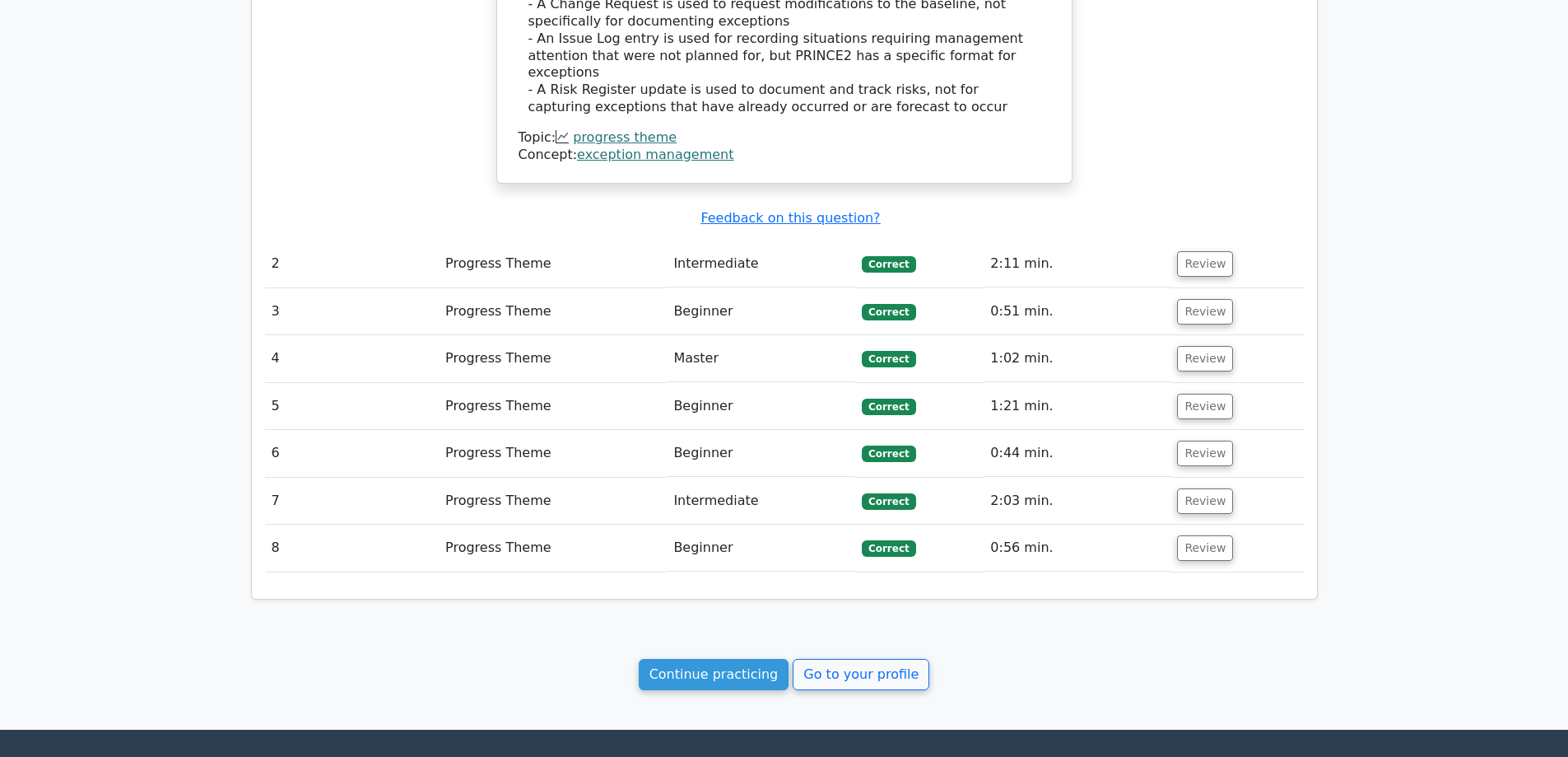
scroll to position [1501, 0]
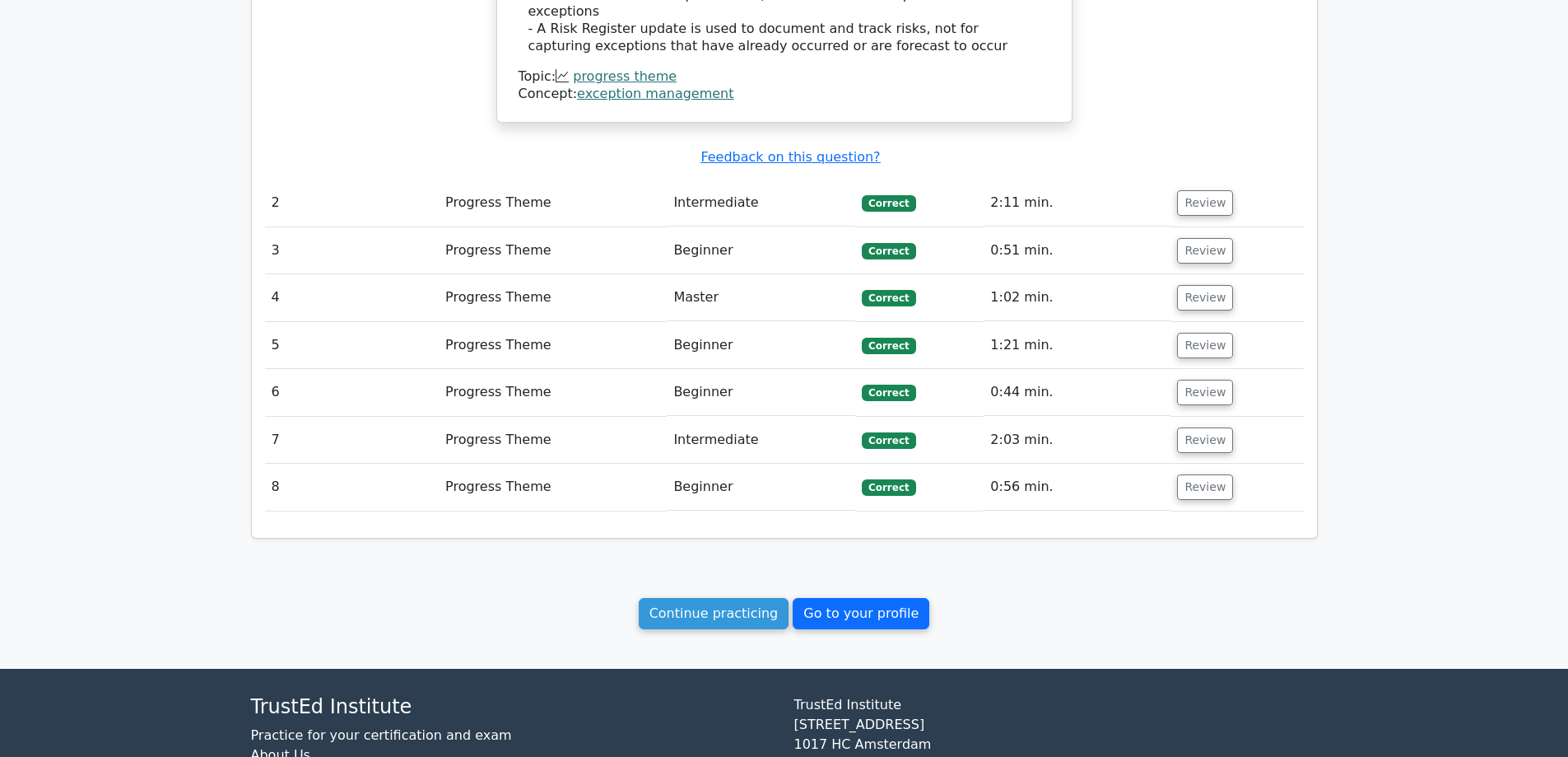
click at [811, 598] on link "Go to your profile" at bounding box center [861, 613] width 136 height 31
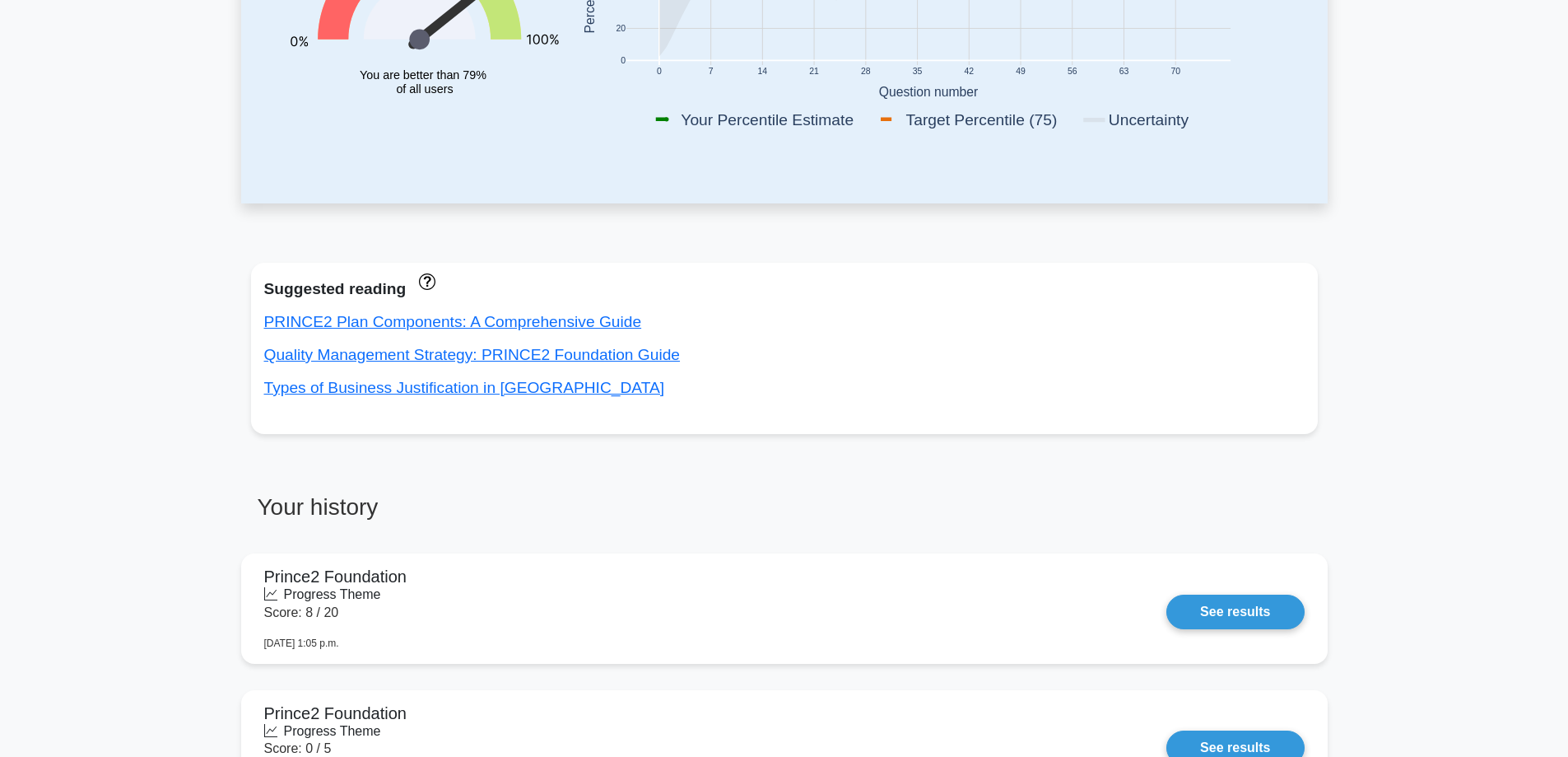
scroll to position [411, 0]
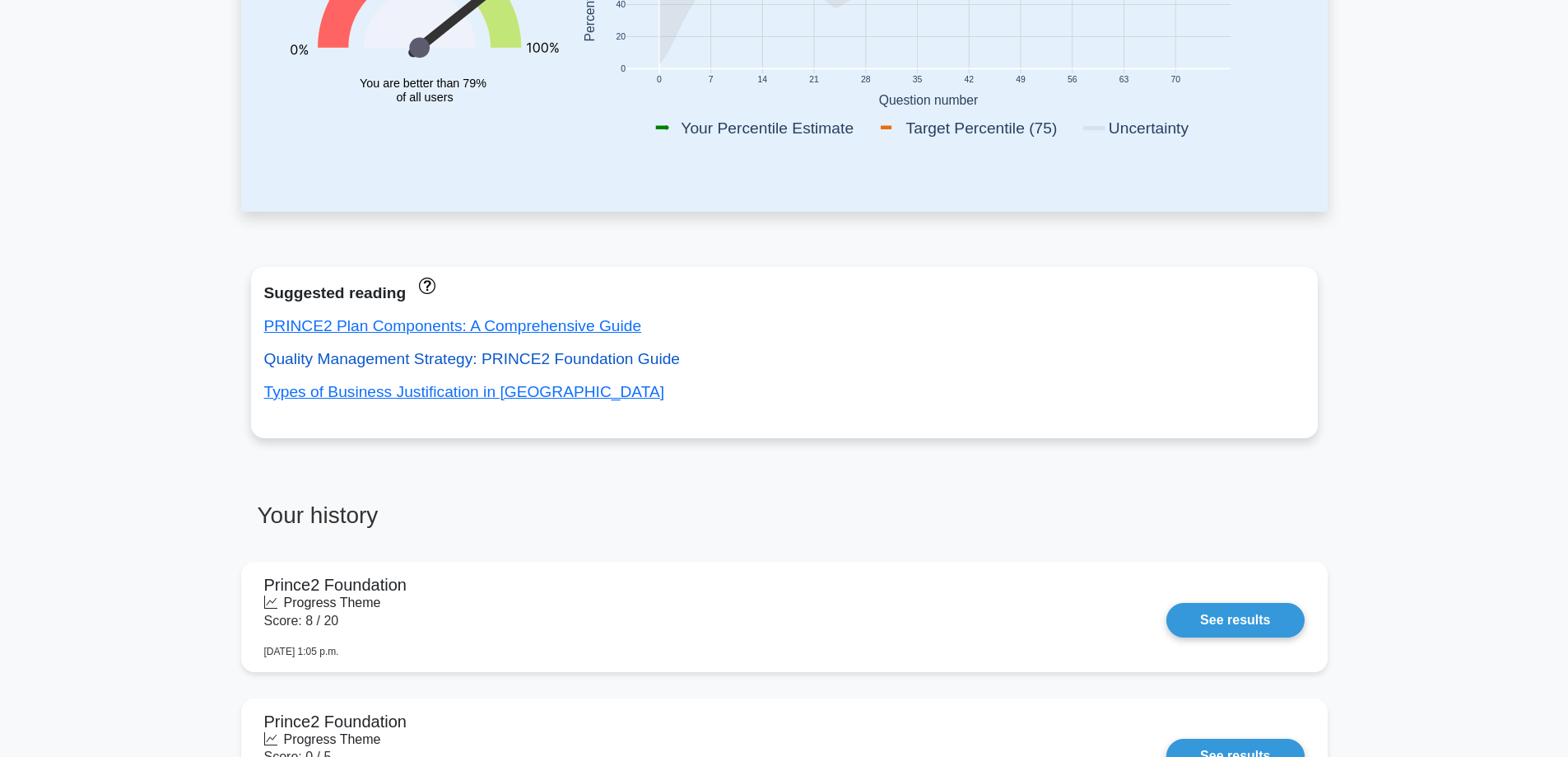
click at [502, 363] on link "Quality Management Strategy: PRINCE2 Foundation Guide" at bounding box center [473, 359] width 417 height 18
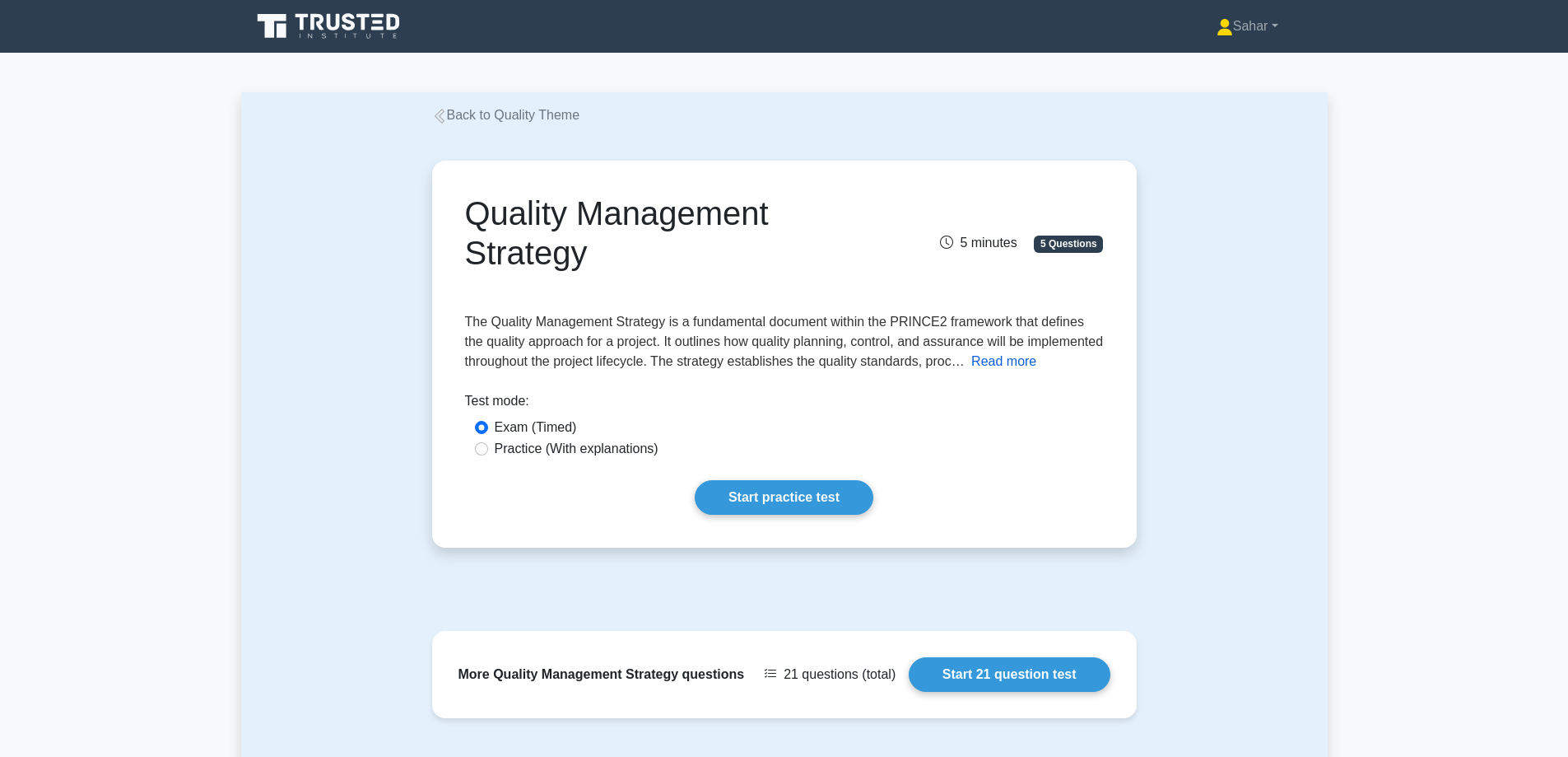
click at [994, 363] on button "Read more" at bounding box center [1003, 361] width 65 height 19
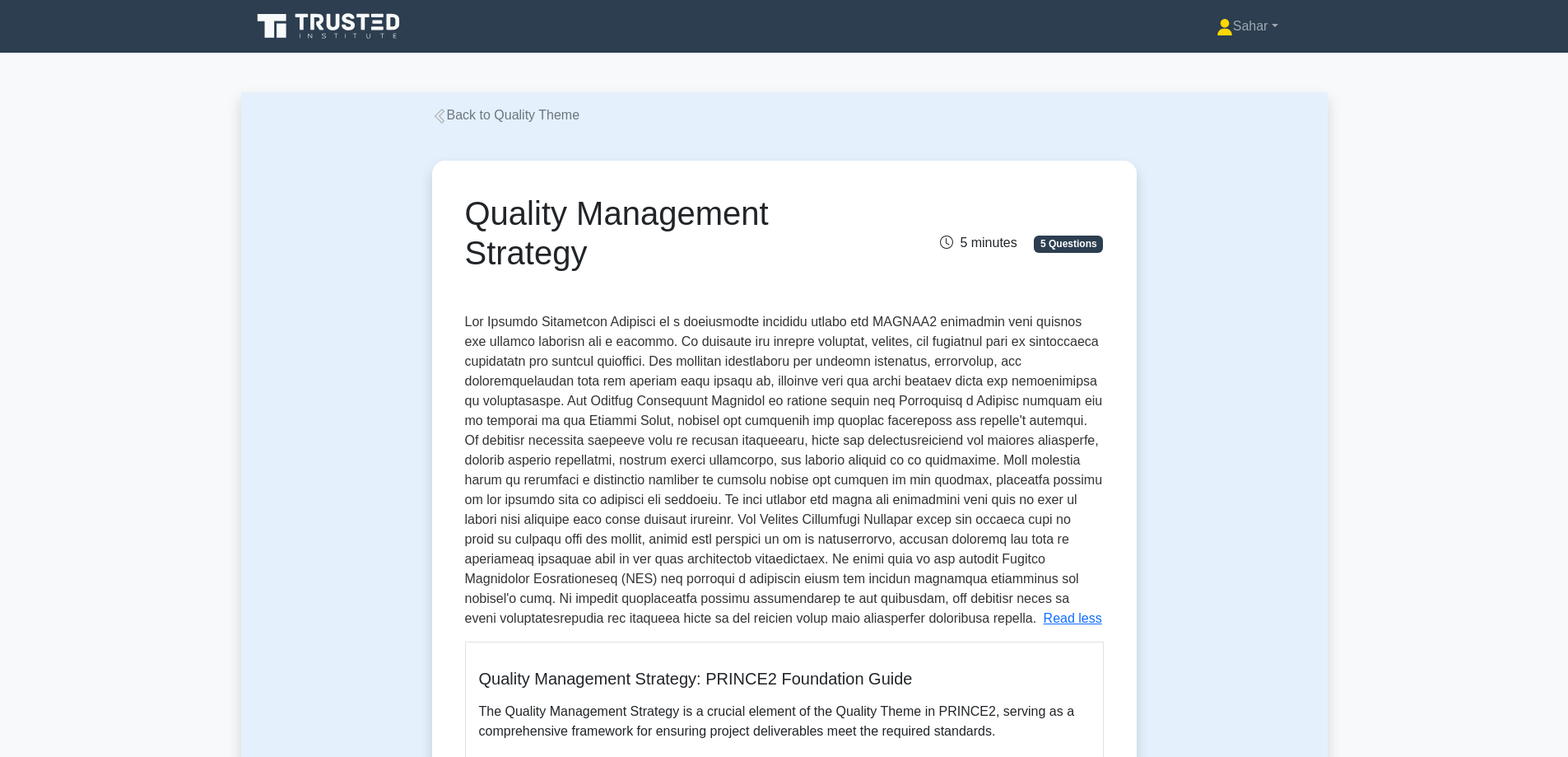
click at [935, 374] on span at bounding box center [784, 469] width 638 height 311
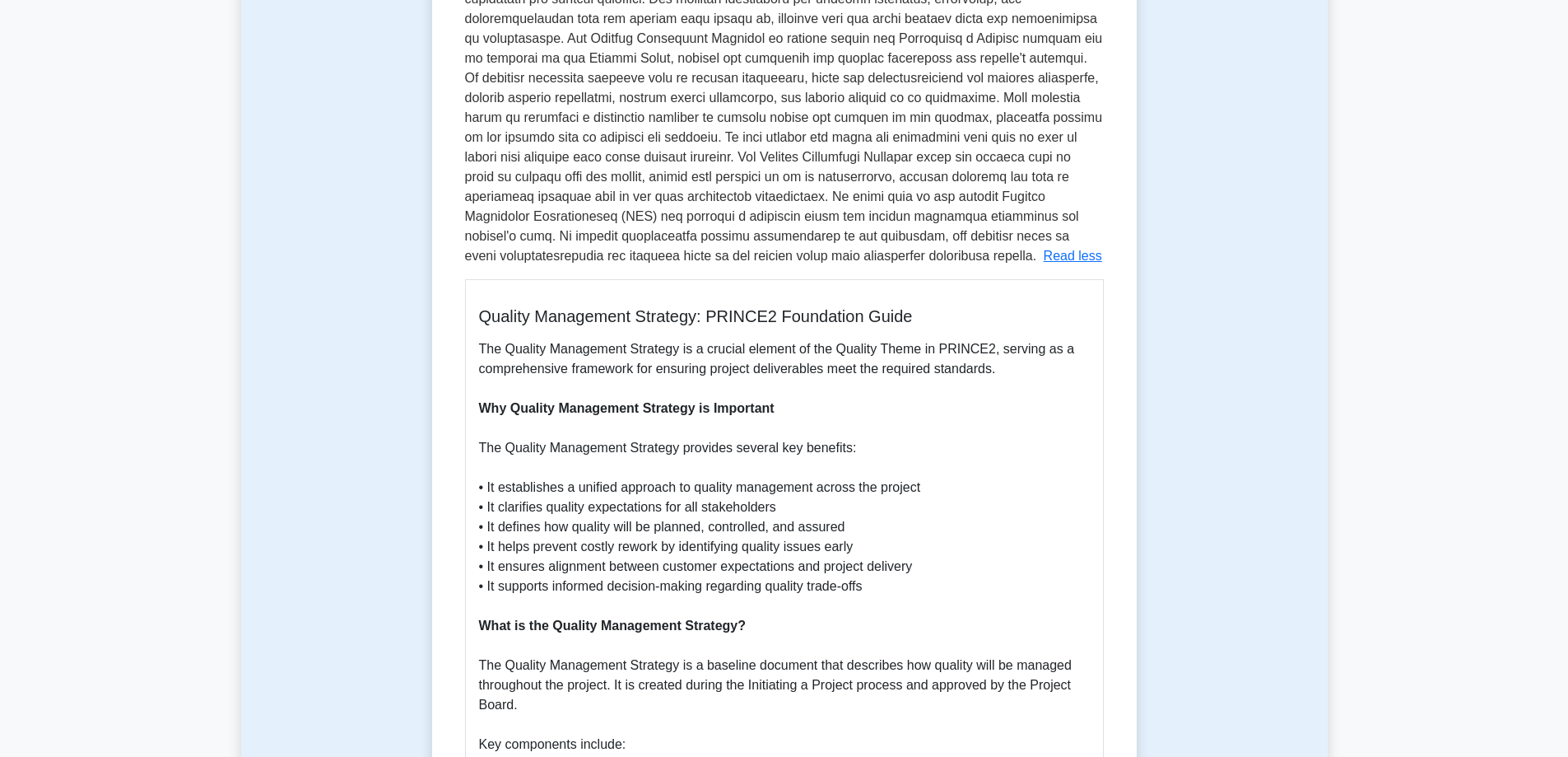
scroll to position [396, 0]
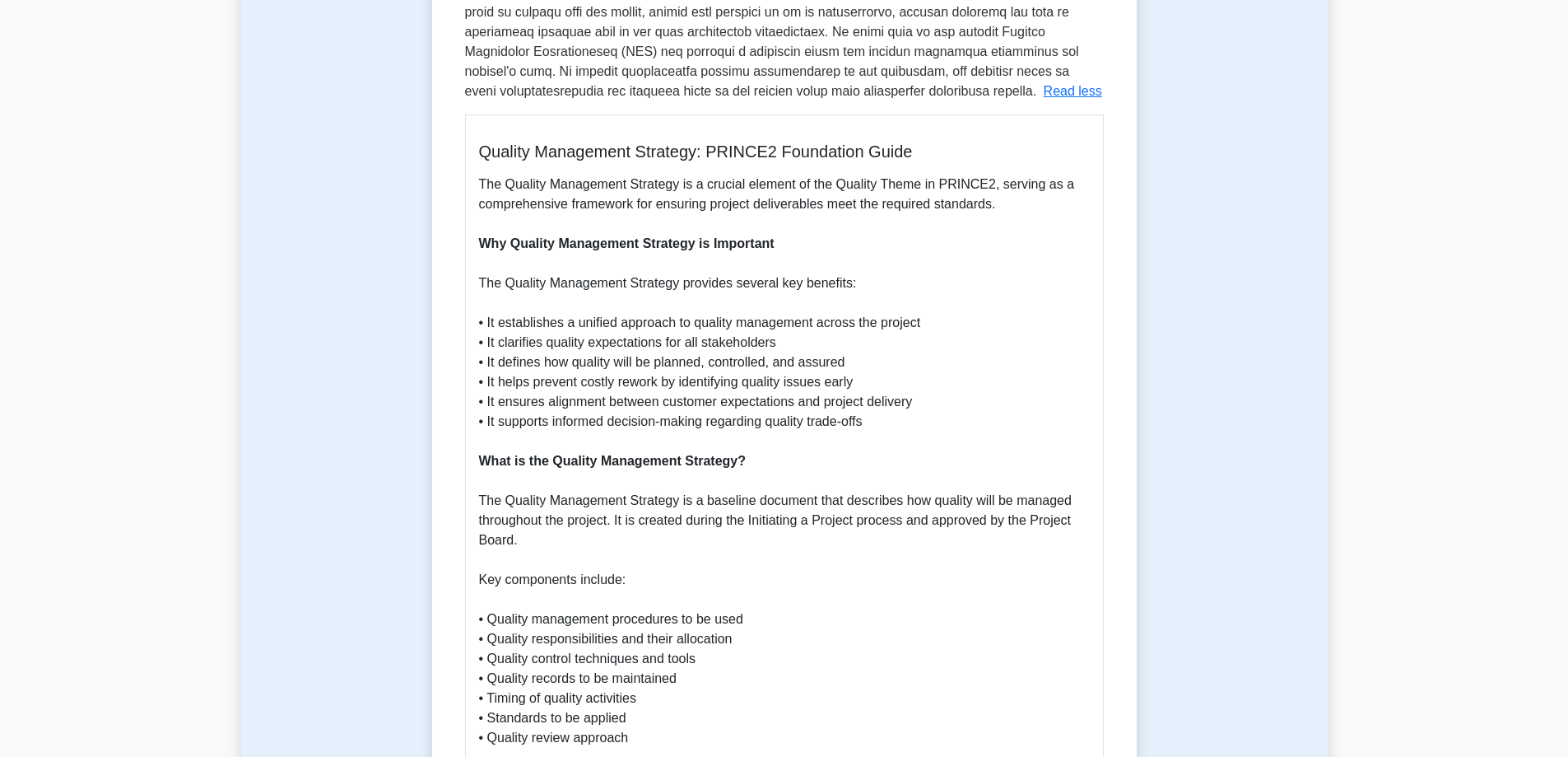
scroll to position [560, 0]
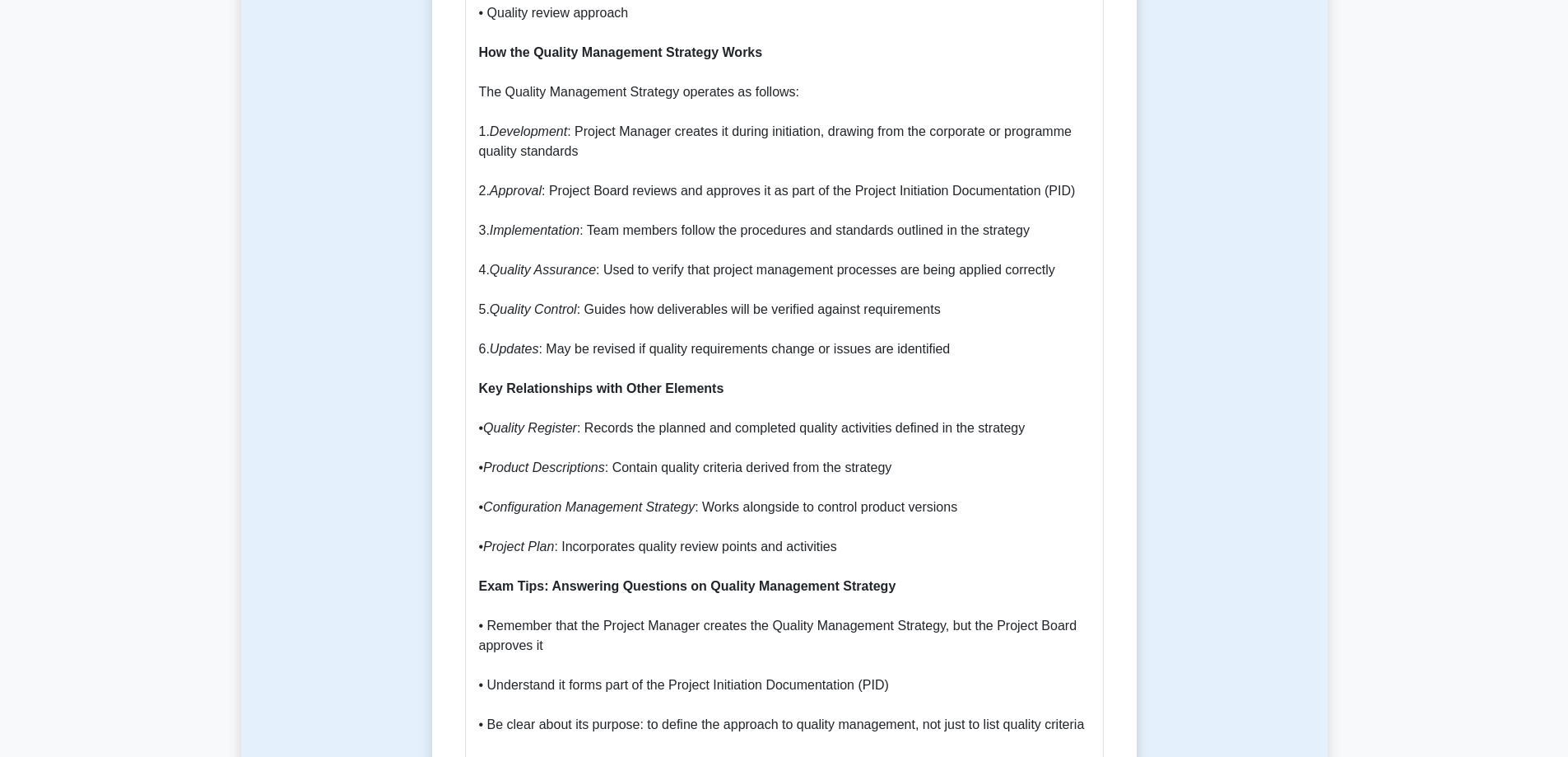
scroll to position [1219, 0]
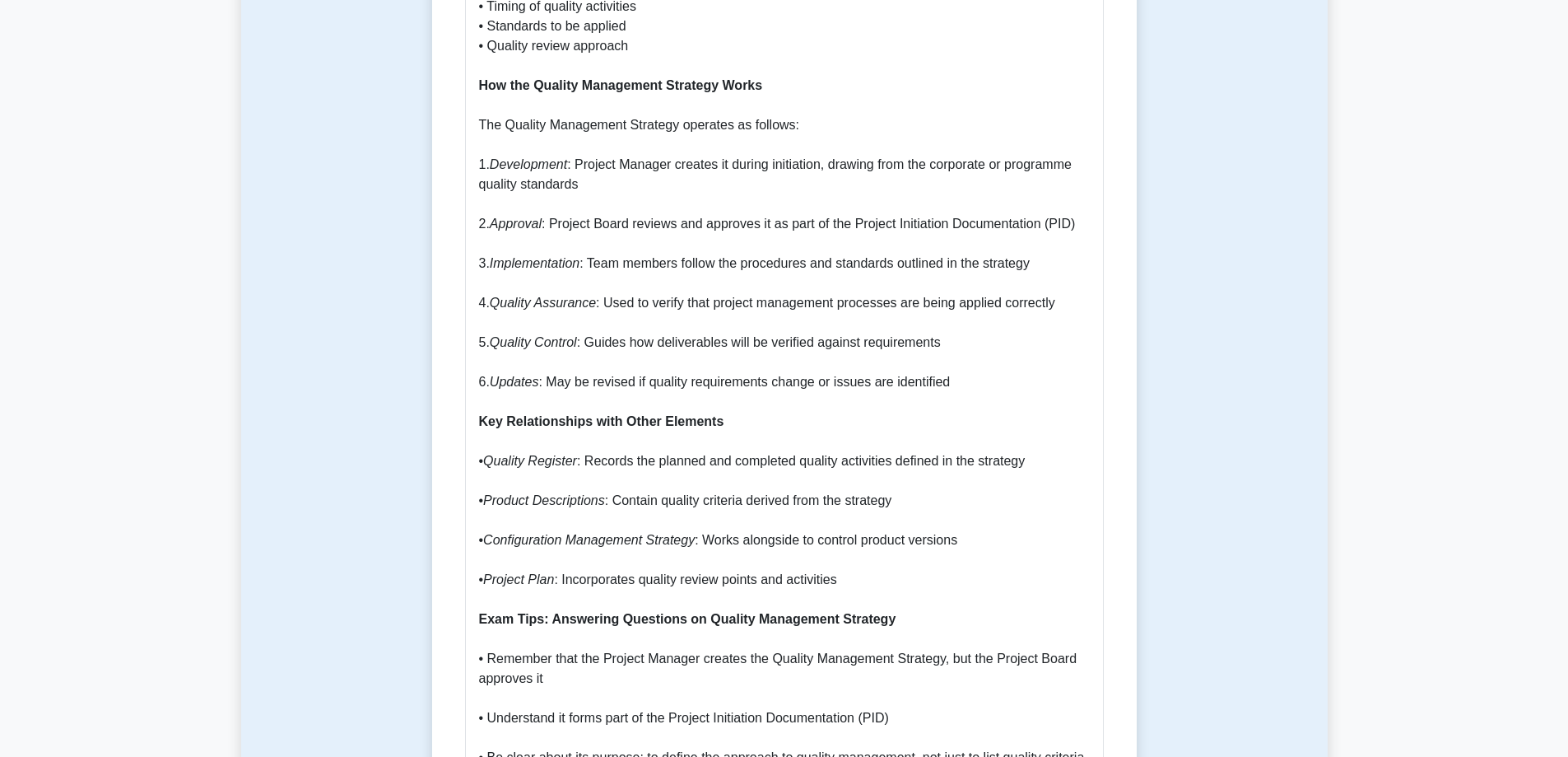
click at [835, 305] on p "The Quality Management Strategy is a crucial element of the Quality Theme in PR…" at bounding box center [784, 323] width 611 height 1680
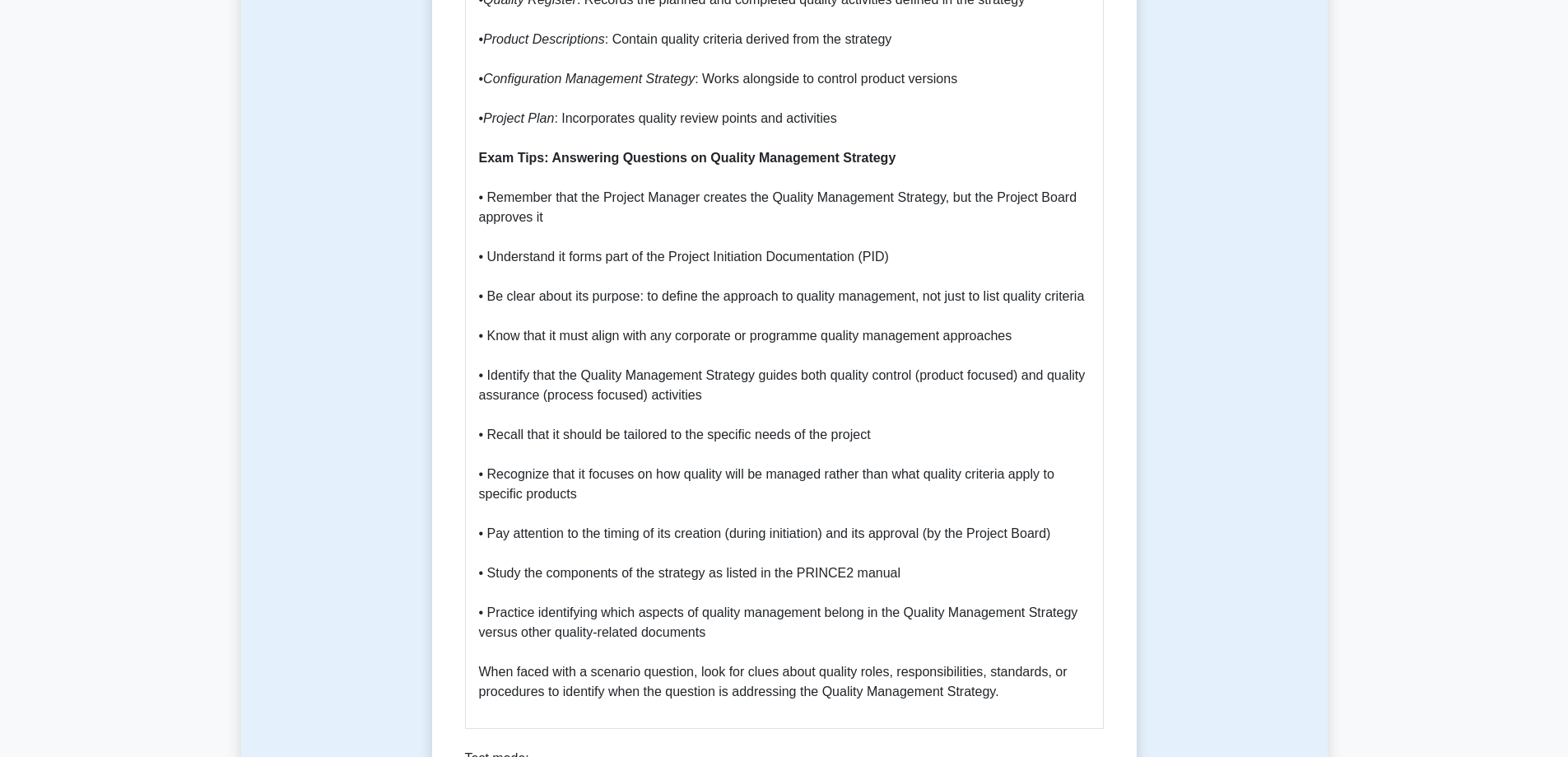
scroll to position [1878, 0]
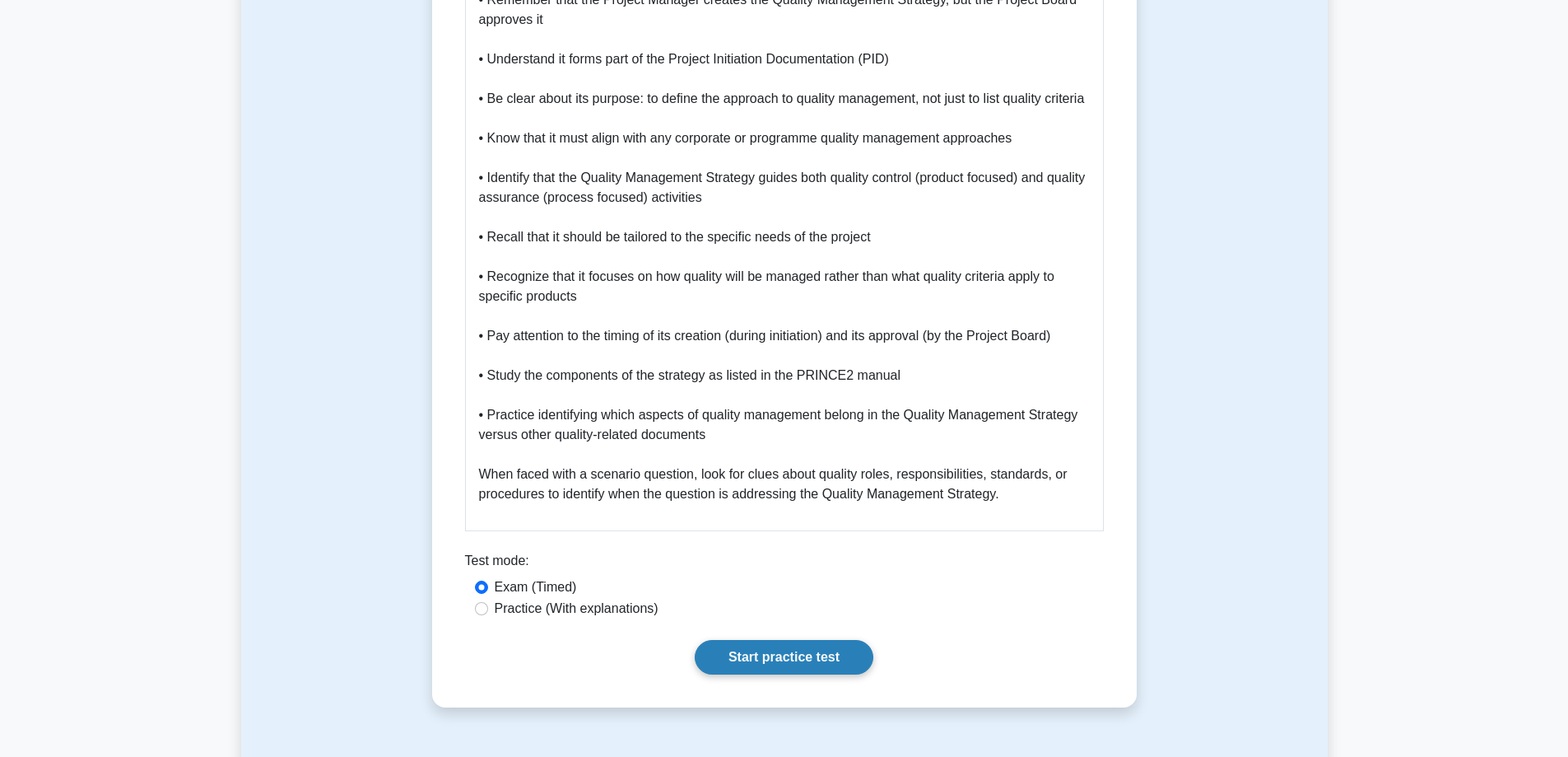
click at [785, 668] on link "Start practice test" at bounding box center [784, 657] width 179 height 35
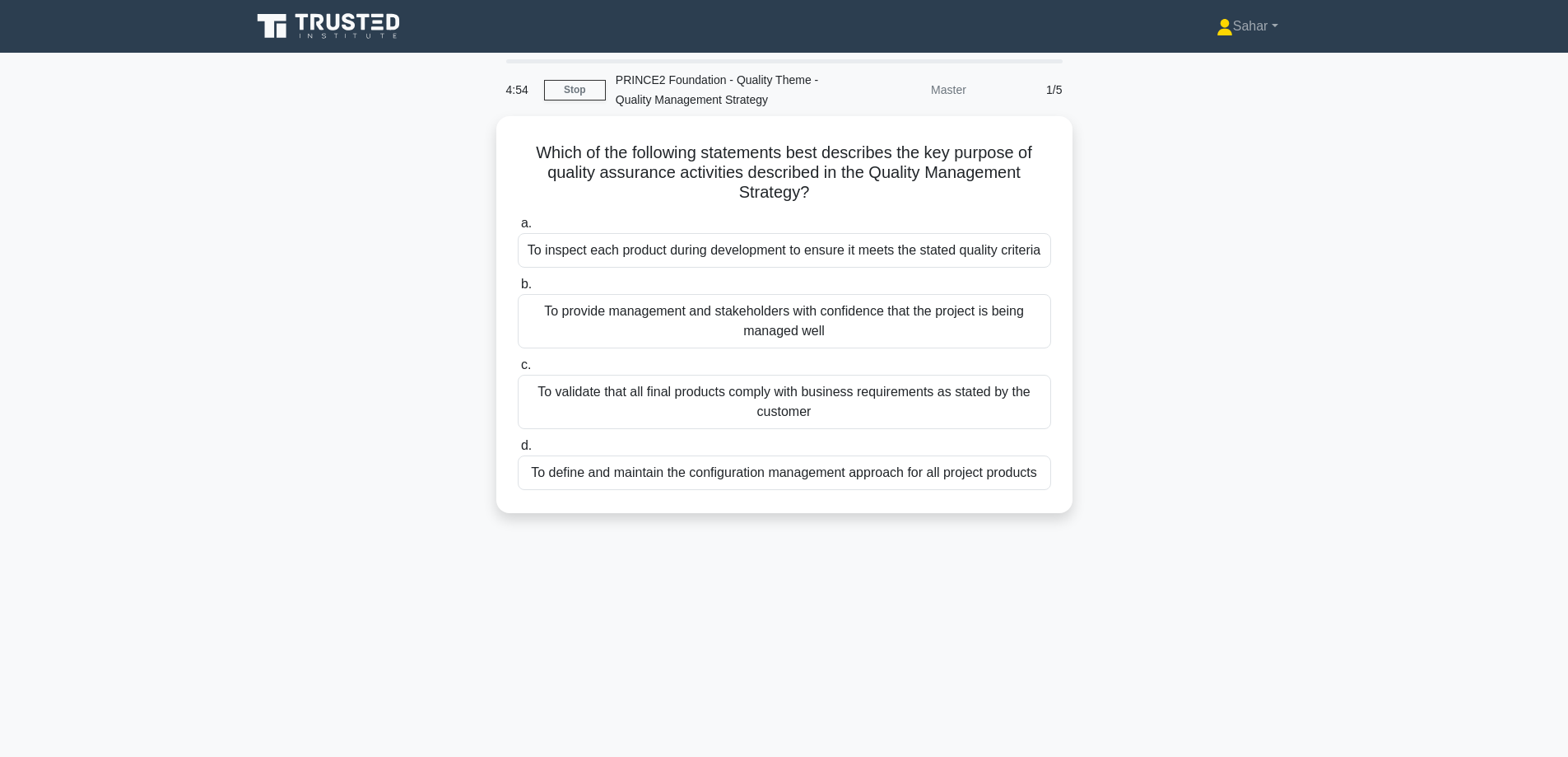
click at [577, 102] on div "4:54 Stop PRINCE2 Foundation - Quality Theme - Quality Management Strategy Mast…" at bounding box center [784, 90] width 576 height 53
click at [577, 93] on link "Stop" at bounding box center [575, 89] width 62 height 20
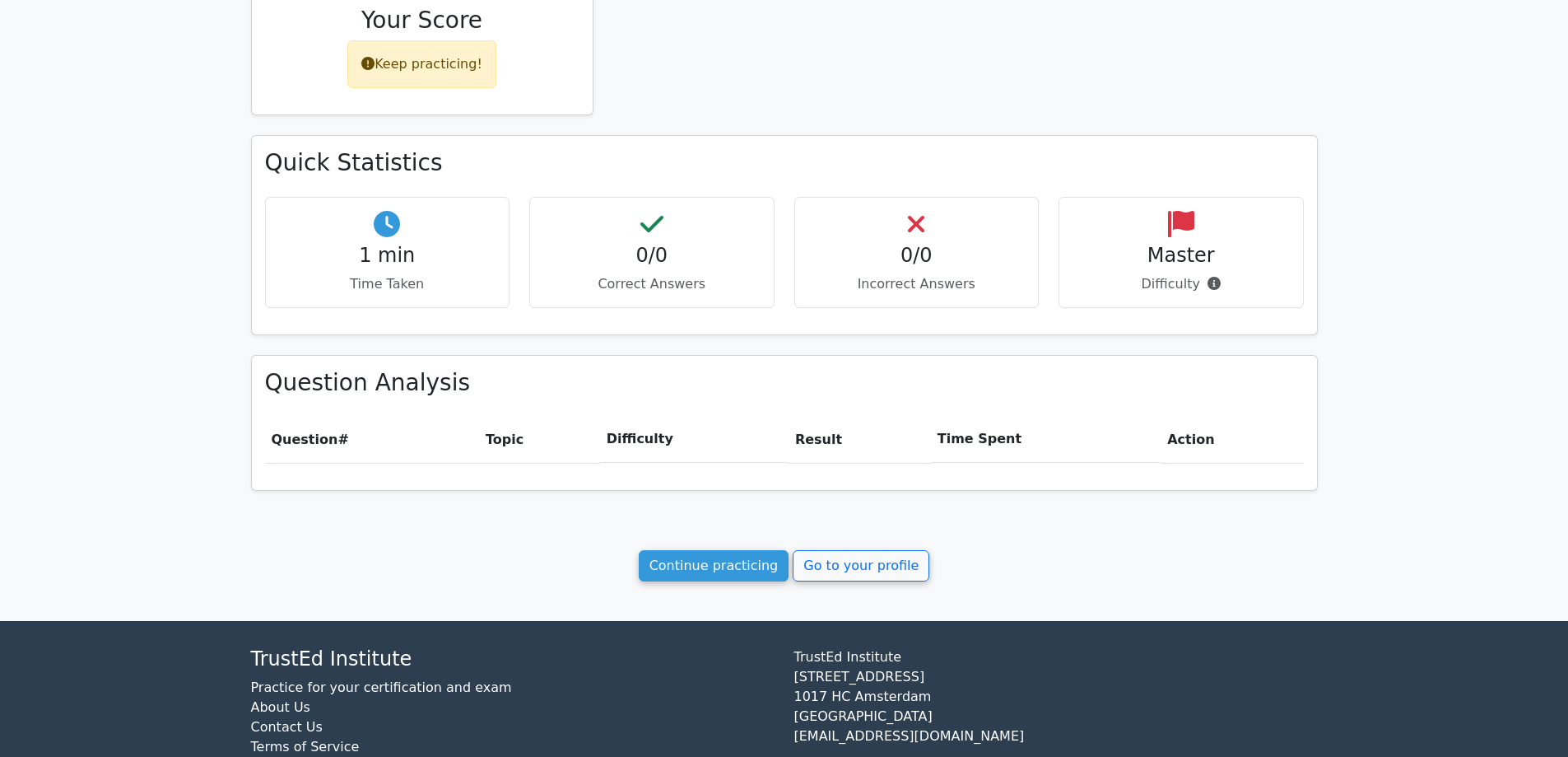
scroll to position [443, 0]
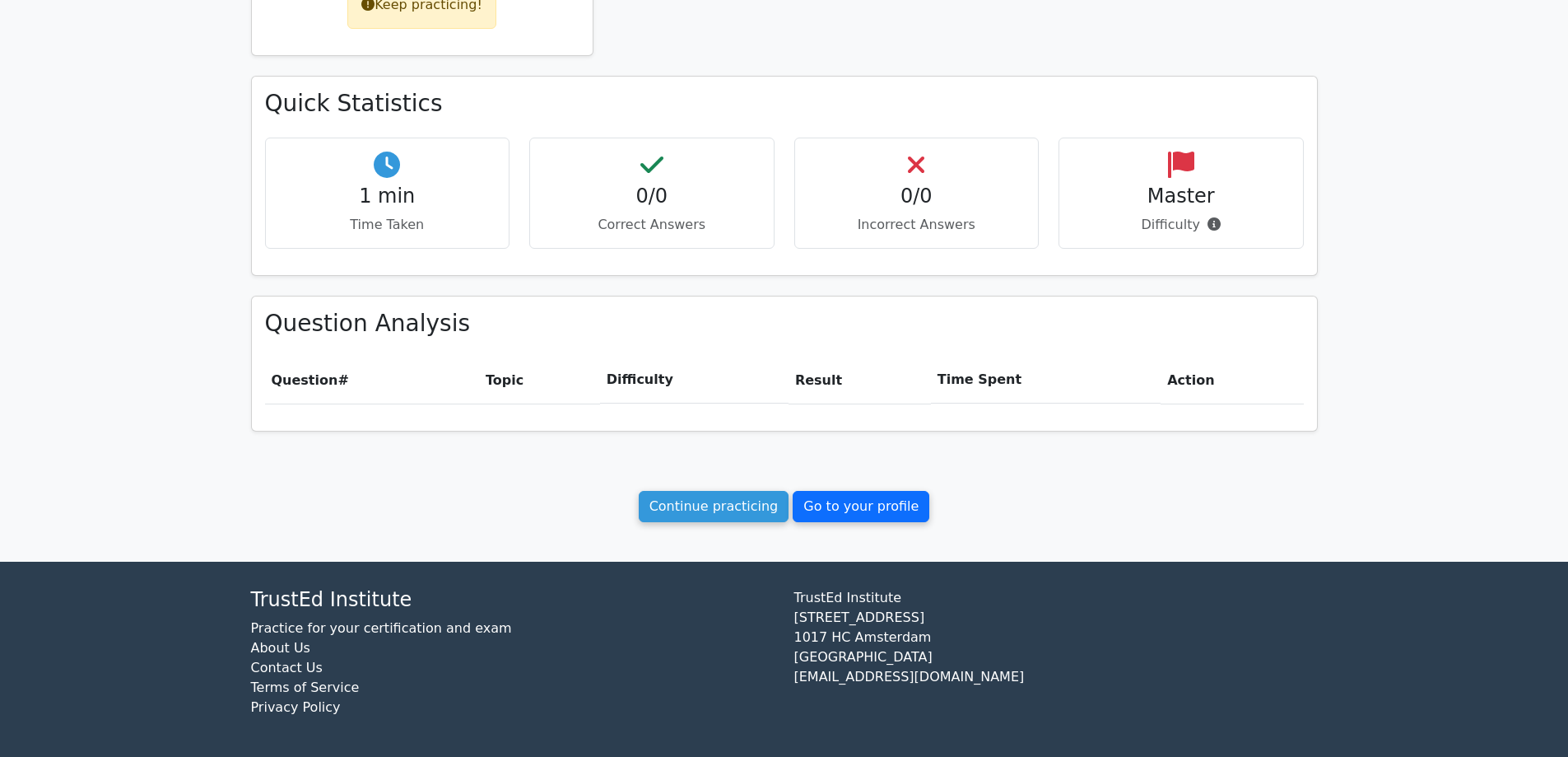
click at [841, 512] on link "Go to your profile" at bounding box center [861, 506] width 136 height 31
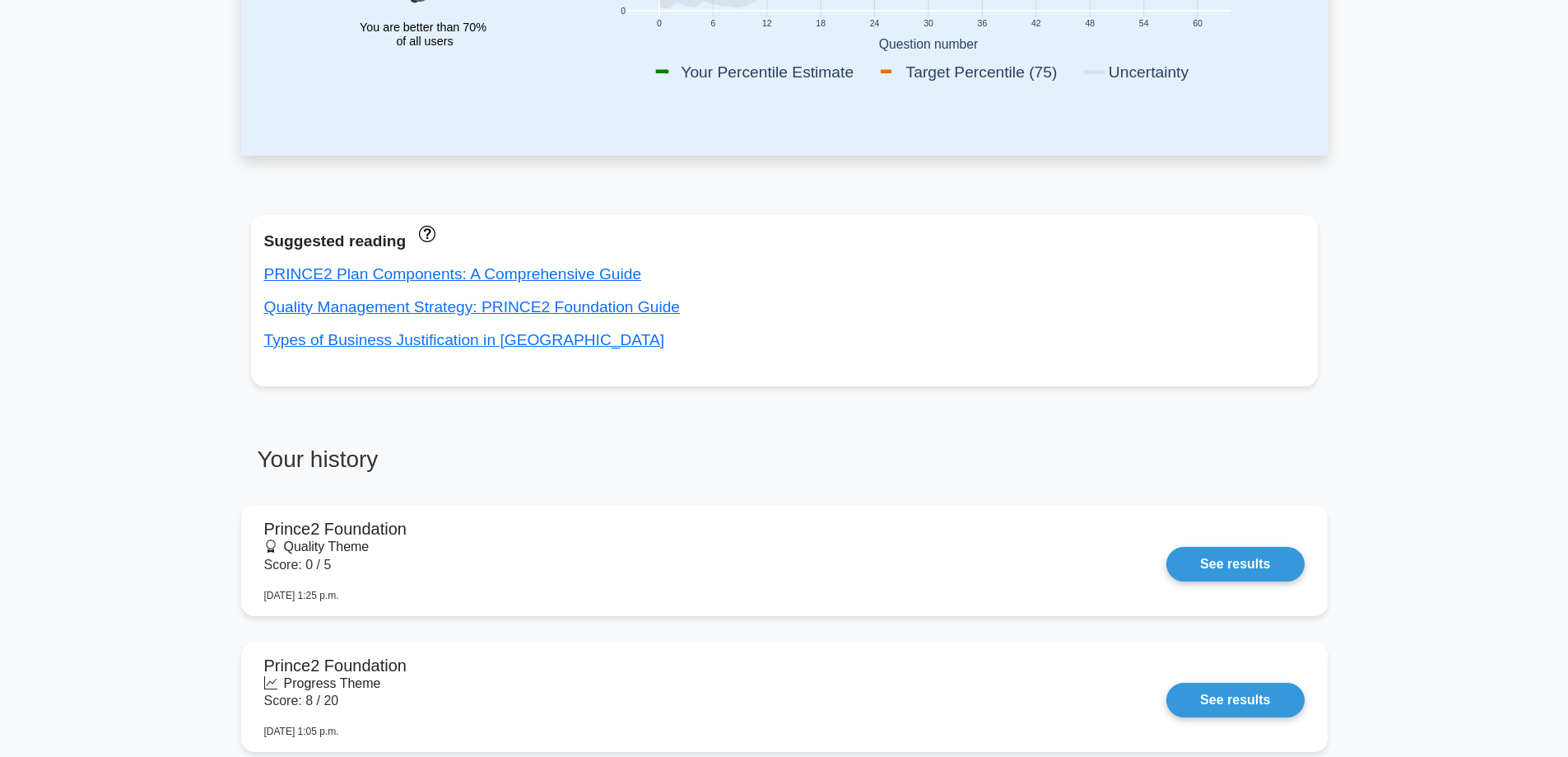
scroll to position [411, 0]
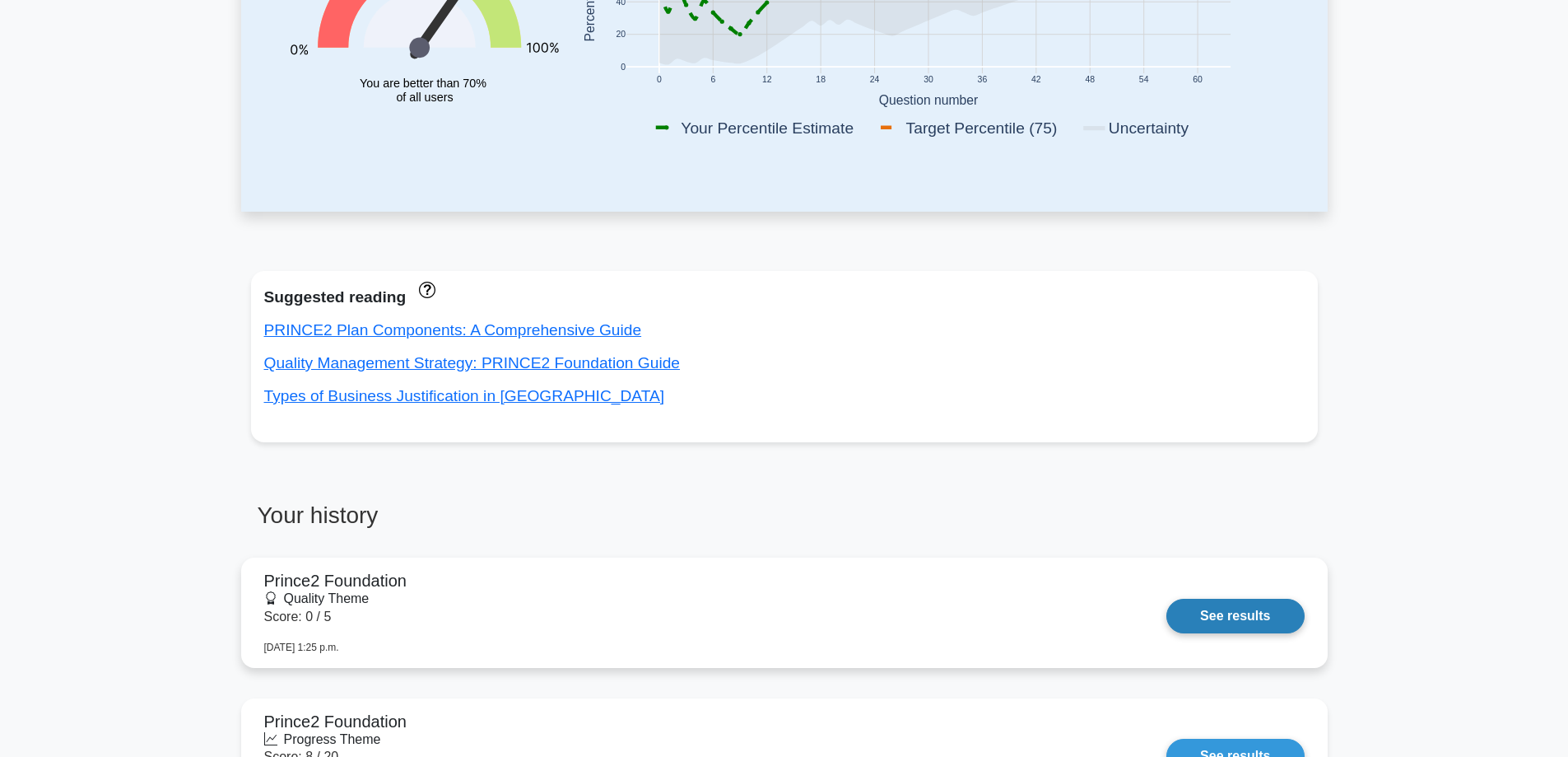
click at [1166, 599] on link "See results" at bounding box center [1234, 615] width 137 height 35
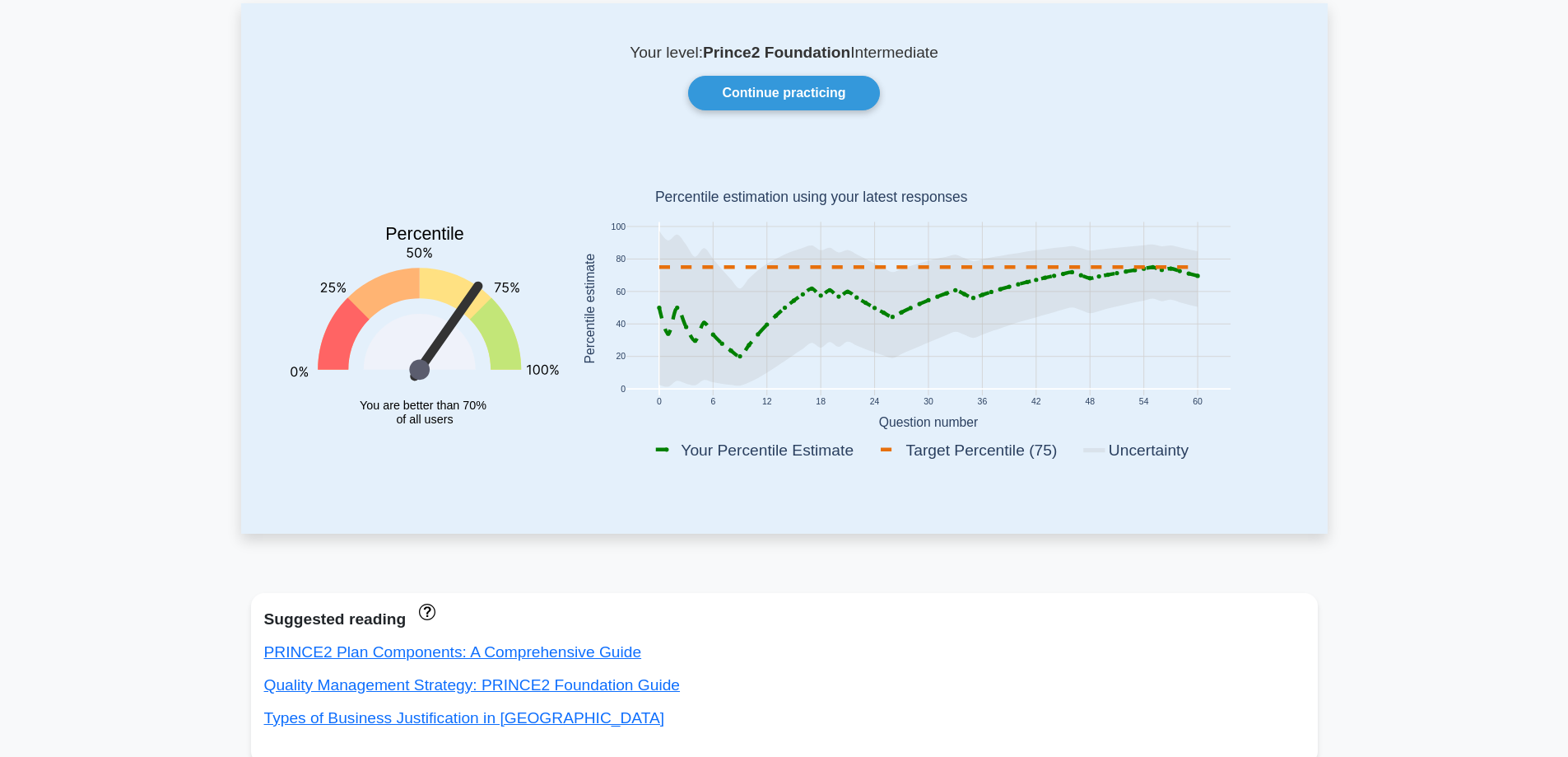
scroll to position [0, 0]
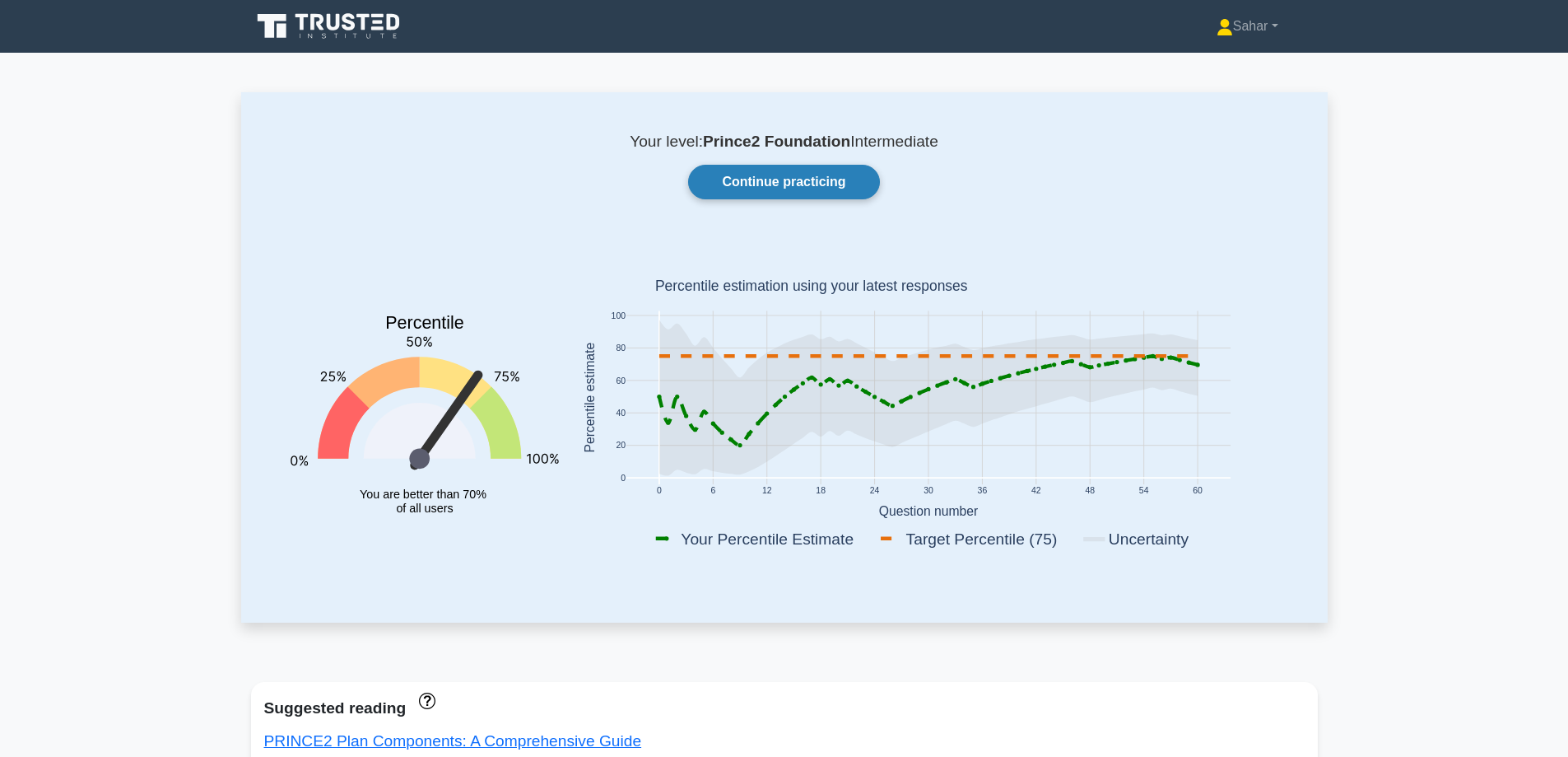
click at [800, 186] on link "Continue practicing" at bounding box center [784, 182] width 191 height 35
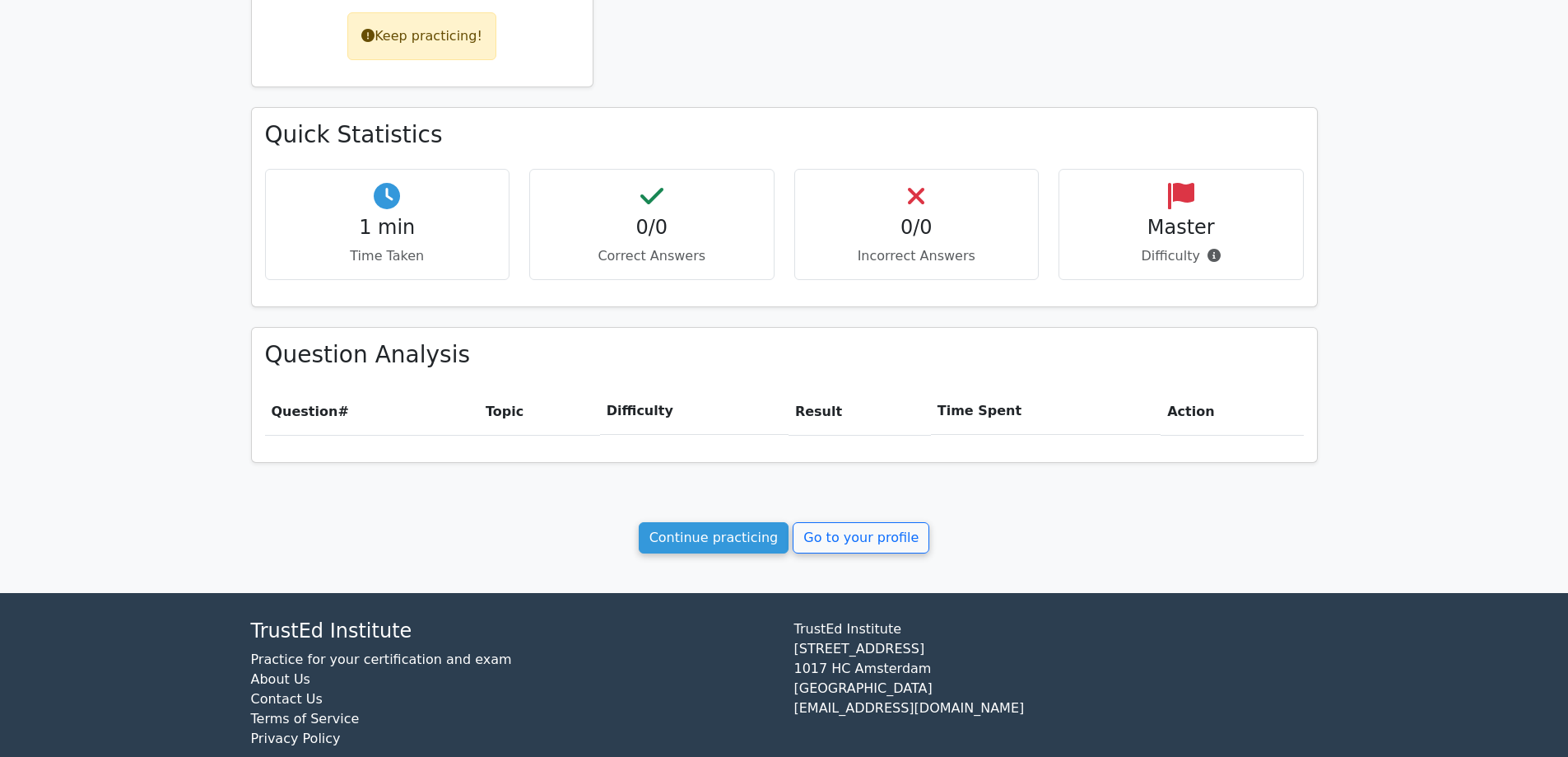
scroll to position [413, 0]
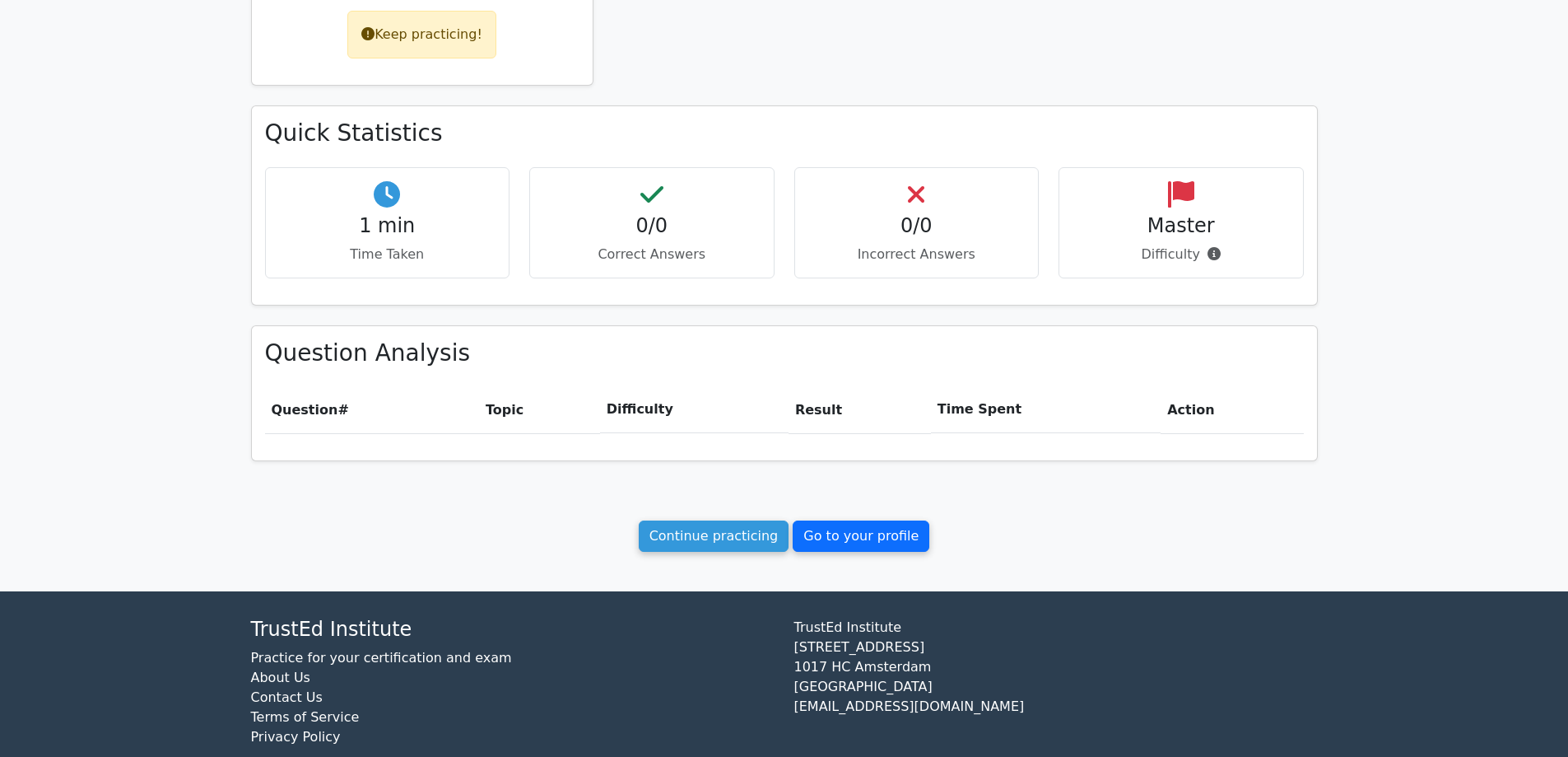
click at [826, 537] on link "Go to your profile" at bounding box center [861, 536] width 136 height 31
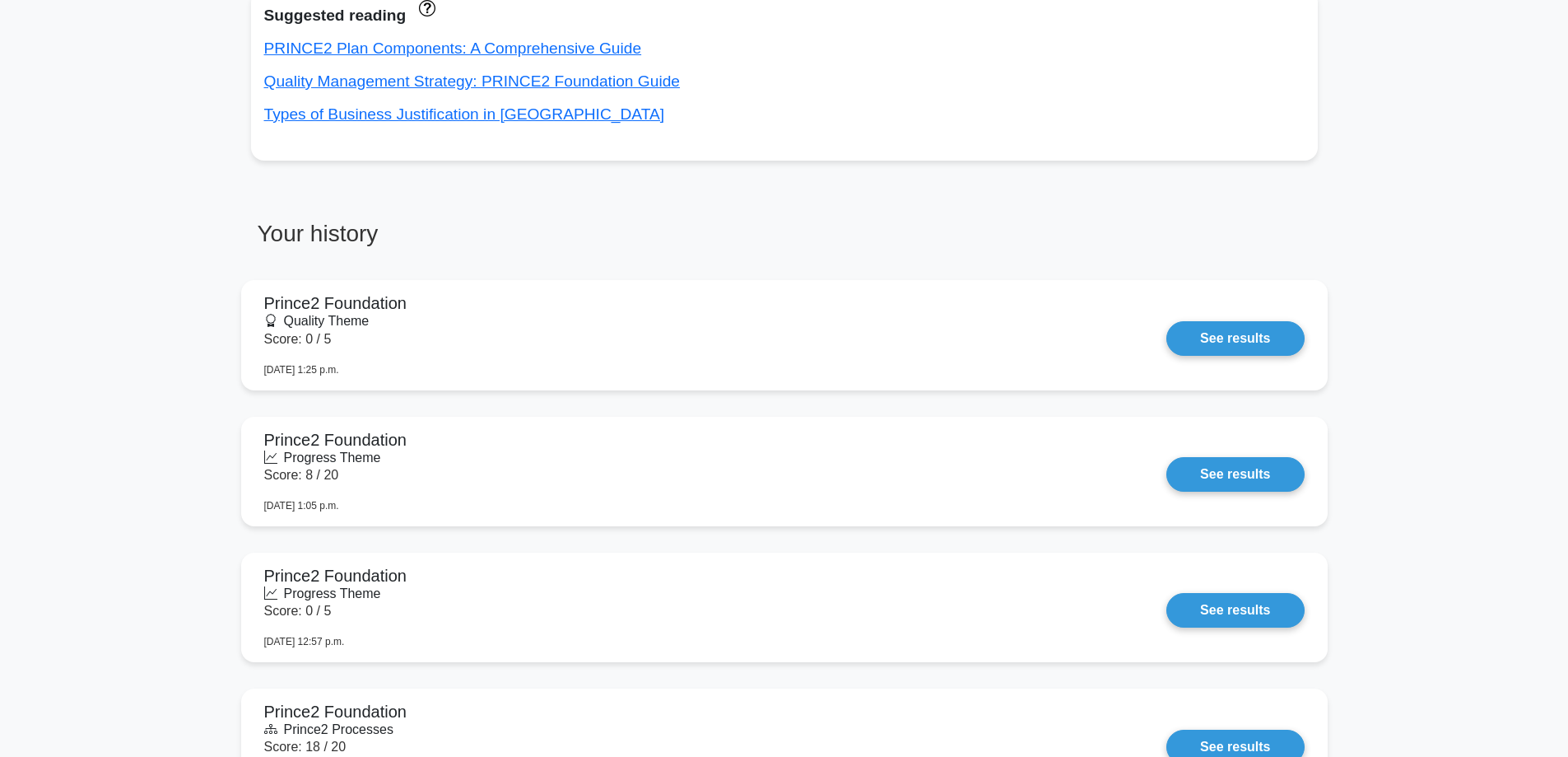
scroll to position [684, 0]
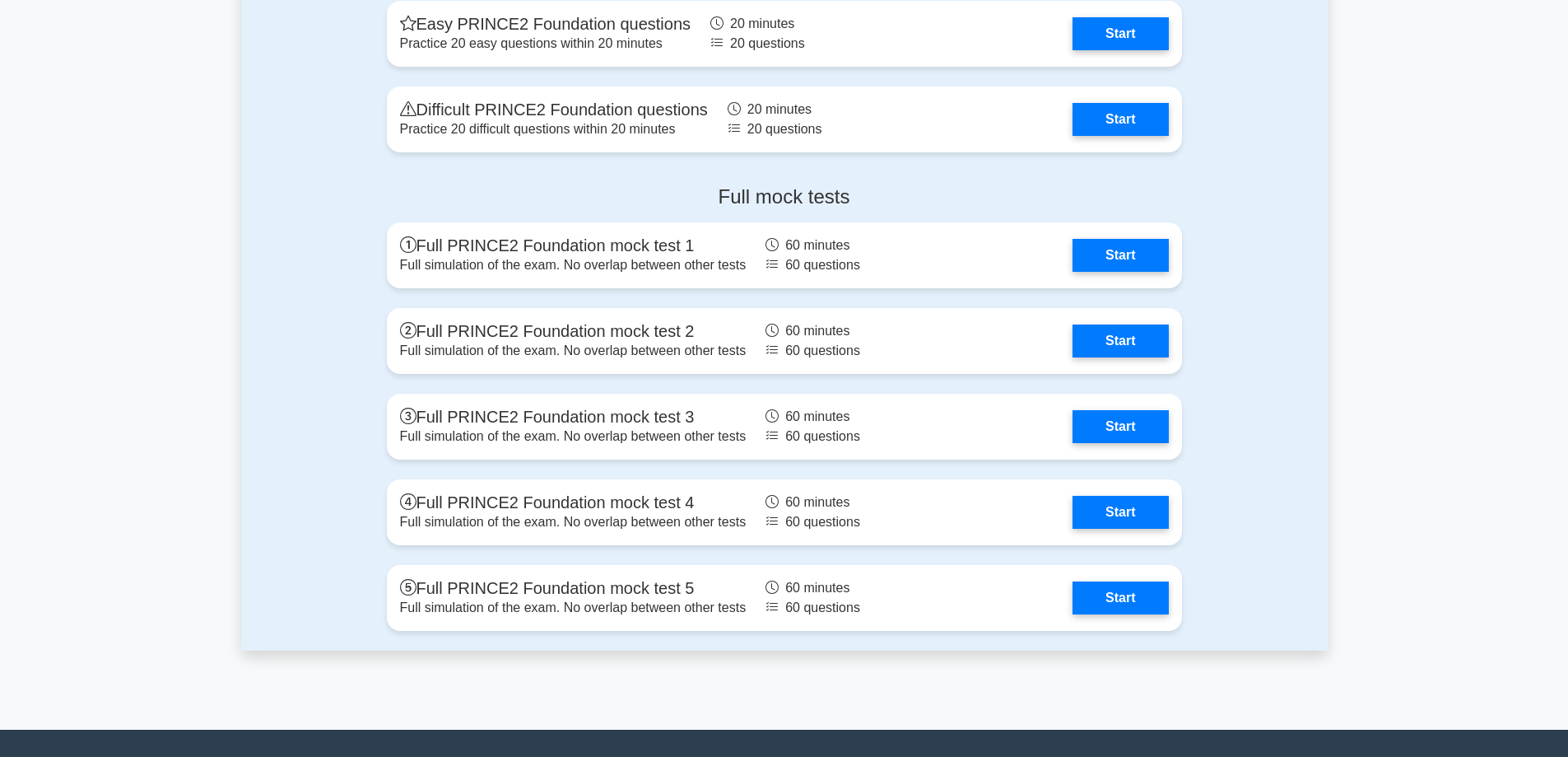
scroll to position [2171, 0]
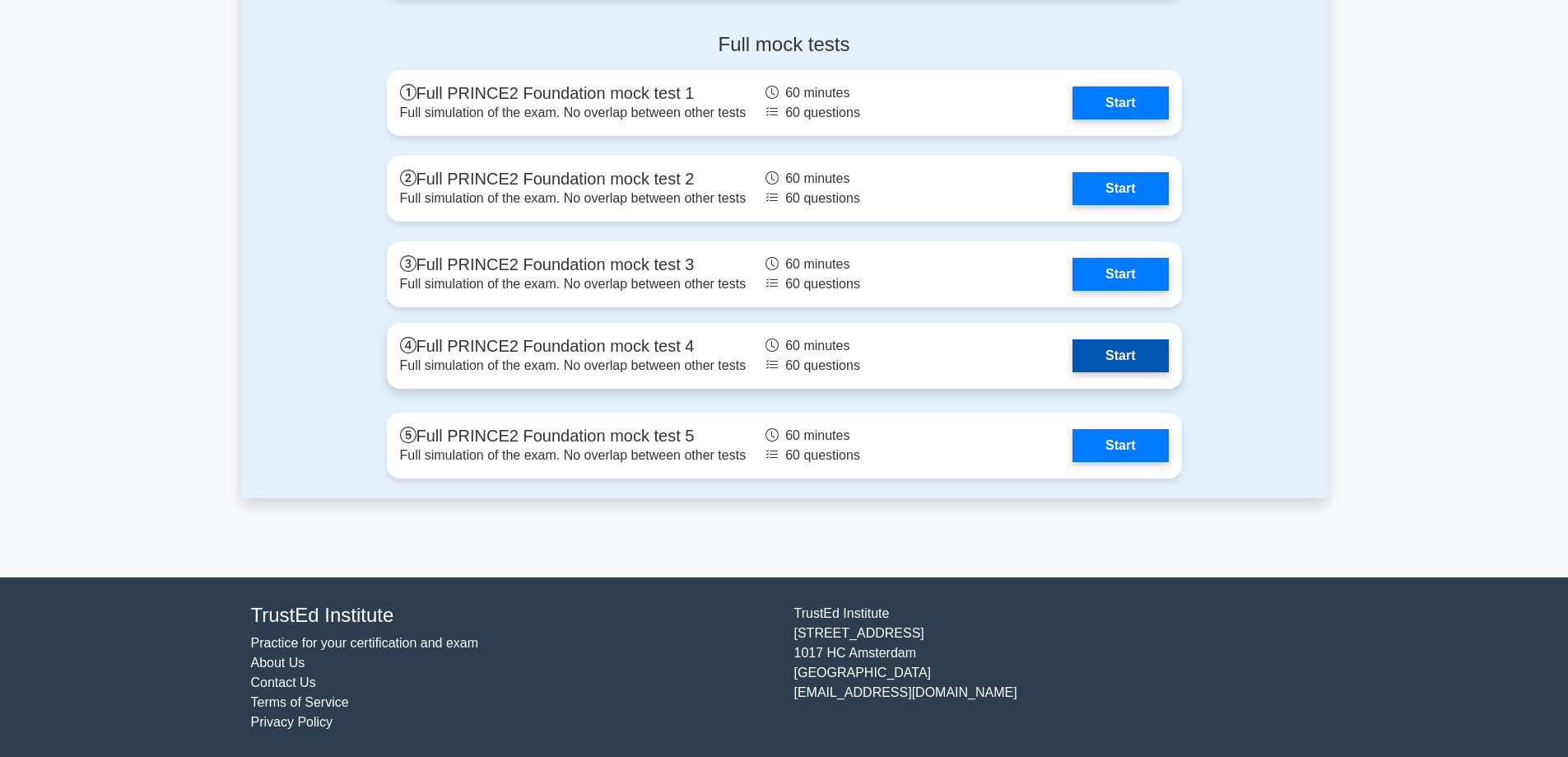
click at [1125, 357] on link "Start" at bounding box center [1120, 355] width 96 height 33
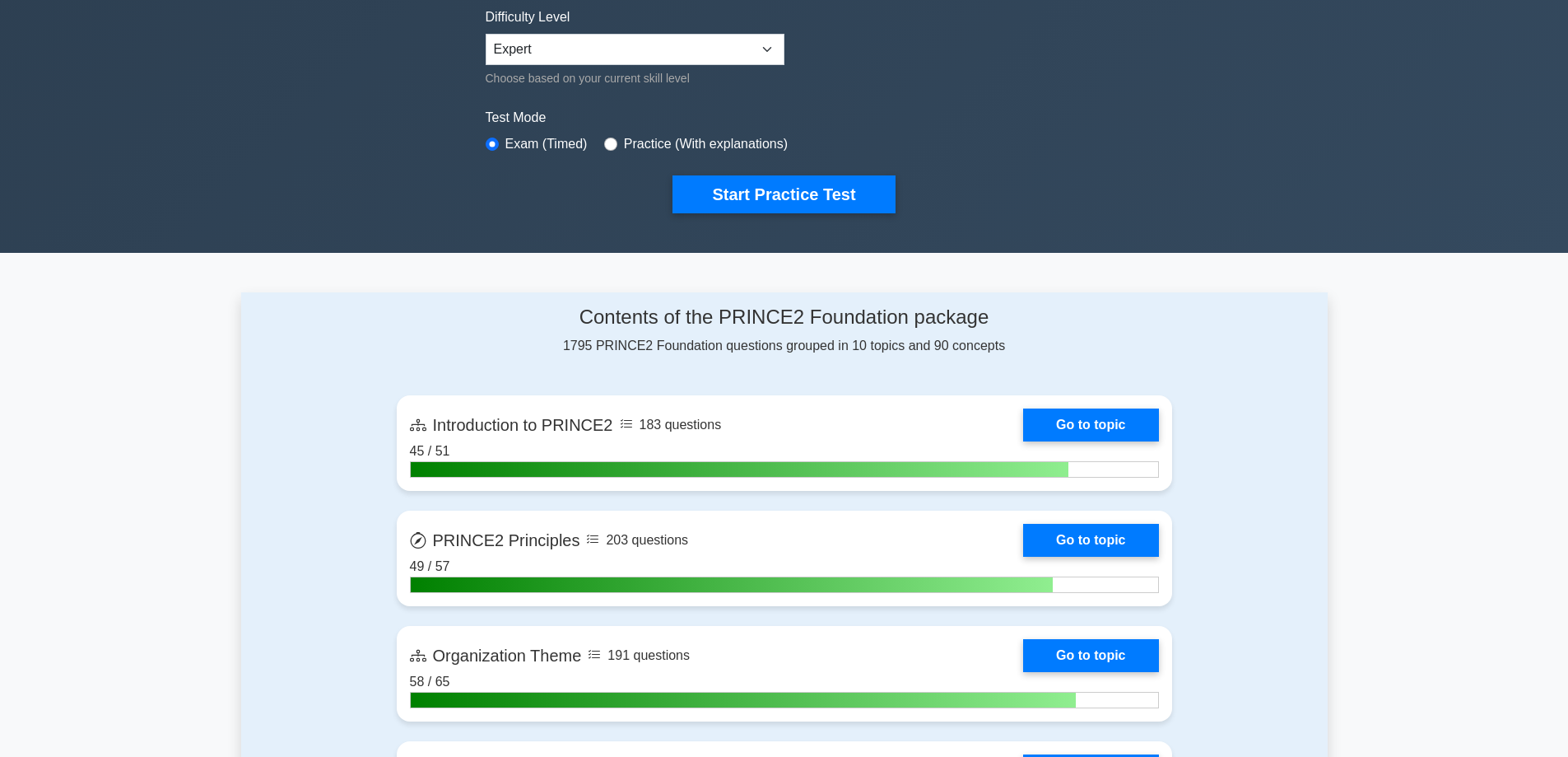
scroll to position [146, 0]
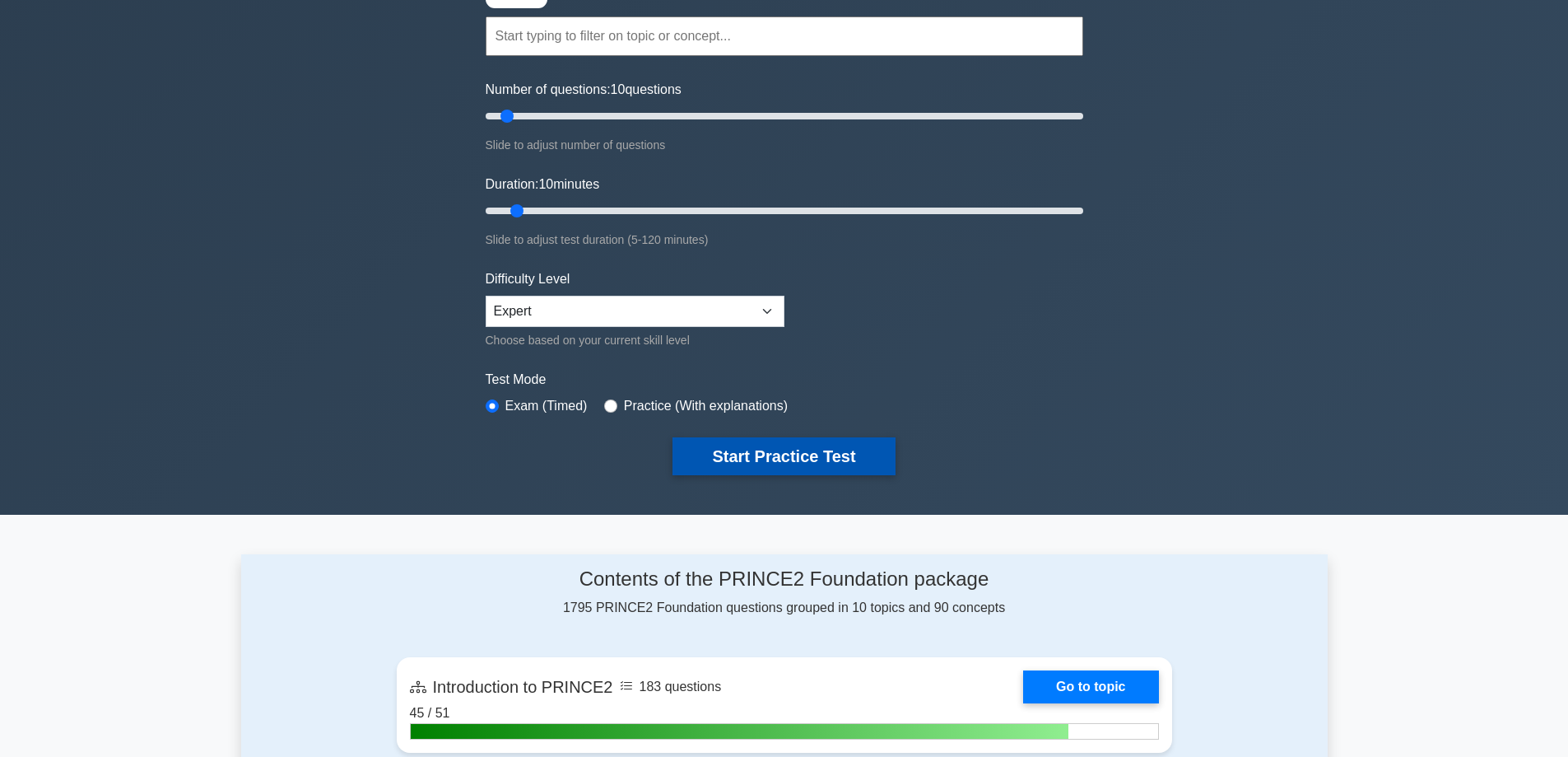
click at [842, 454] on button "Start Practice Test" at bounding box center [783, 456] width 222 height 38
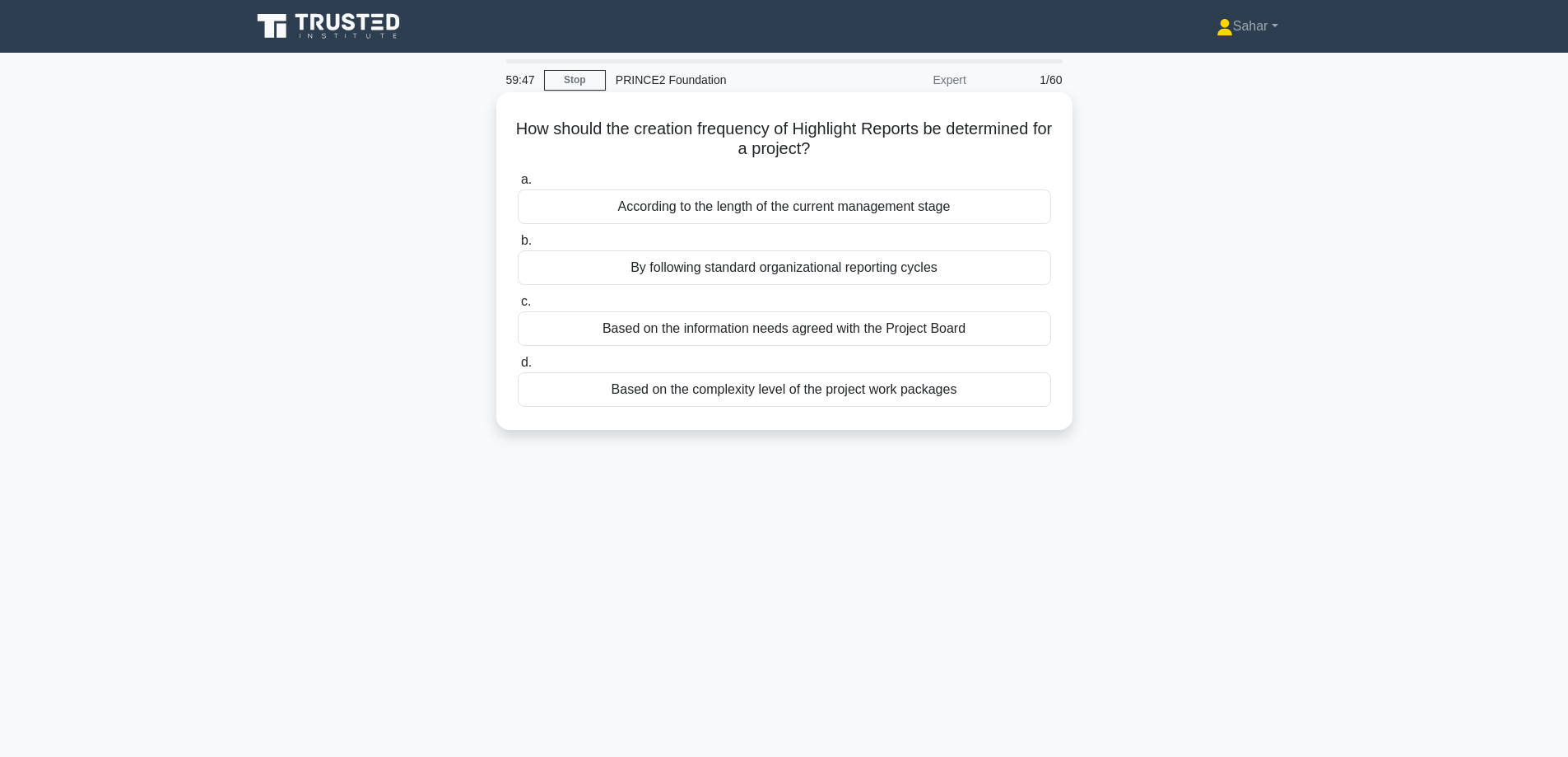
click at [691, 397] on div "Based on the complexity level of the project work packages" at bounding box center [784, 389] width 534 height 35
click at [518, 368] on input "d. Based on the complexity level of the project work packages" at bounding box center [518, 363] width 0 height 11
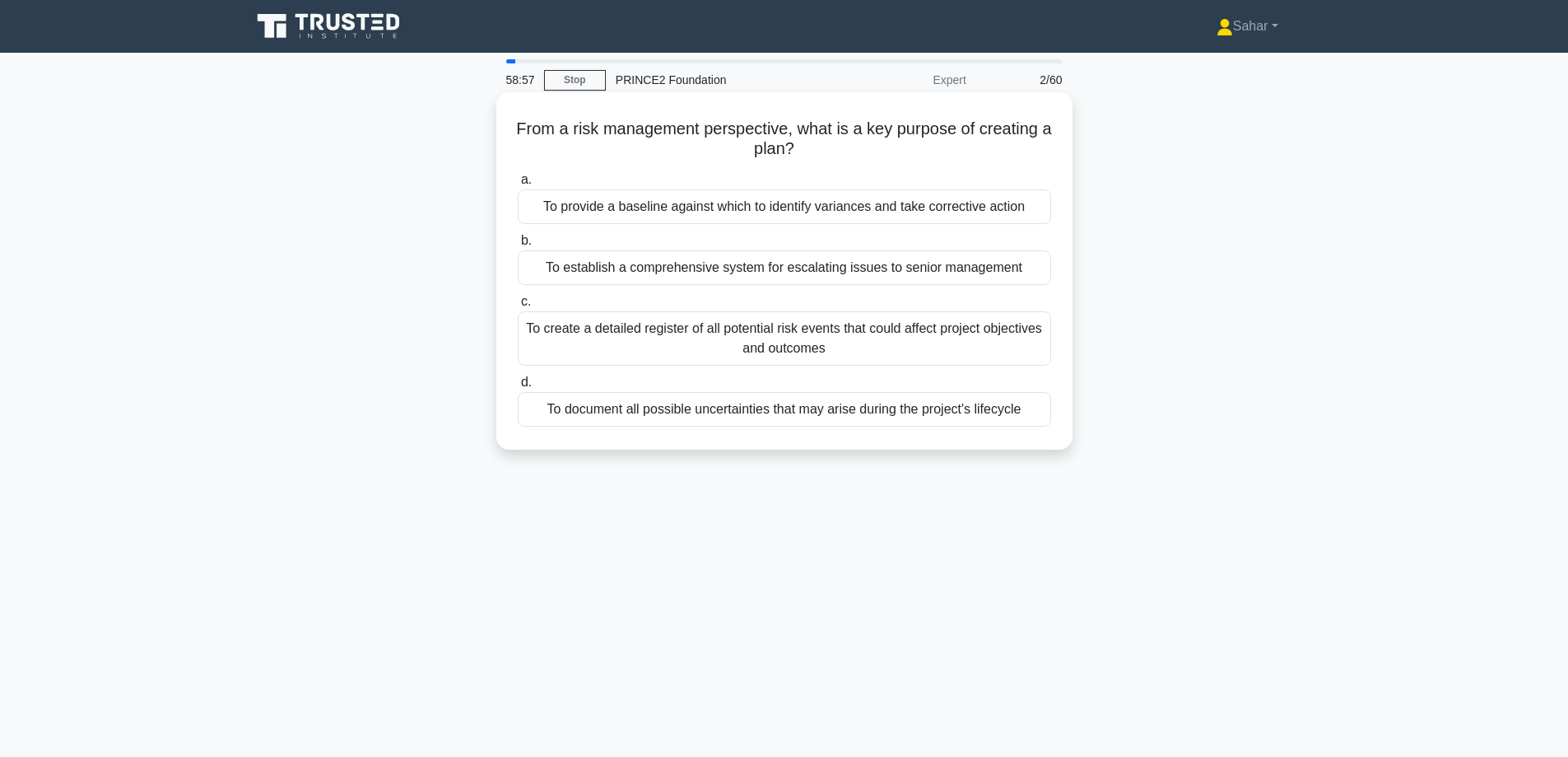
click at [578, 202] on div "To provide a baseline against which to identify variances and take corrective a…" at bounding box center [784, 206] width 534 height 35
click at [518, 185] on input "a. To provide a baseline against which to identify variances and take correctiv…" at bounding box center [518, 180] width 0 height 11
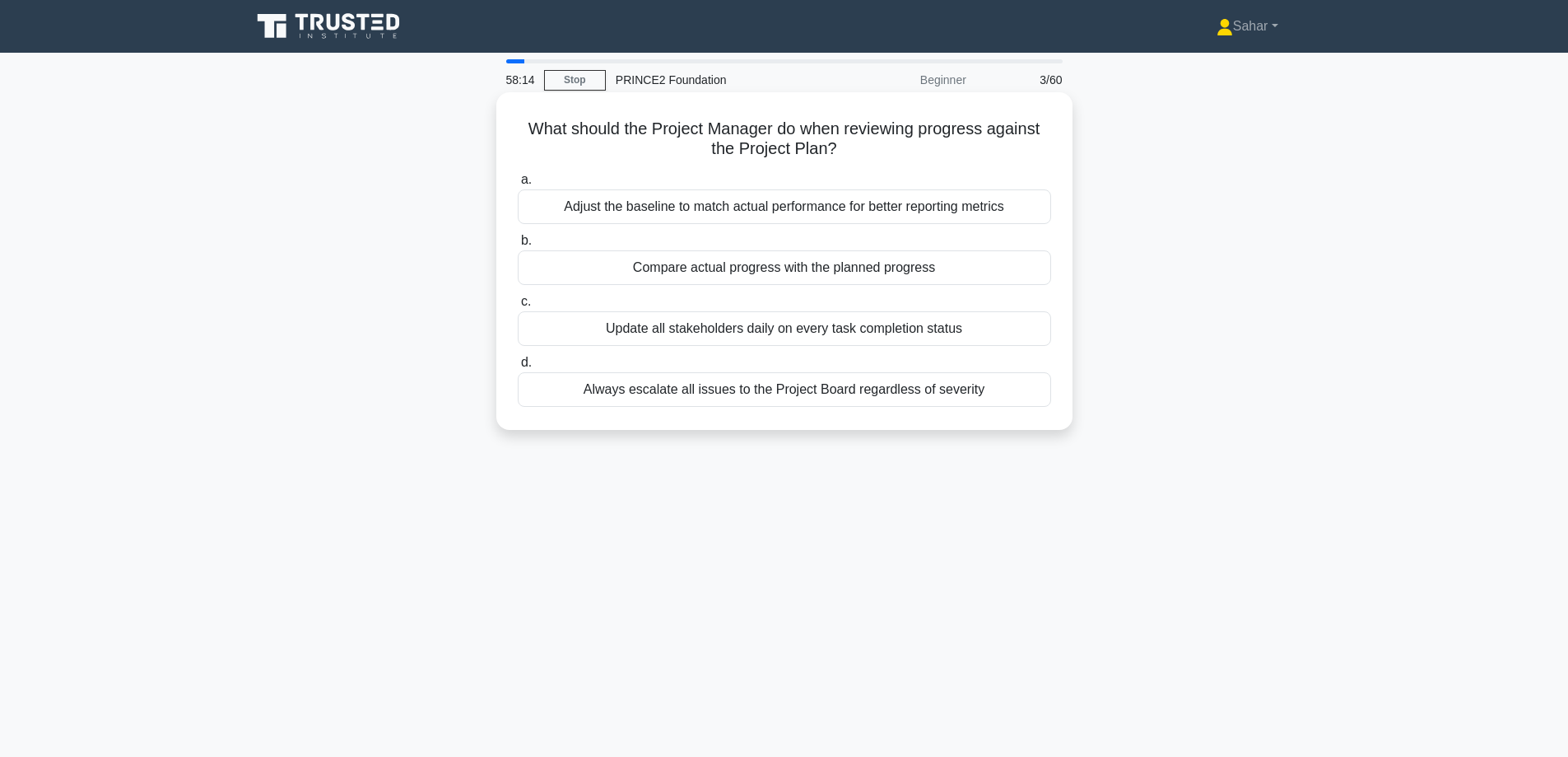
click at [732, 276] on div "Compare actual progress with the planned progress" at bounding box center [784, 267] width 534 height 35
click at [518, 246] on input "b. Compare actual progress with the planned progress" at bounding box center [518, 241] width 0 height 11
click at [740, 203] on div "The issue's priority, category, and current status" at bounding box center [784, 206] width 534 height 35
click at [518, 185] on input "a. The issue's priority, category, and current status" at bounding box center [518, 180] width 0 height 11
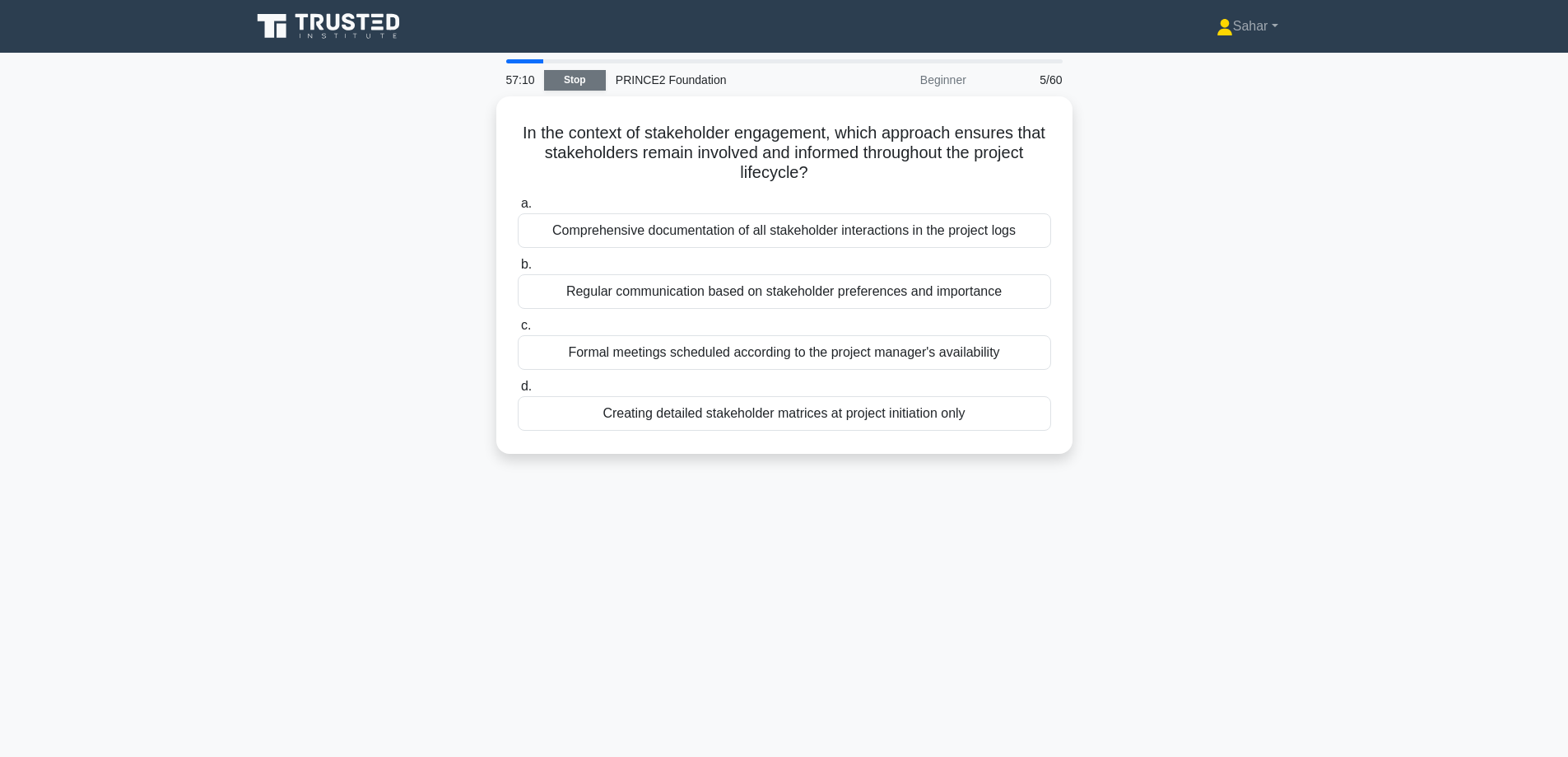
click at [568, 75] on link "Stop" at bounding box center [575, 80] width 62 height 20
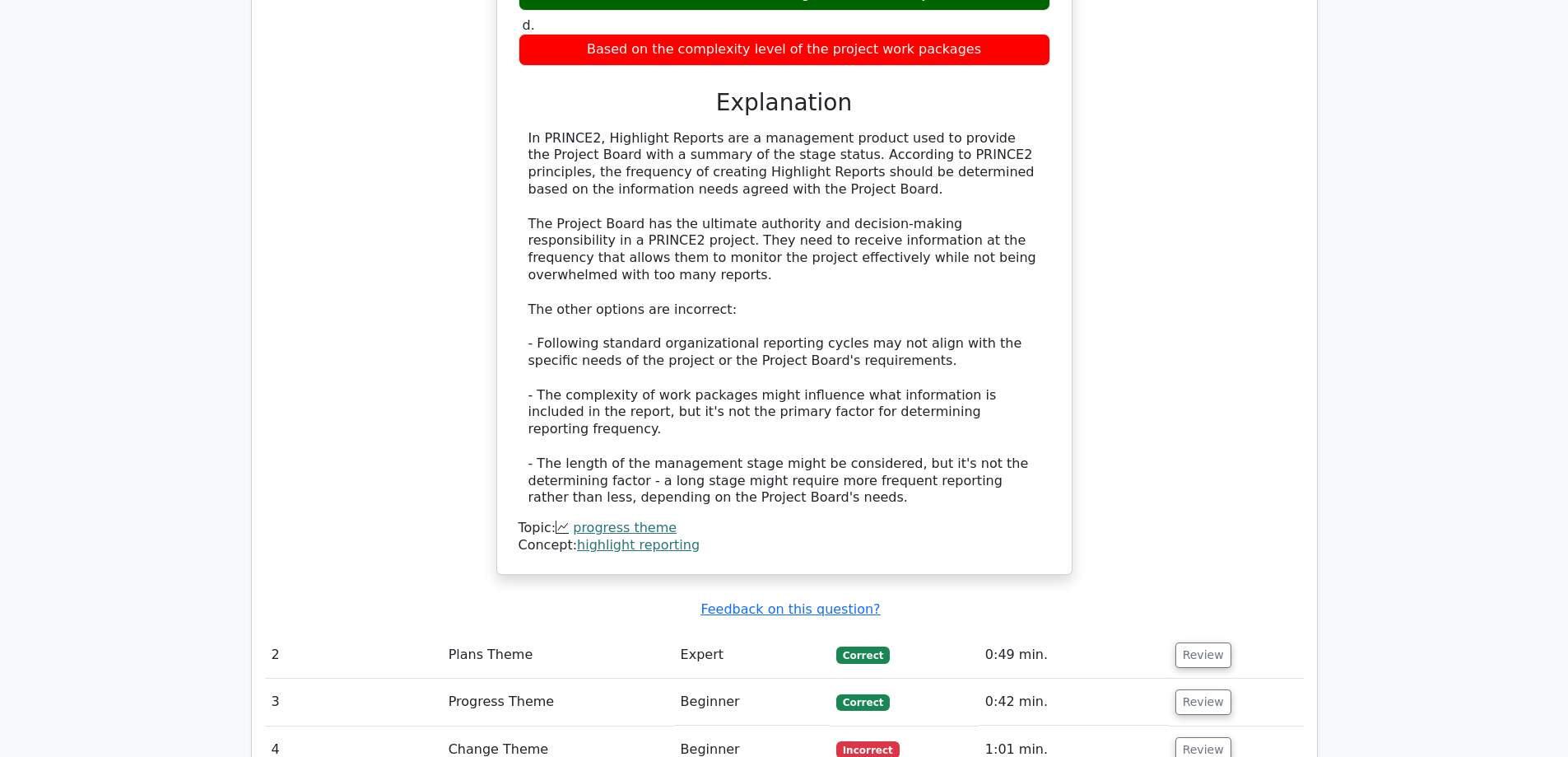
scroll to position [1317, 0]
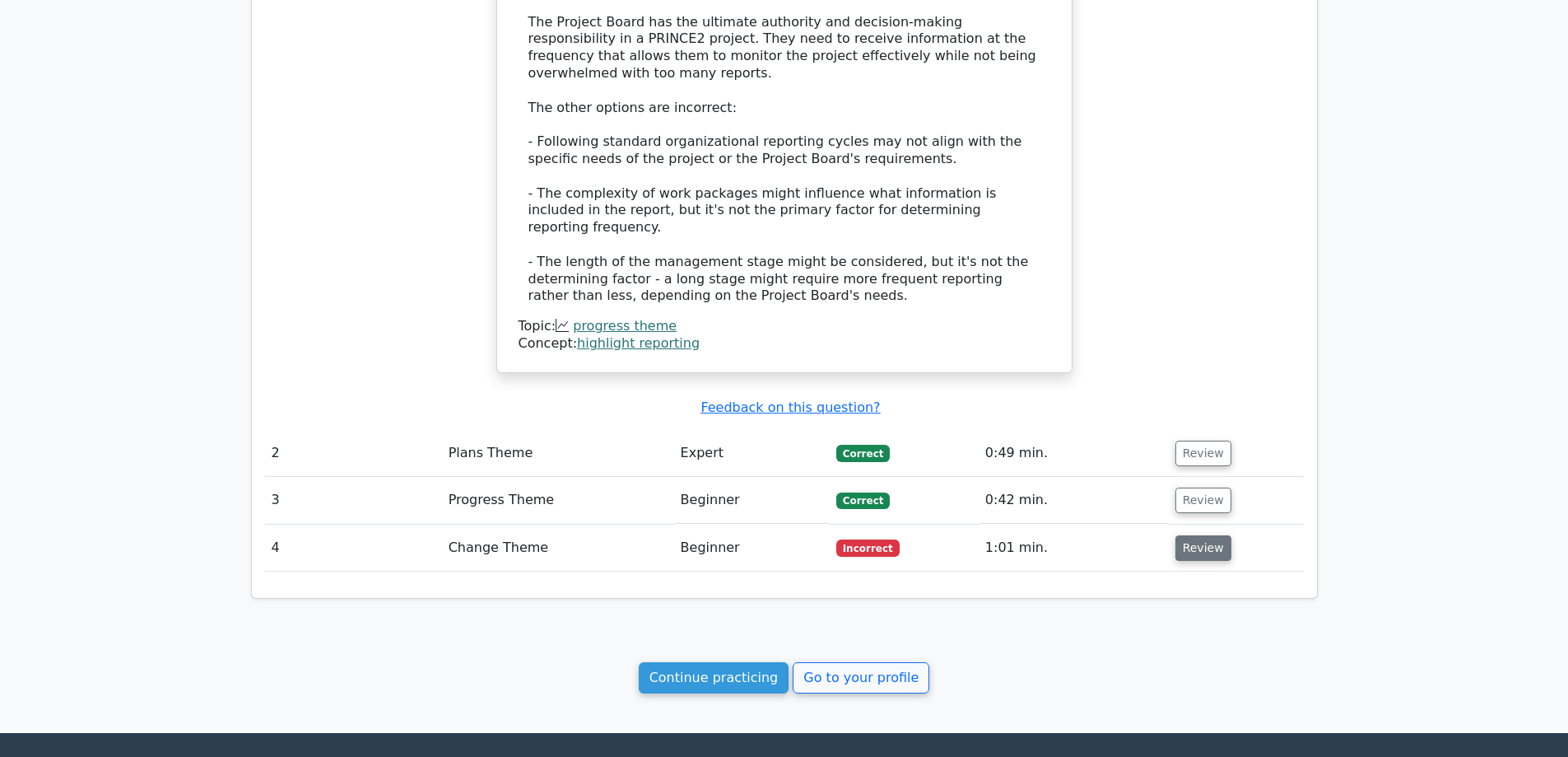
click at [1196, 536] on button "Review" at bounding box center [1203, 548] width 56 height 26
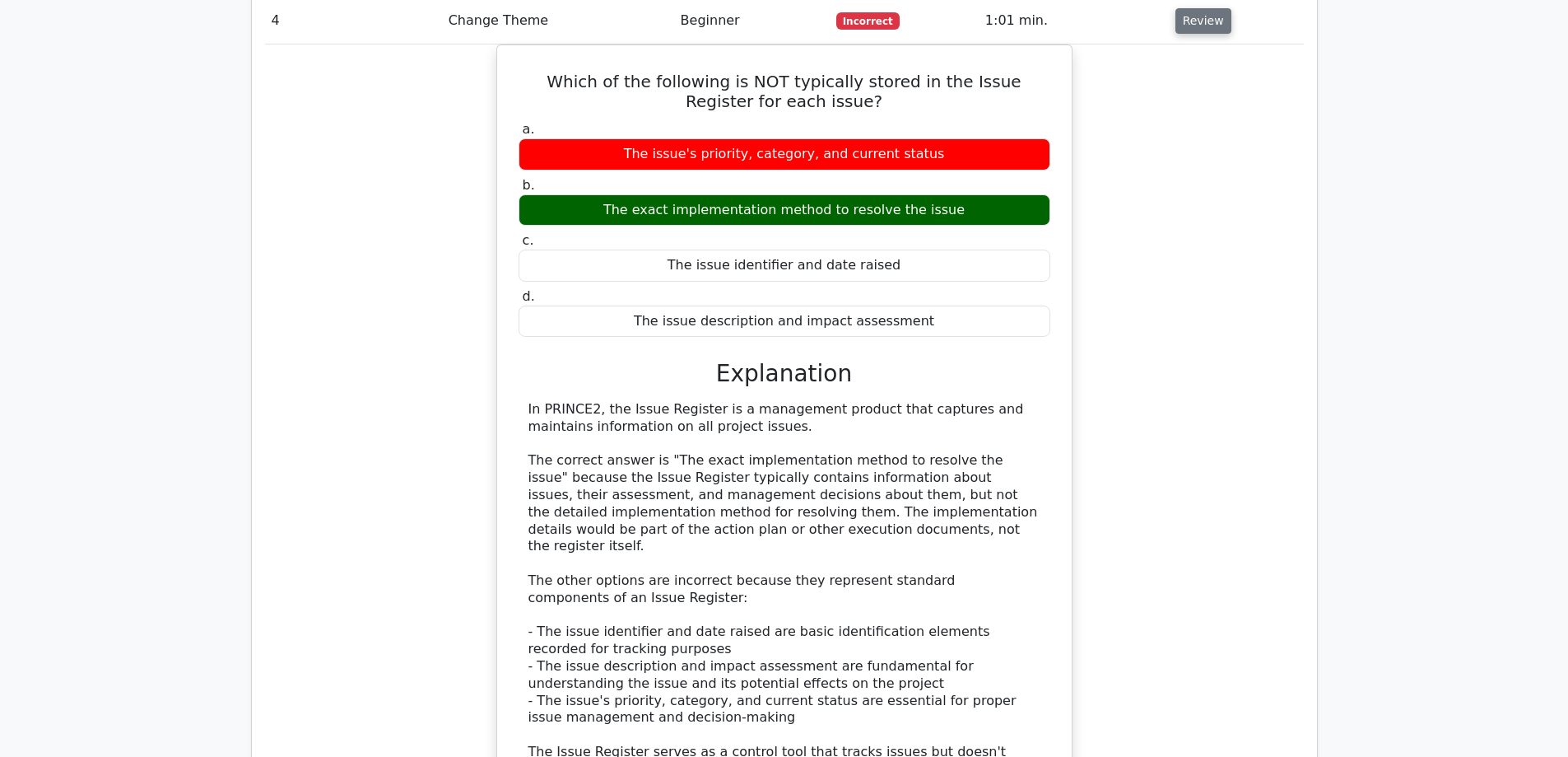
scroll to position [1911, 0]
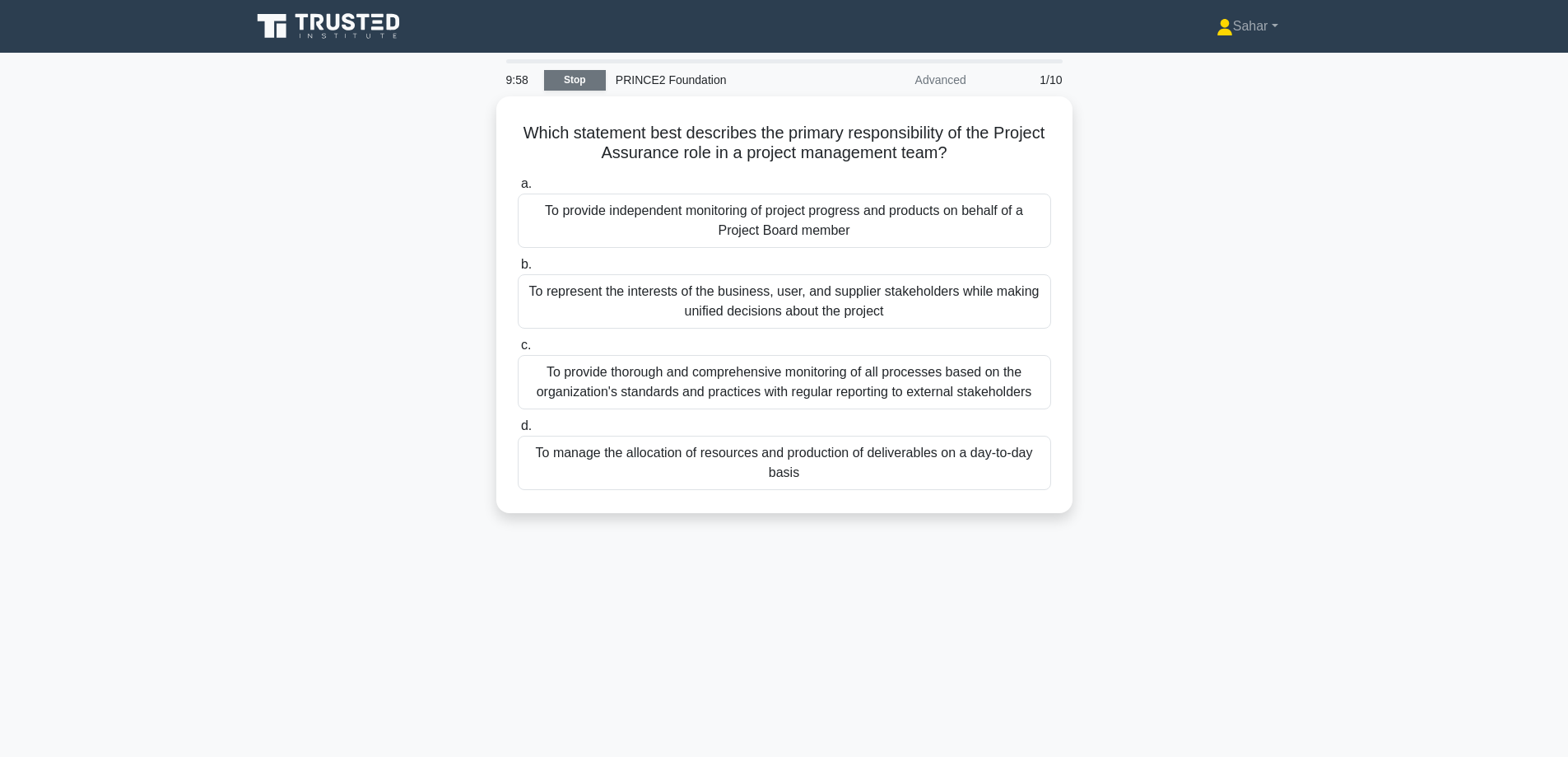
click at [573, 77] on link "Stop" at bounding box center [575, 80] width 62 height 20
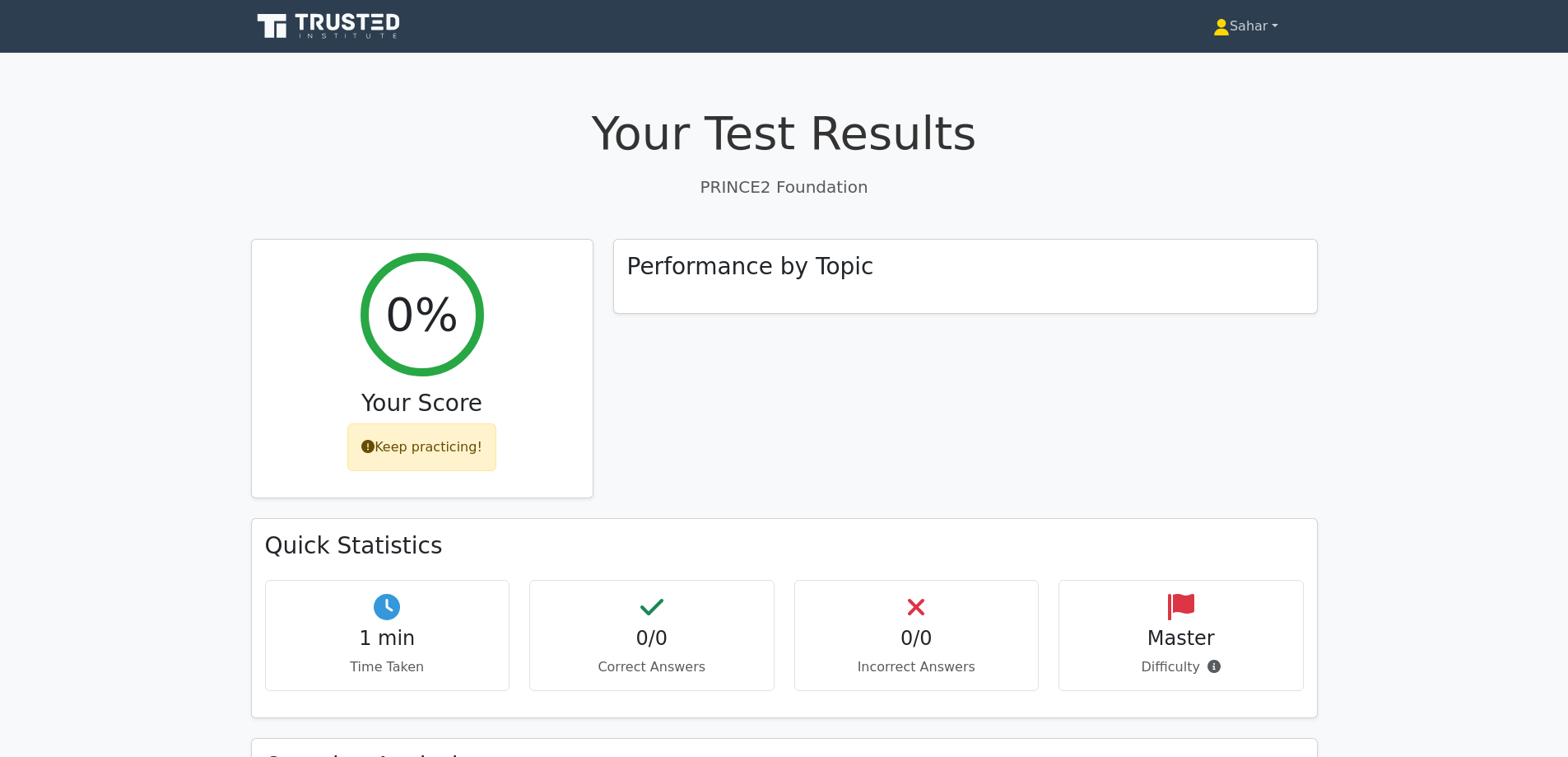
click at [1249, 33] on link "Sahar" at bounding box center [1246, 26] width 144 height 33
click at [1224, 69] on link "Profile" at bounding box center [1240, 66] width 130 height 27
